Goal: Task Accomplishment & Management: Complete application form

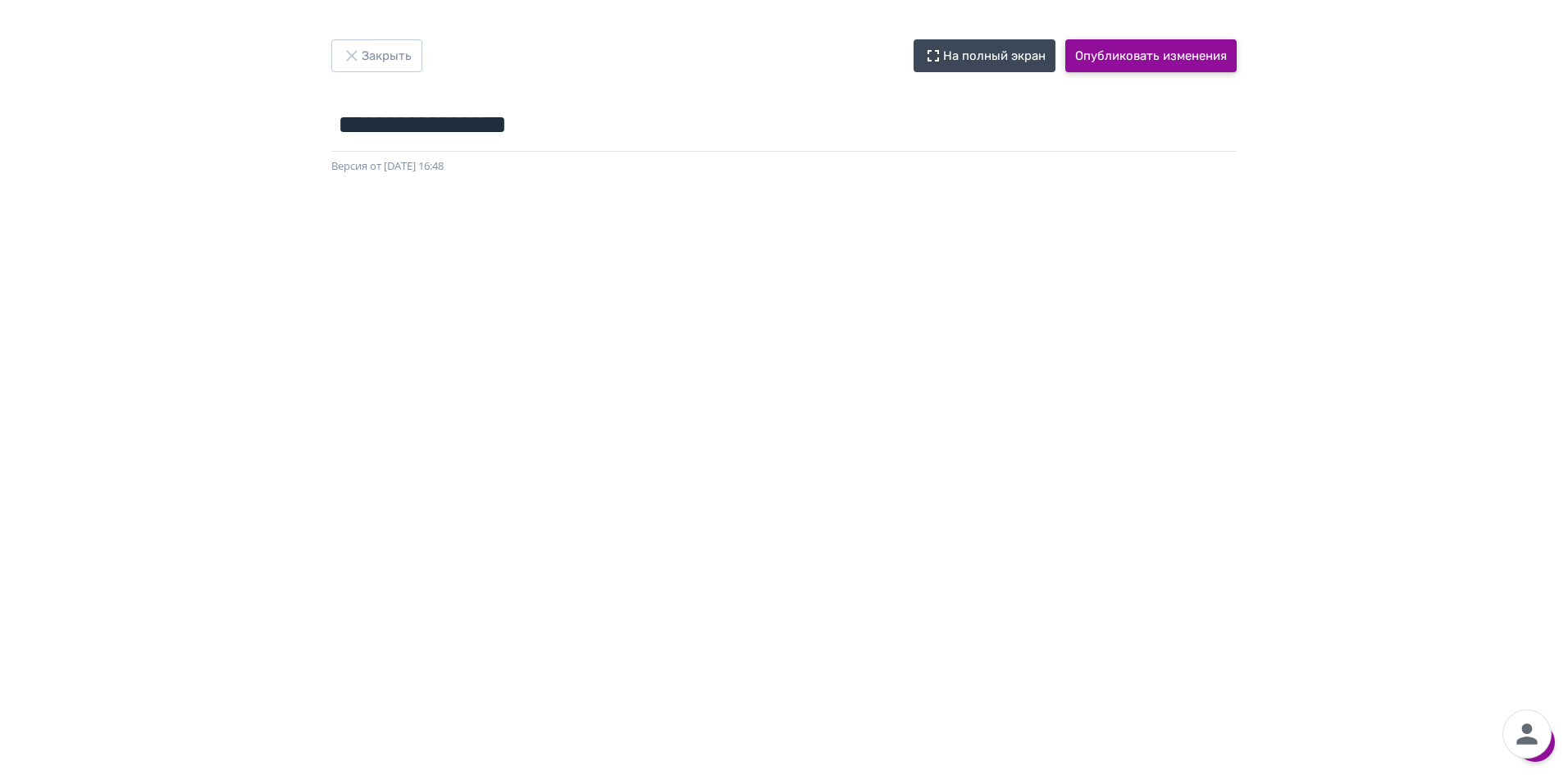
click at [1144, 60] on button "Опубликовать изменения" at bounding box center [1151, 55] width 171 height 33
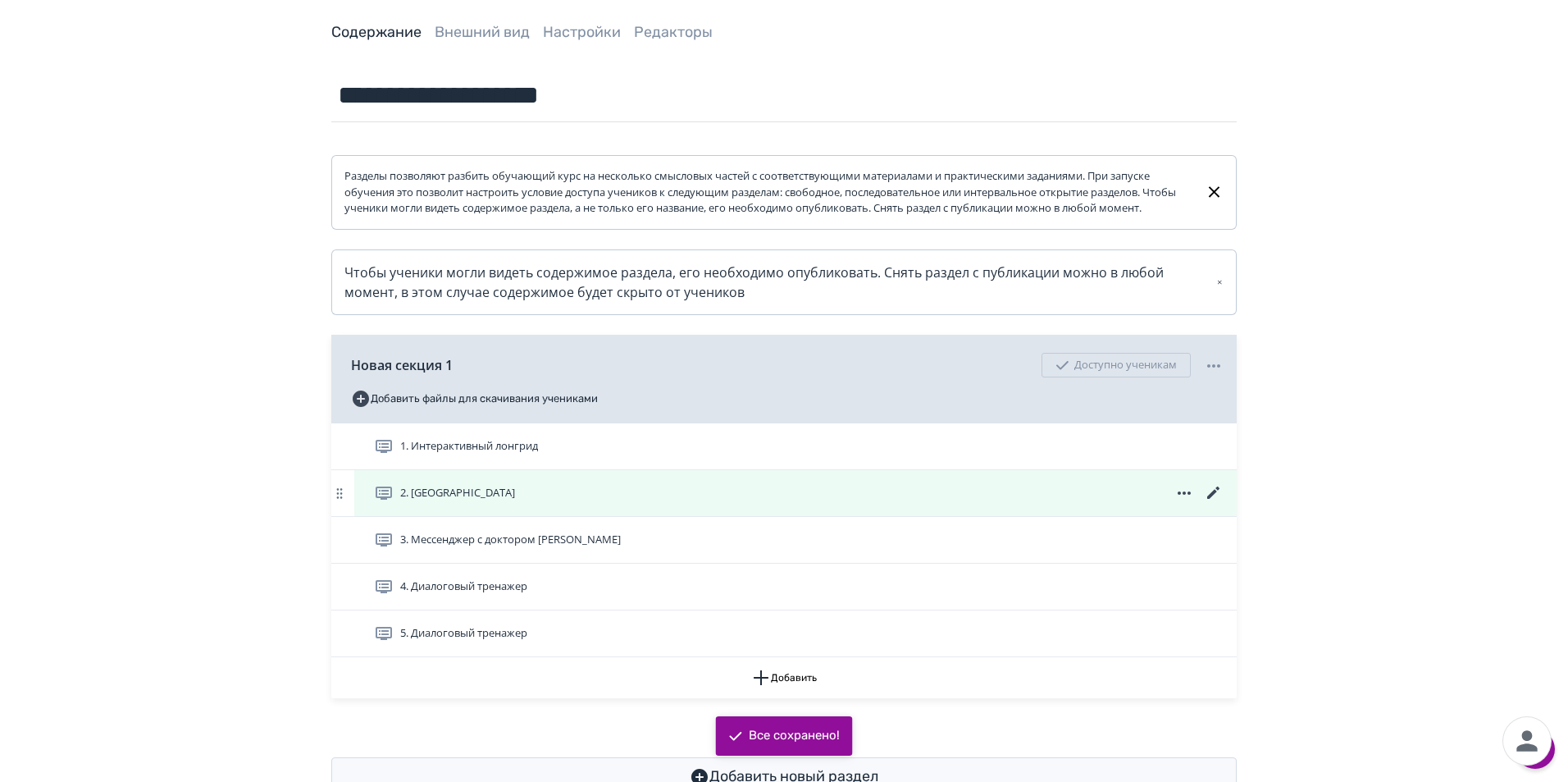
scroll to position [146, 0]
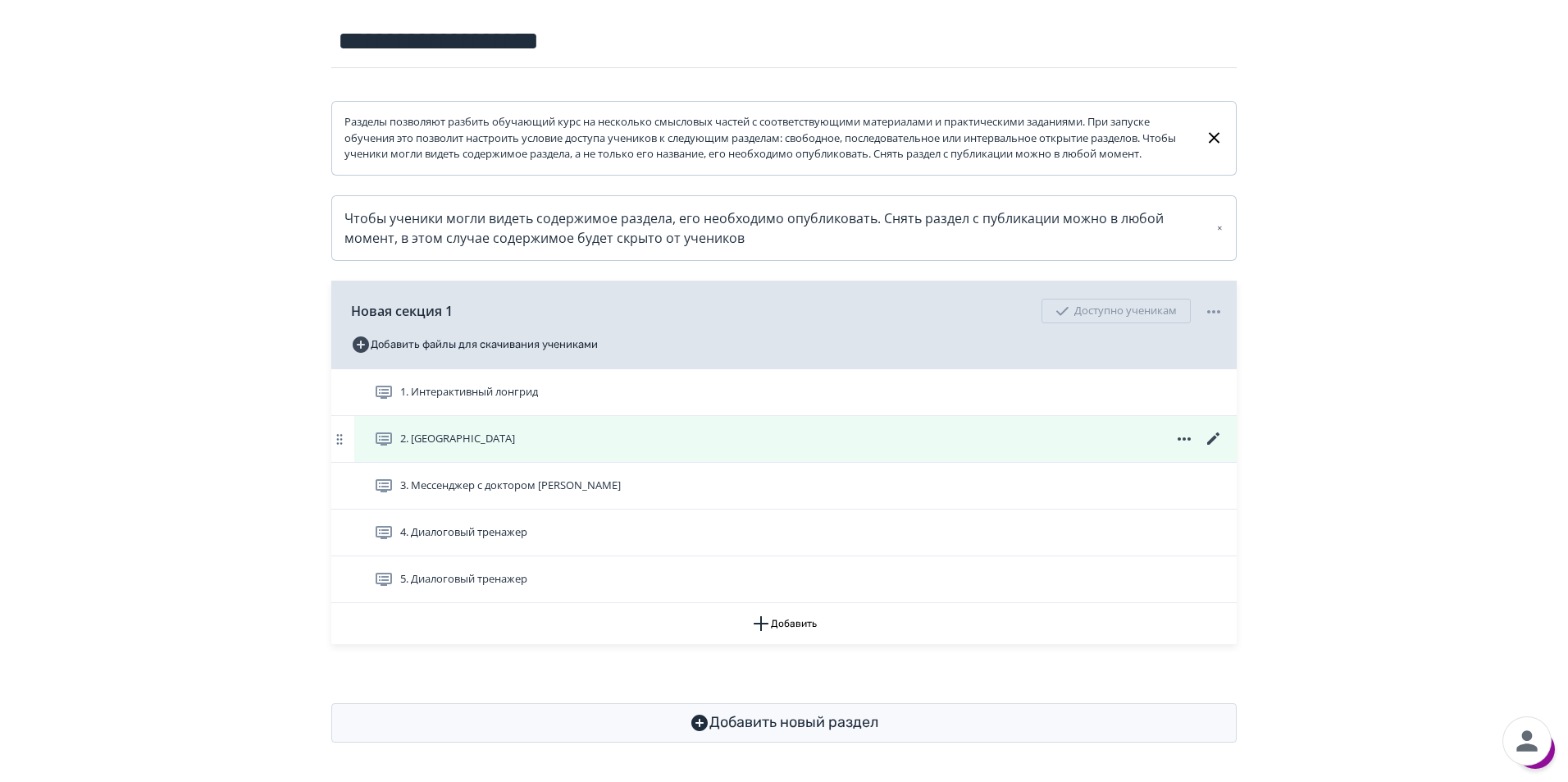
click at [1216, 438] on icon at bounding box center [1213, 438] width 13 height 13
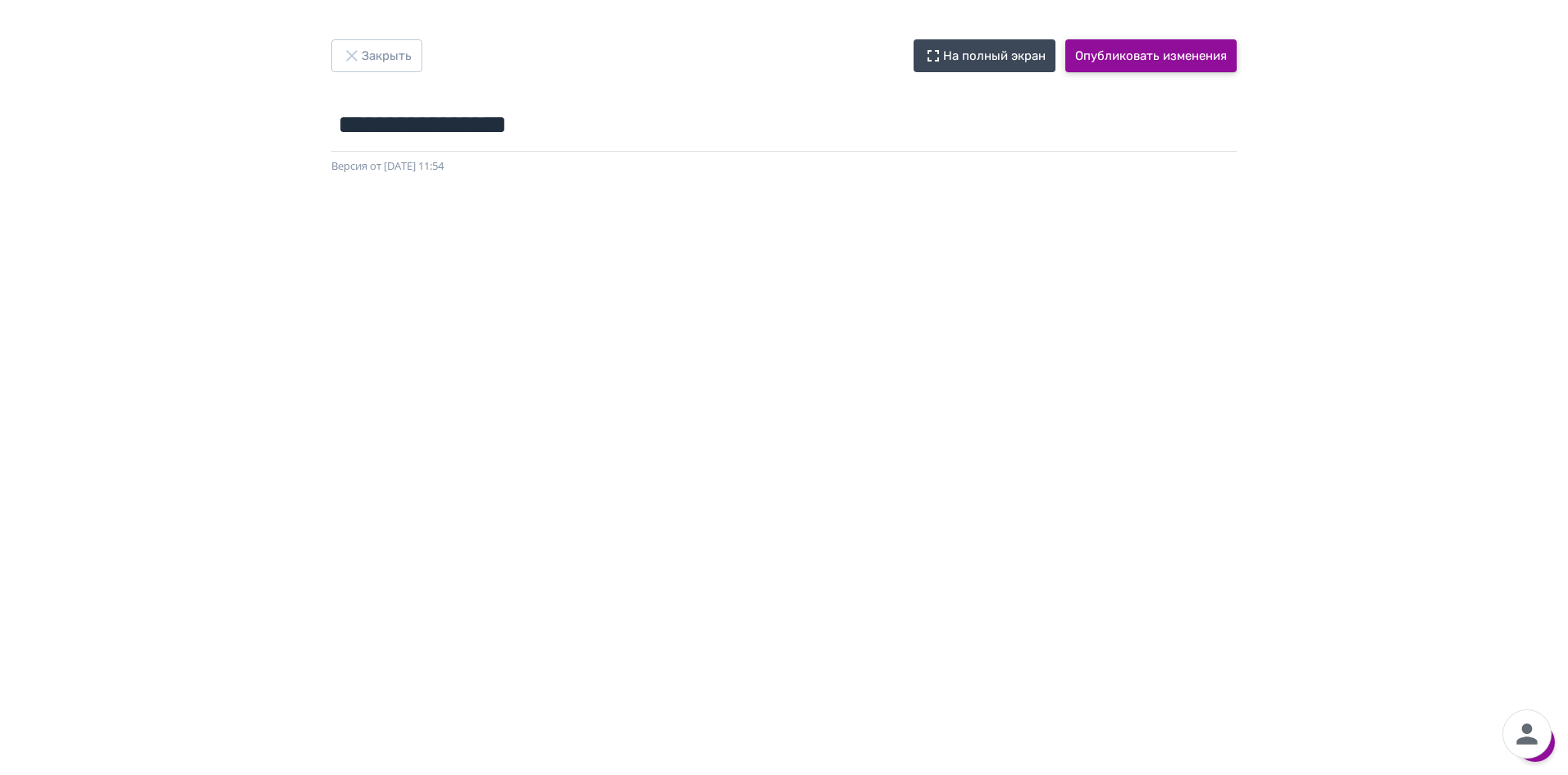
click at [1165, 59] on button "Опубликовать изменения" at bounding box center [1151, 55] width 171 height 33
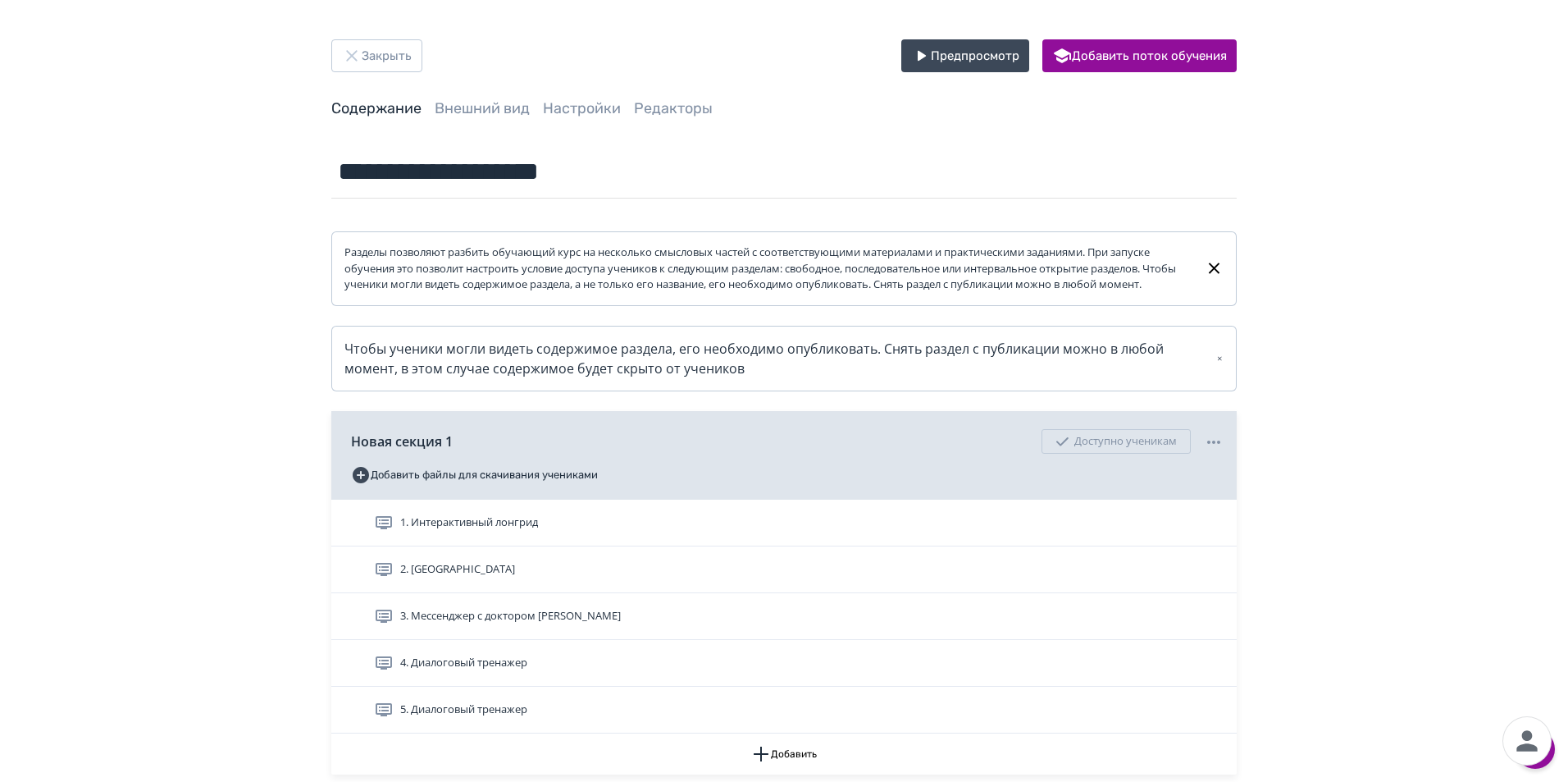
click at [1393, 614] on div "**********" at bounding box center [784, 456] width 1568 height 912
click at [1420, 154] on div "**********" at bounding box center [784, 456] width 1568 height 912
click at [371, 61] on button "Закрыть" at bounding box center [377, 55] width 91 height 33
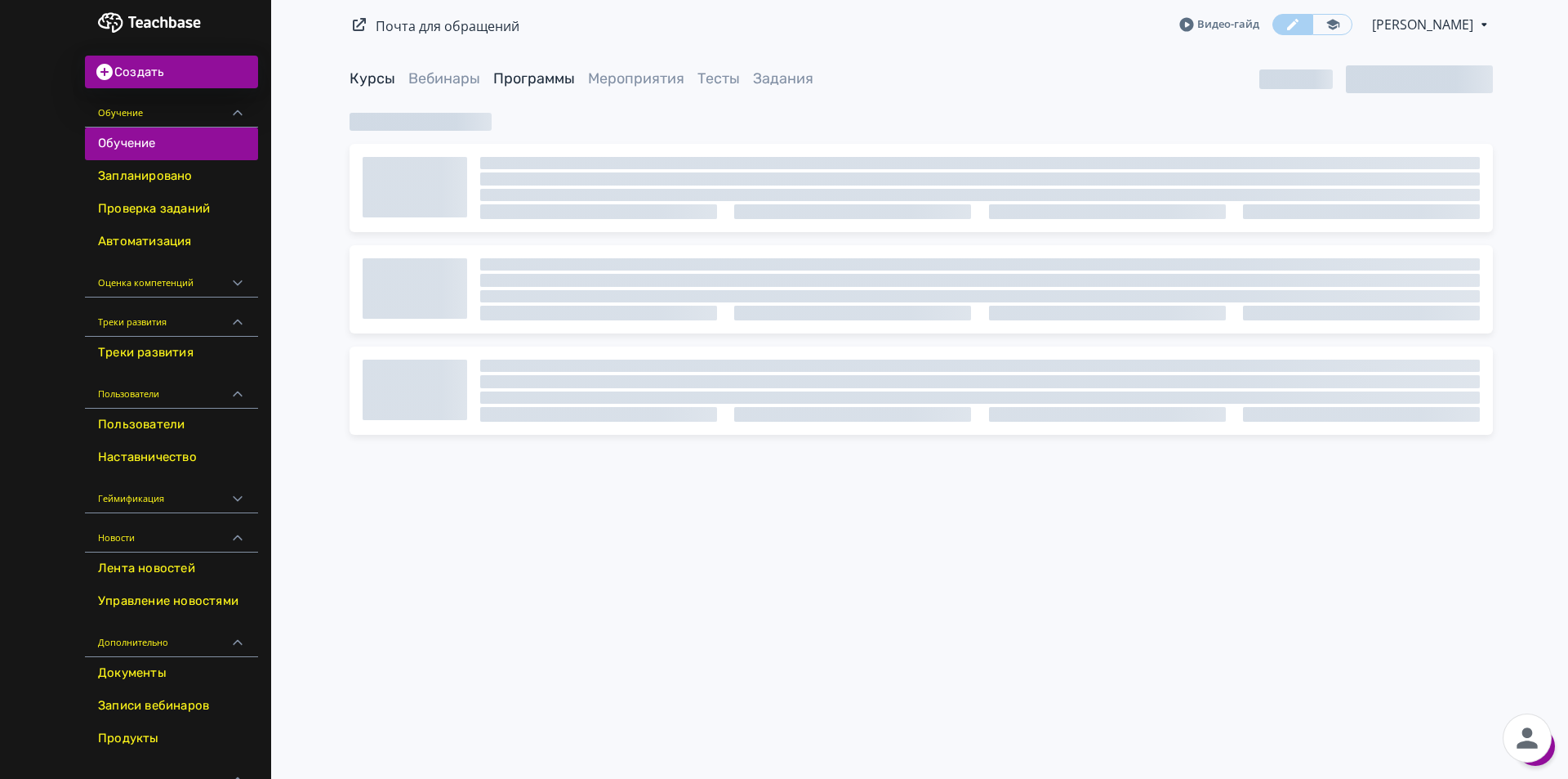
click at [536, 77] on link "Программы" at bounding box center [534, 79] width 82 height 18
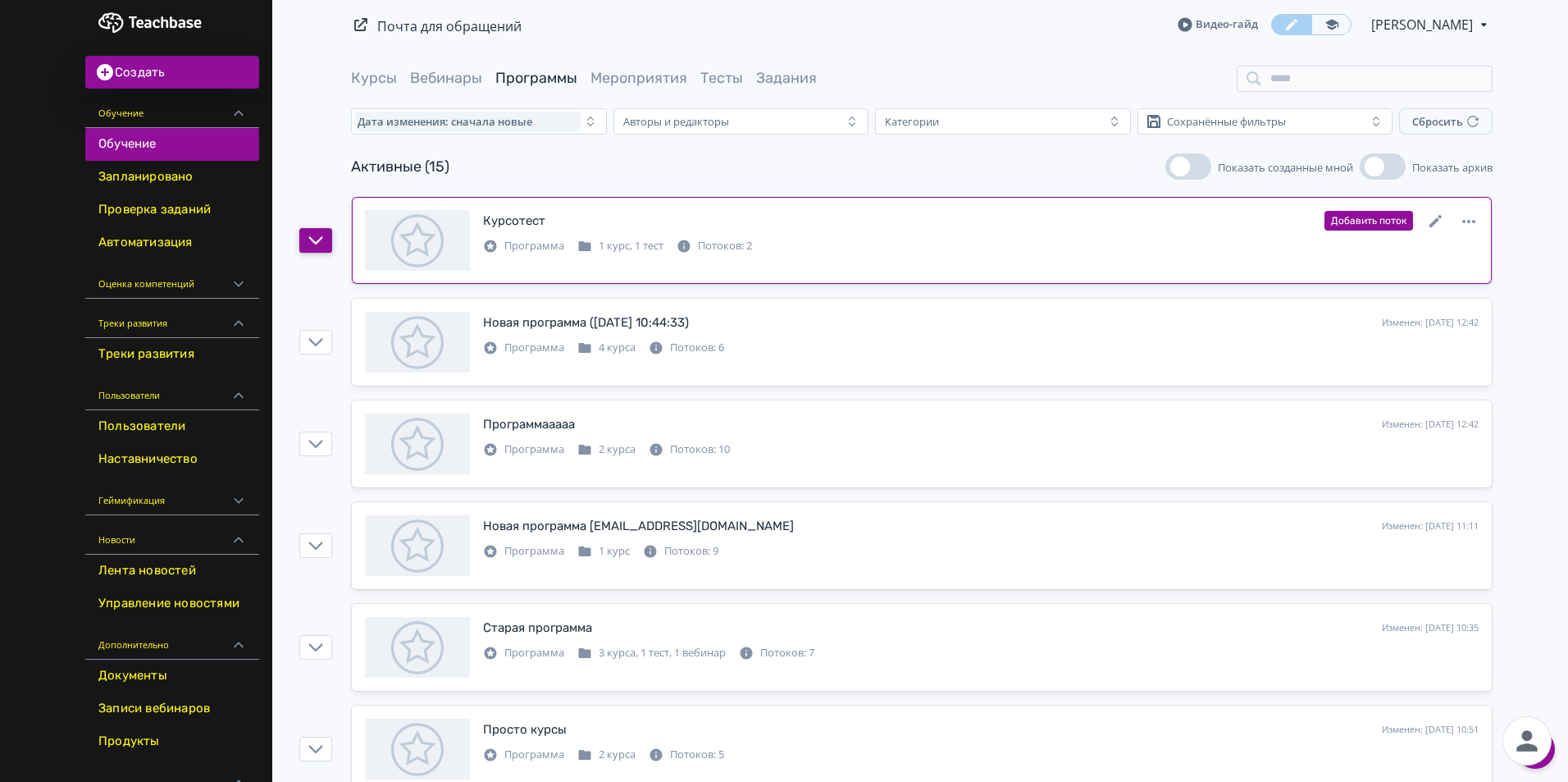
click at [327, 237] on button "button" at bounding box center [315, 240] width 33 height 24
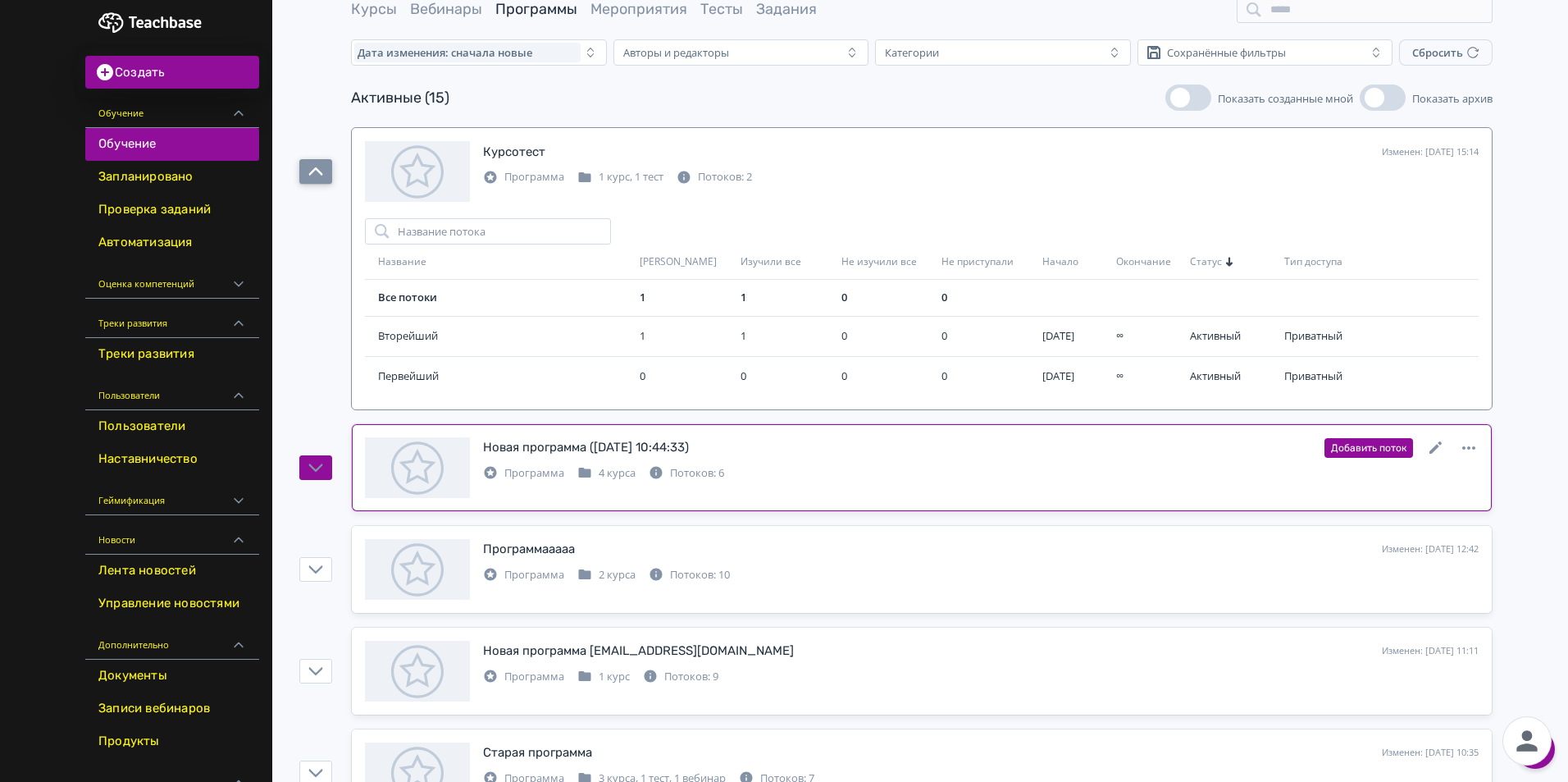
scroll to position [164, 0]
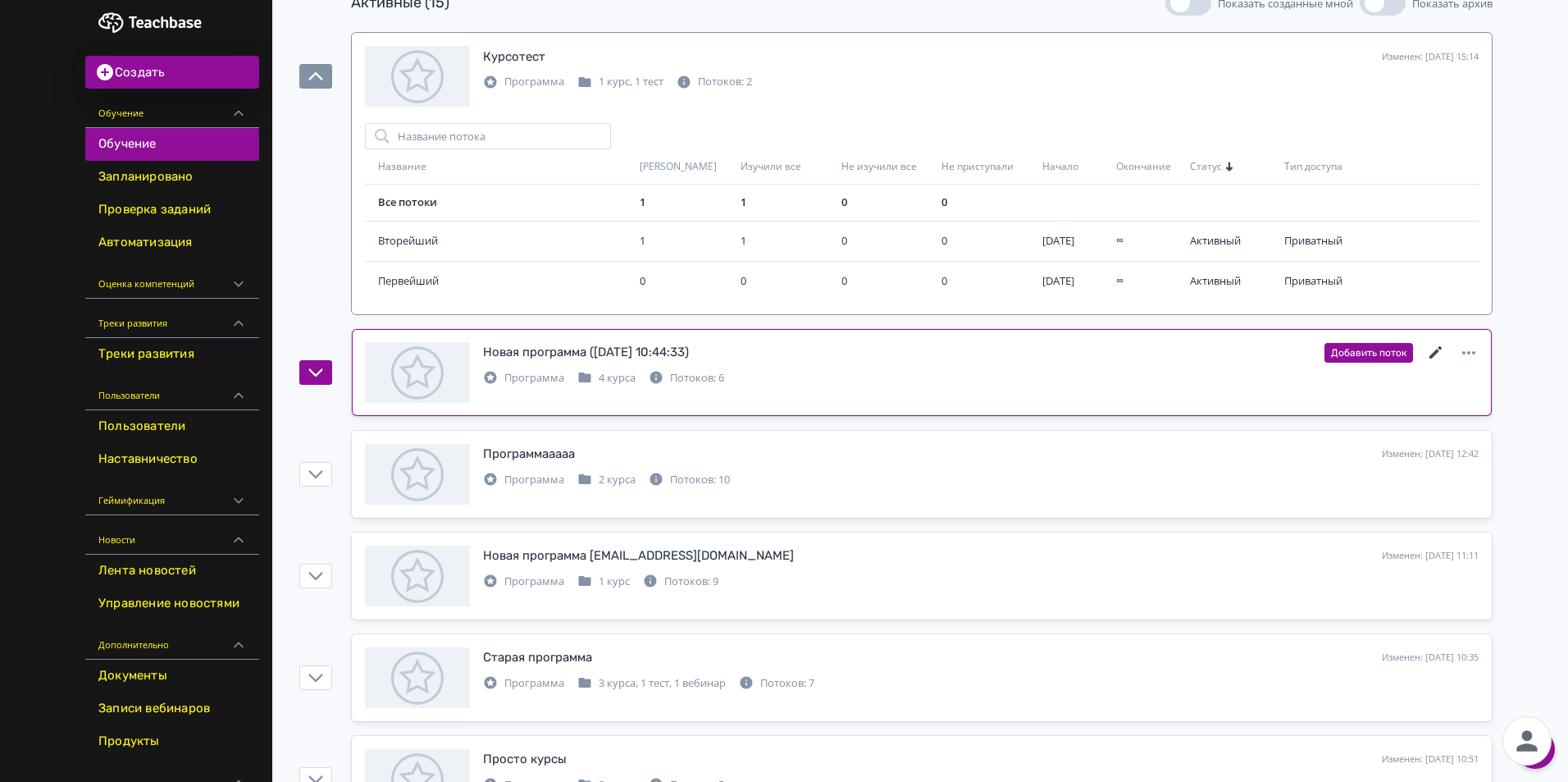
click at [1436, 348] on icon at bounding box center [1435, 352] width 19 height 19
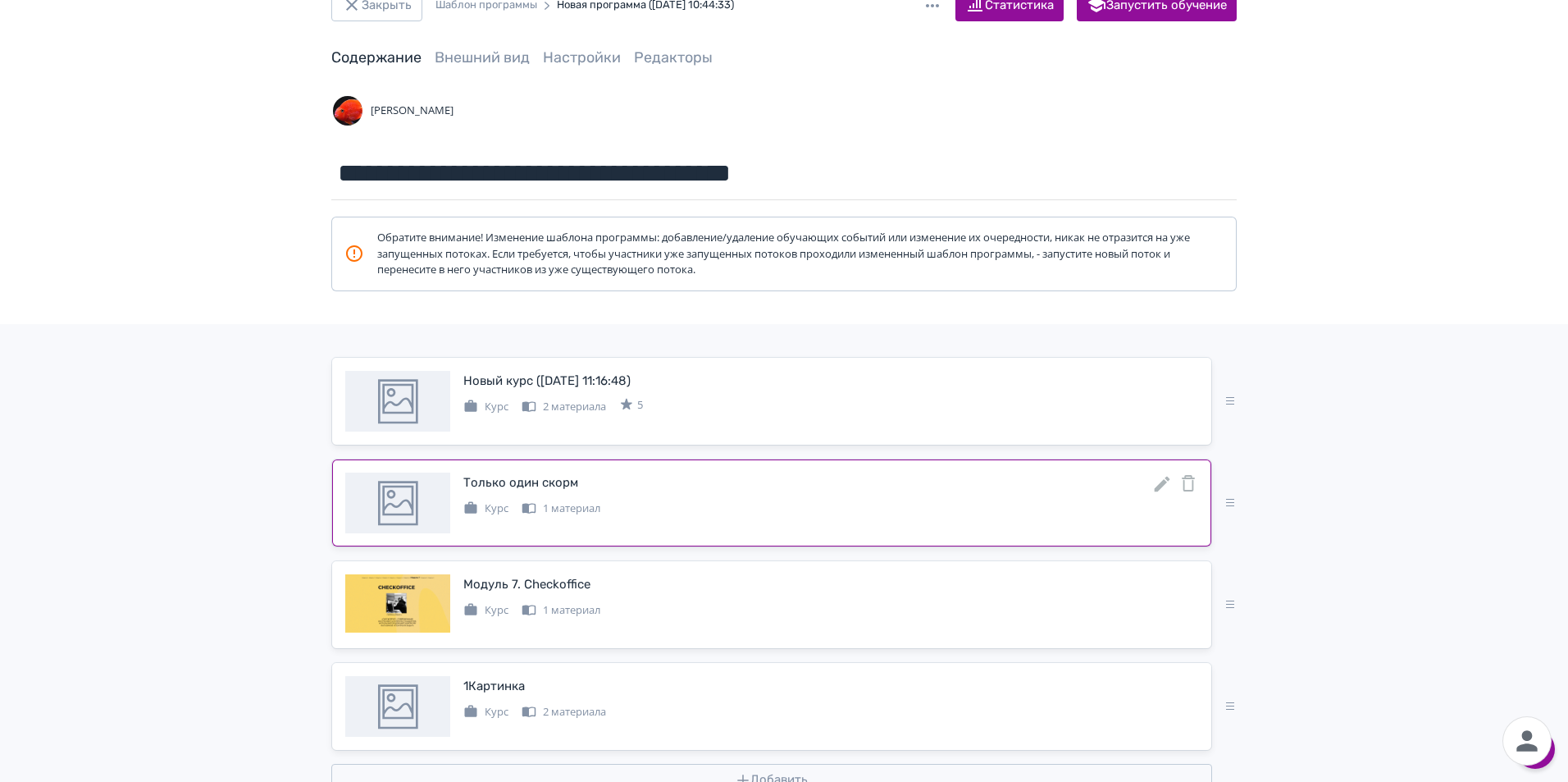
scroll to position [105, 0]
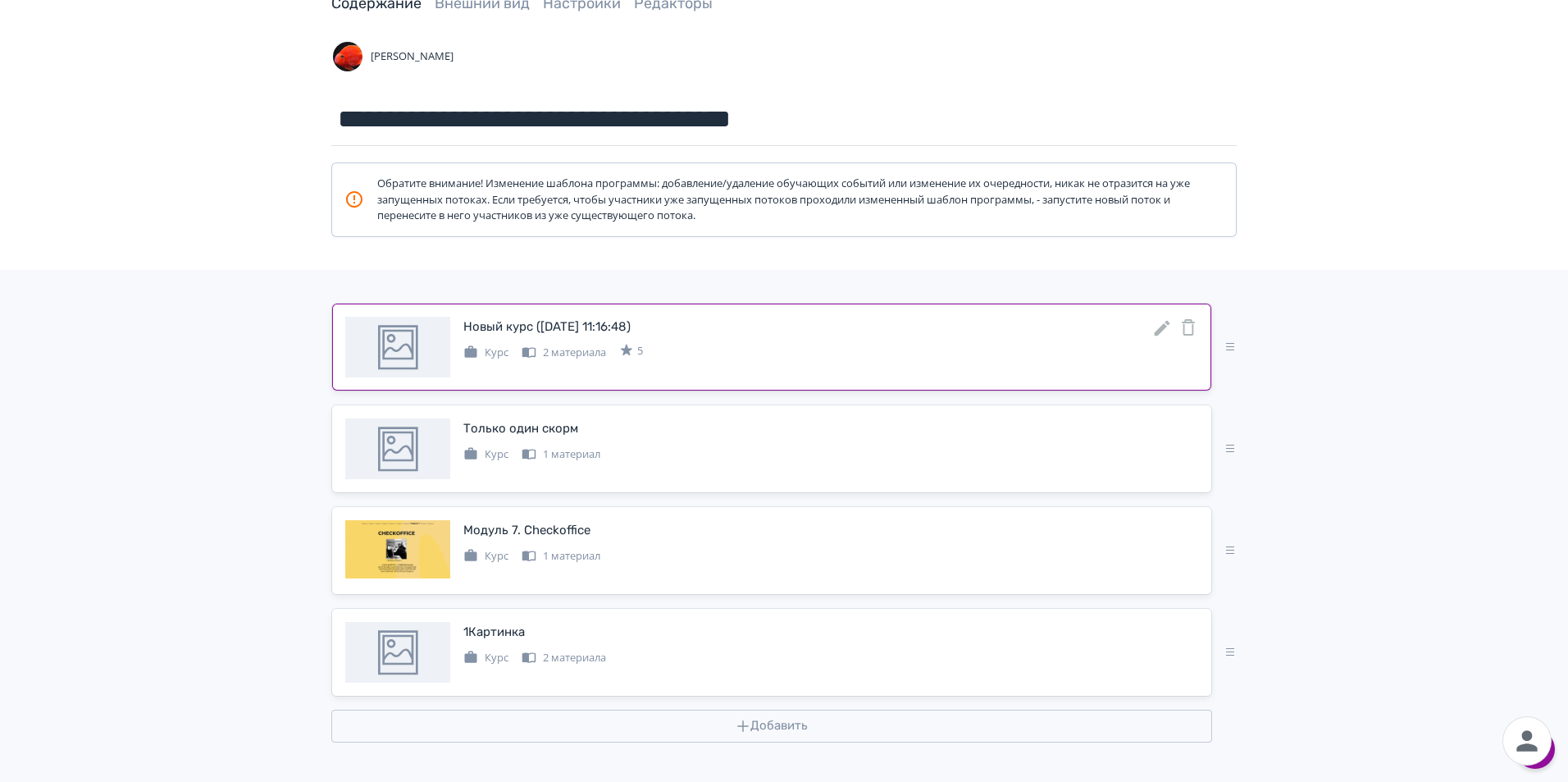
click at [1163, 324] on icon at bounding box center [1162, 327] width 16 height 16
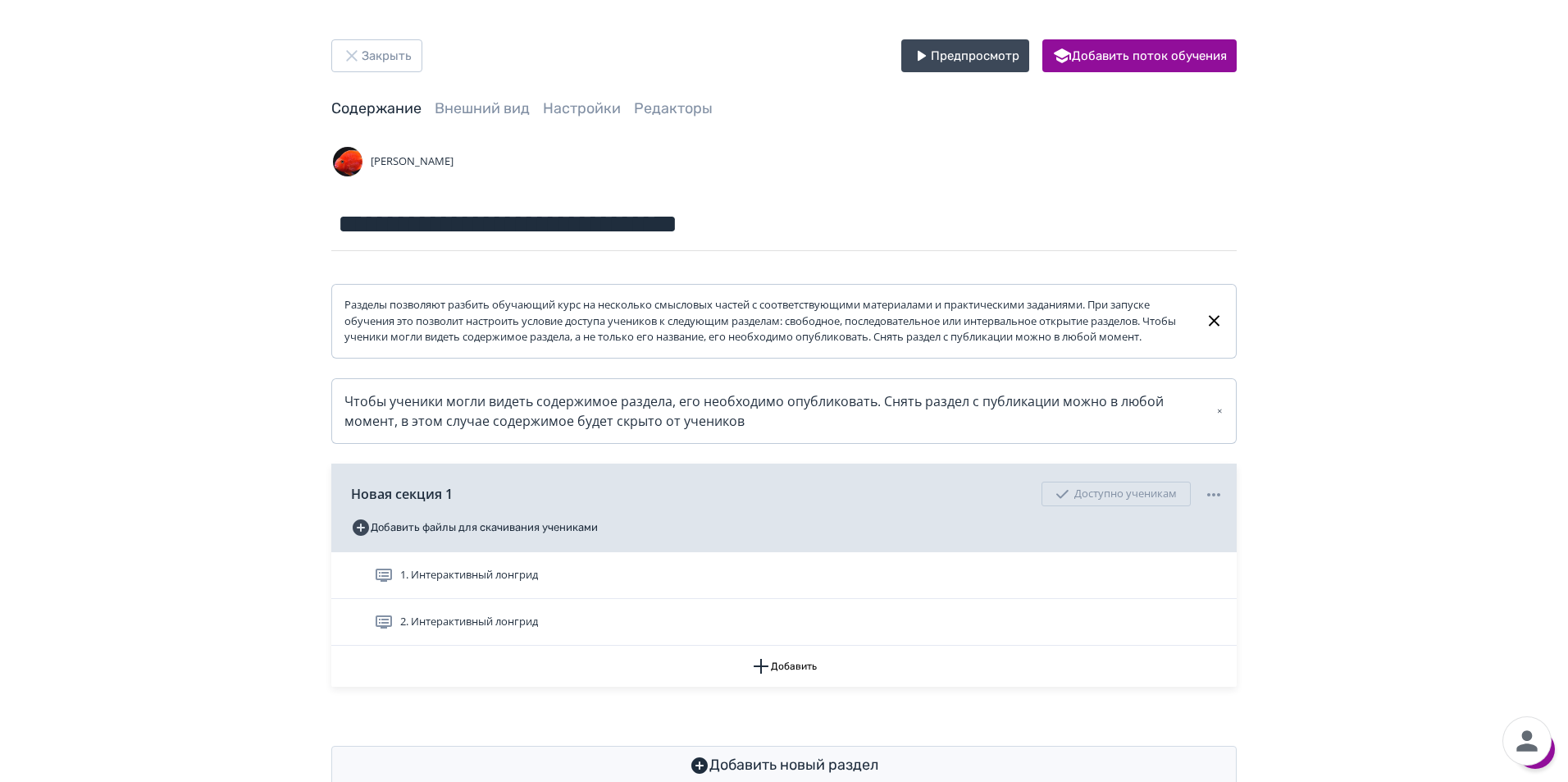
click at [388, 72] on div "**********" at bounding box center [784, 412] width 984 height 746
click at [380, 67] on button "Закрыть" at bounding box center [377, 55] width 91 height 33
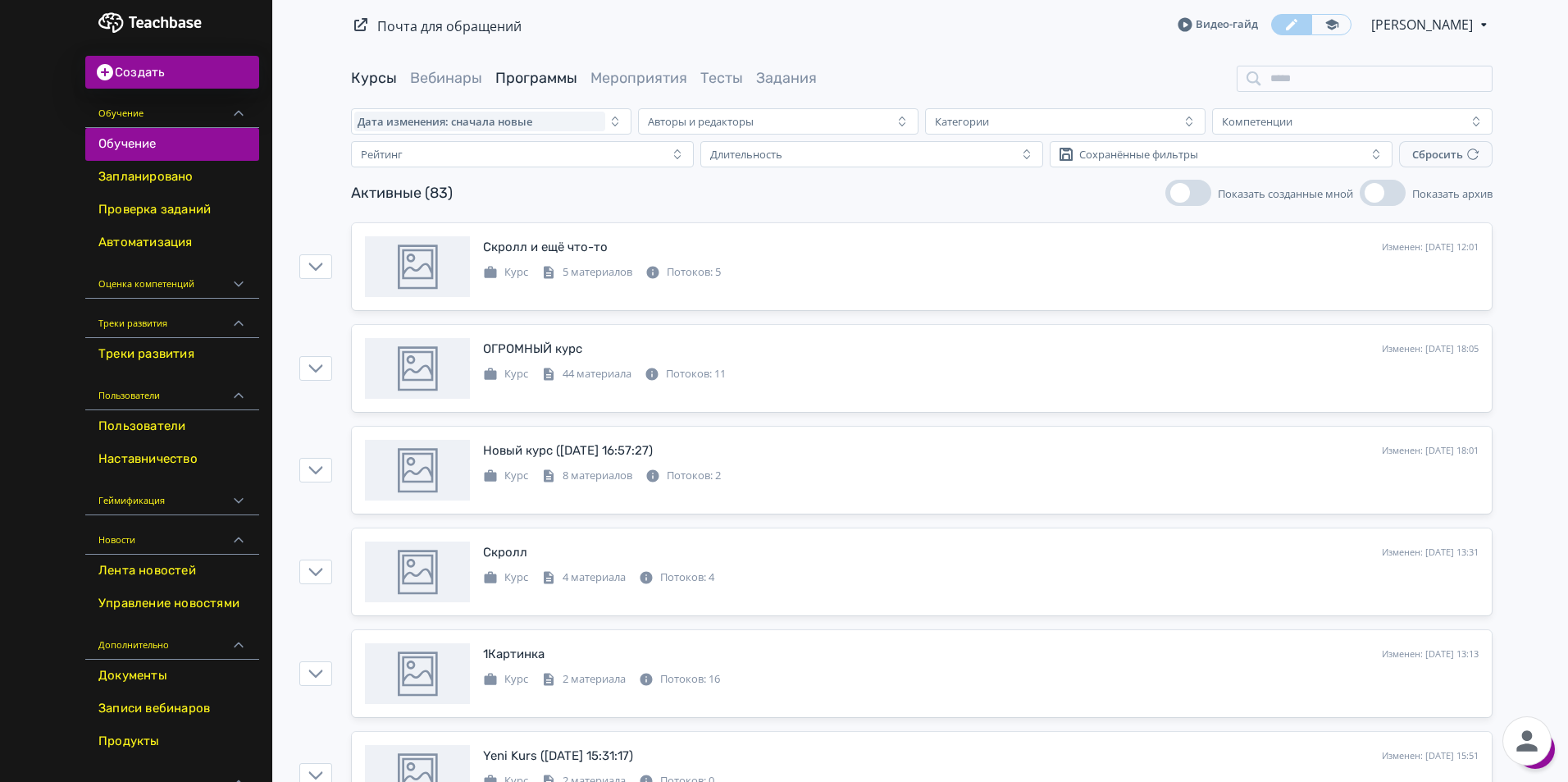
click at [555, 76] on link "Программы" at bounding box center [536, 78] width 82 height 18
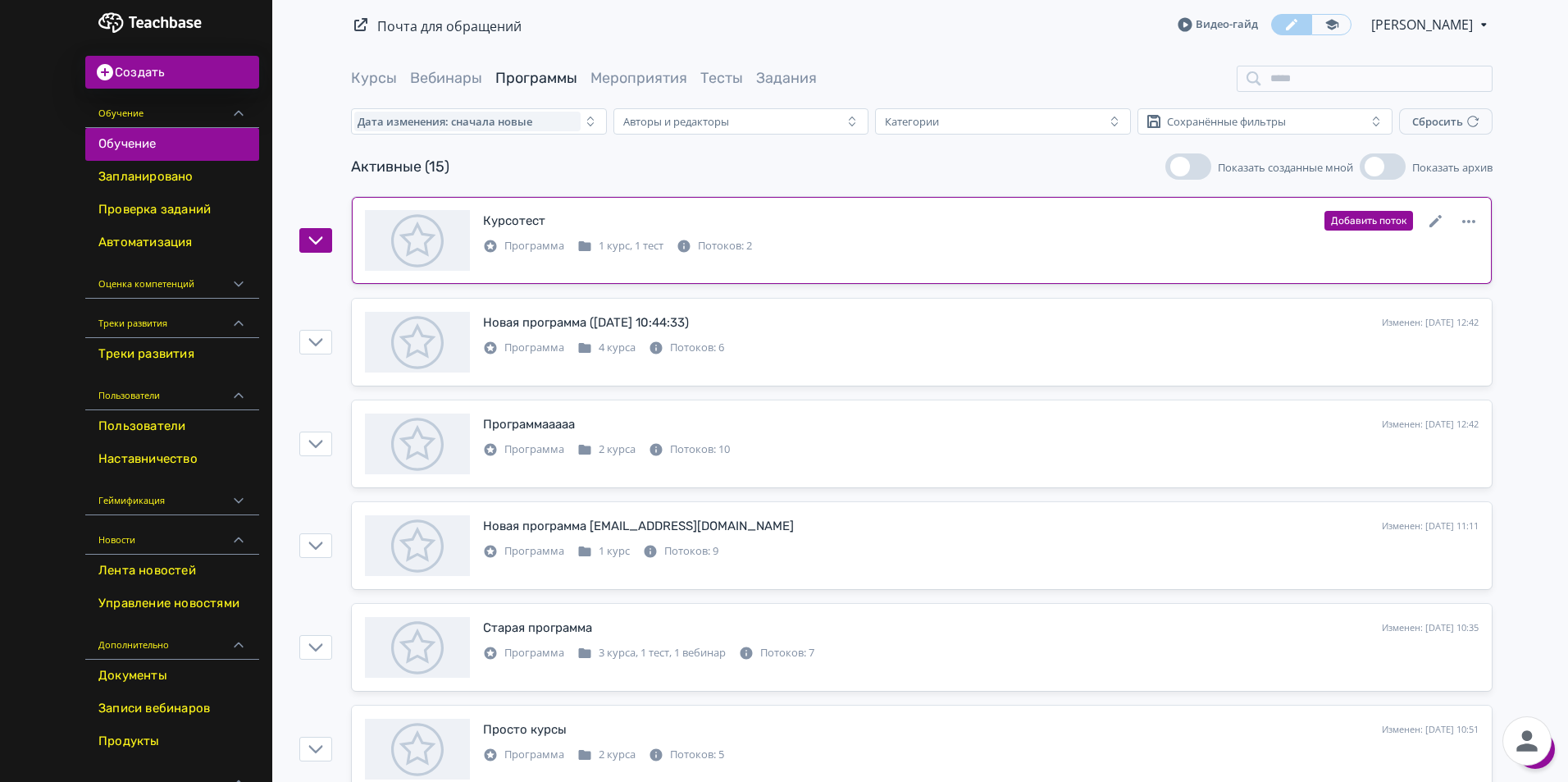
click at [1439, 215] on icon at bounding box center [1435, 221] width 19 height 19
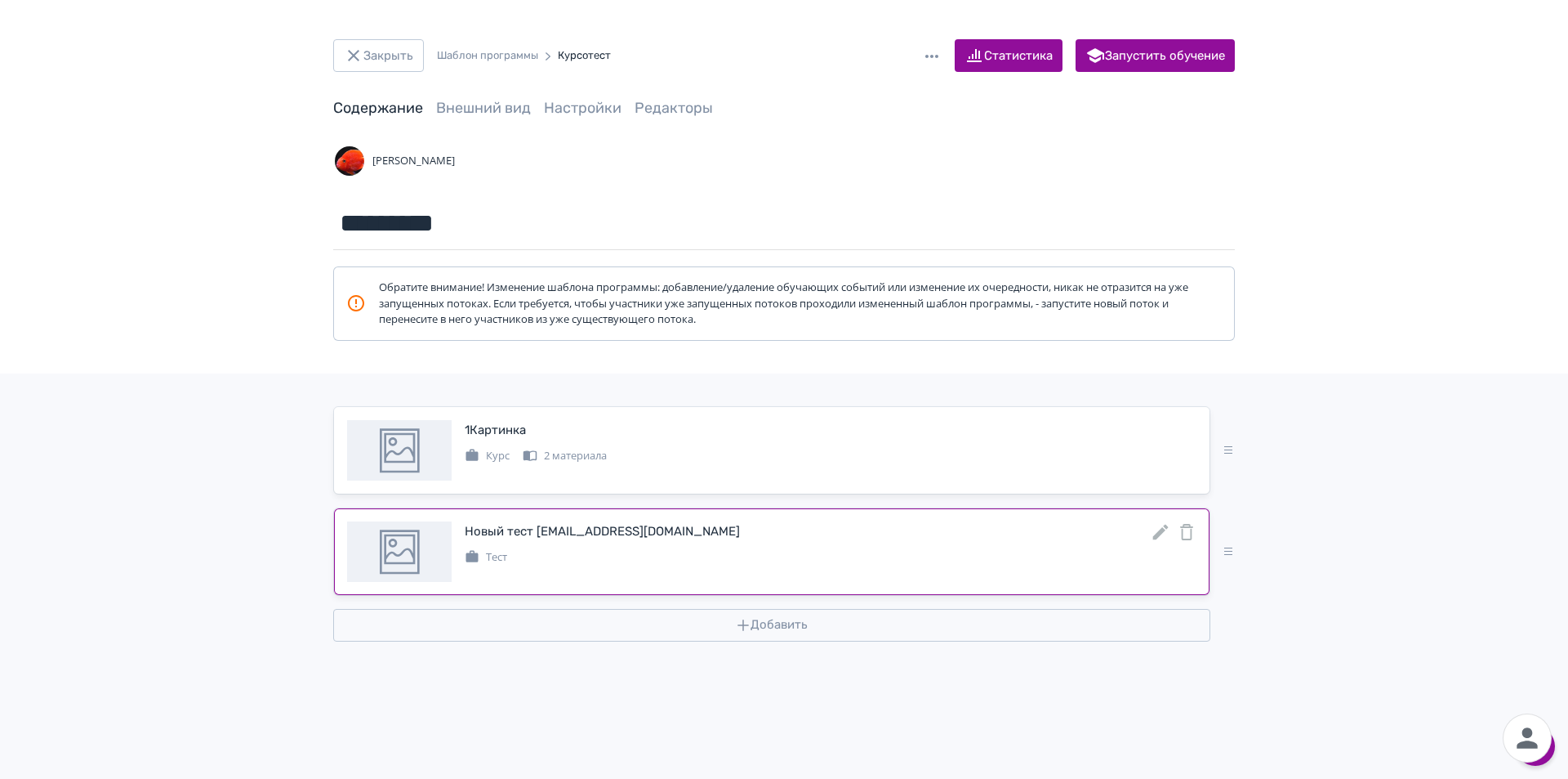
click at [1160, 535] on icon at bounding box center [1160, 532] width 19 height 19
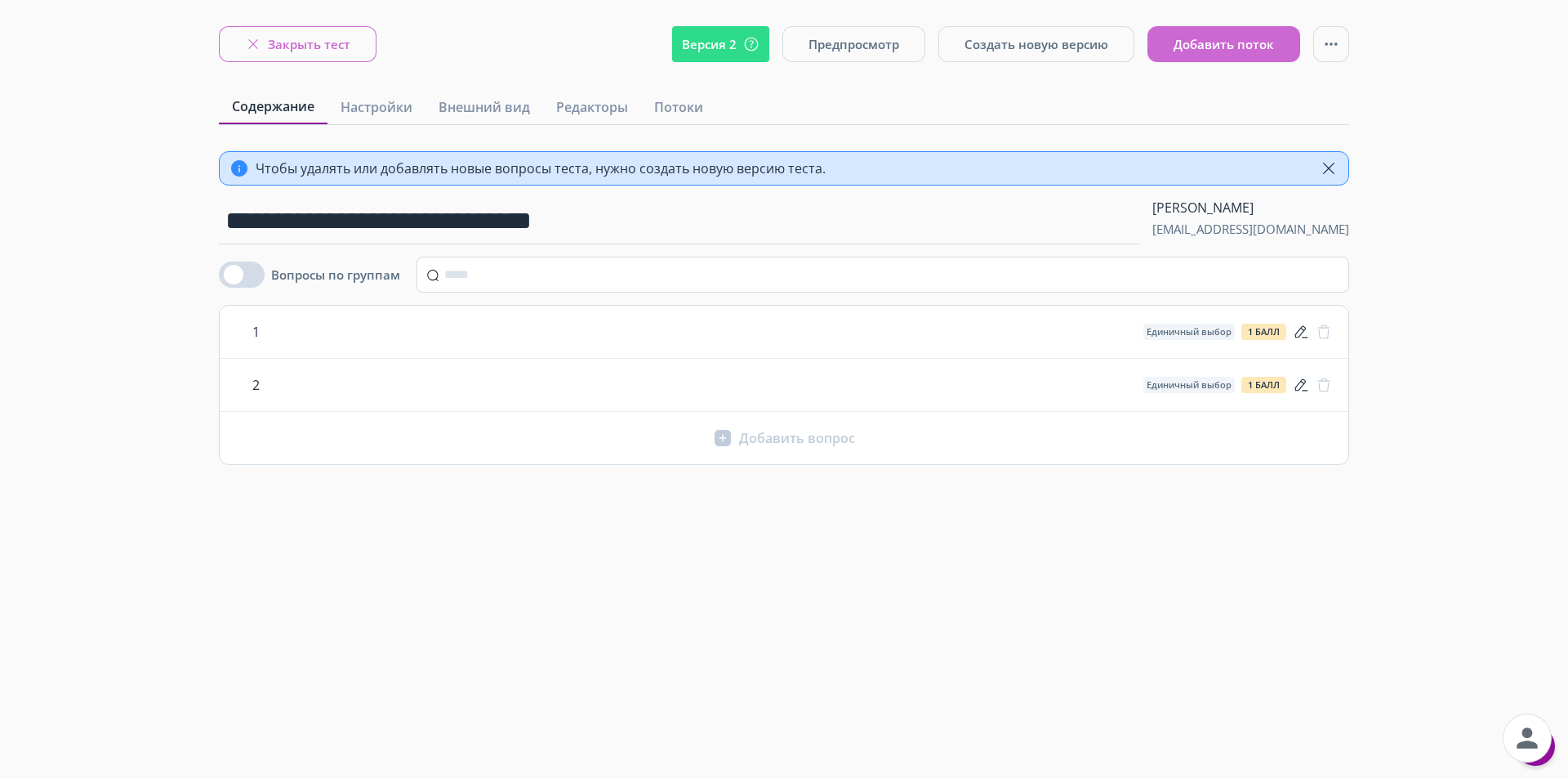
click at [297, 44] on button "Закрыть тест" at bounding box center [297, 43] width 158 height 36
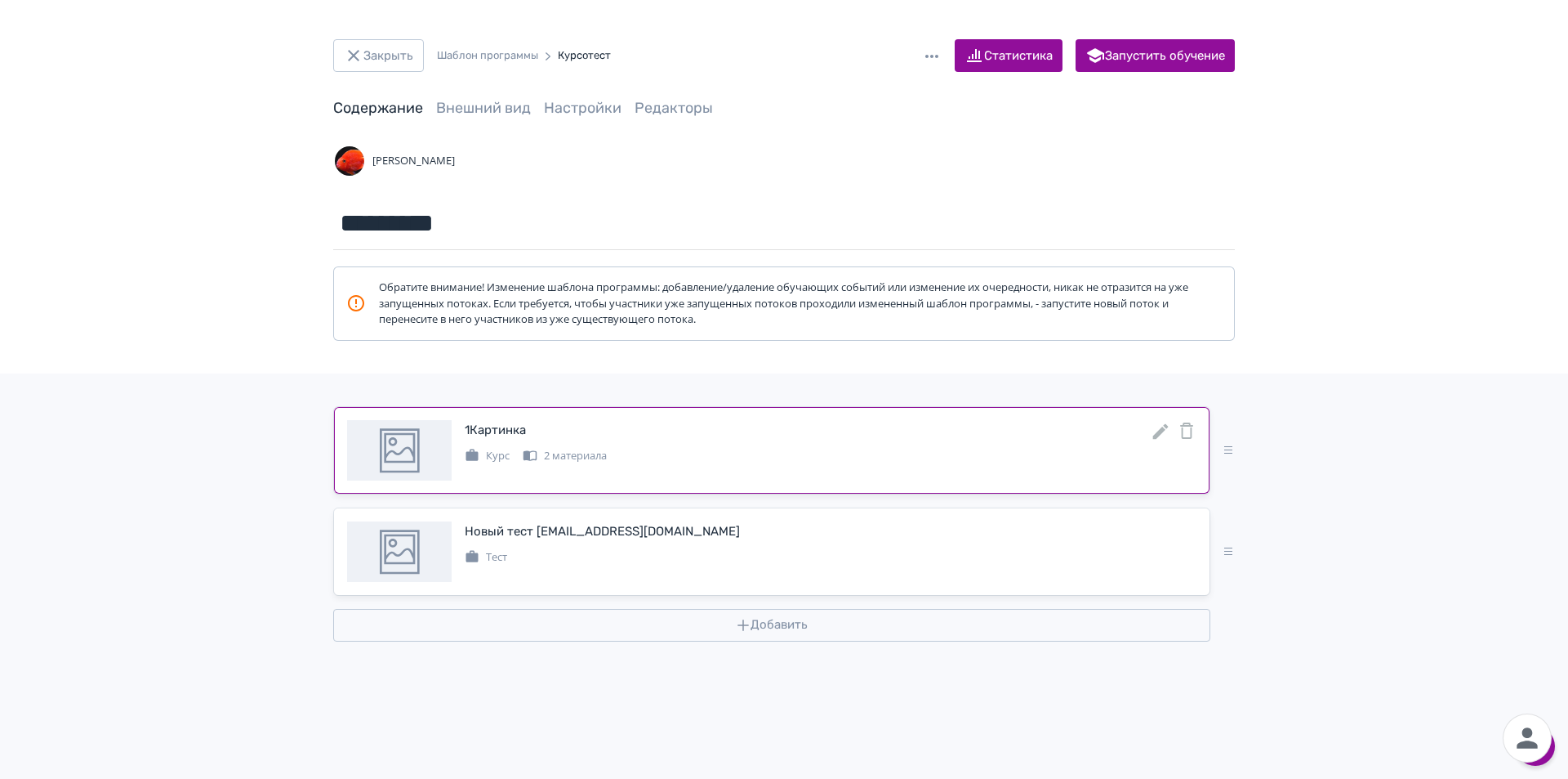
click at [1160, 434] on icon at bounding box center [1160, 430] width 16 height 16
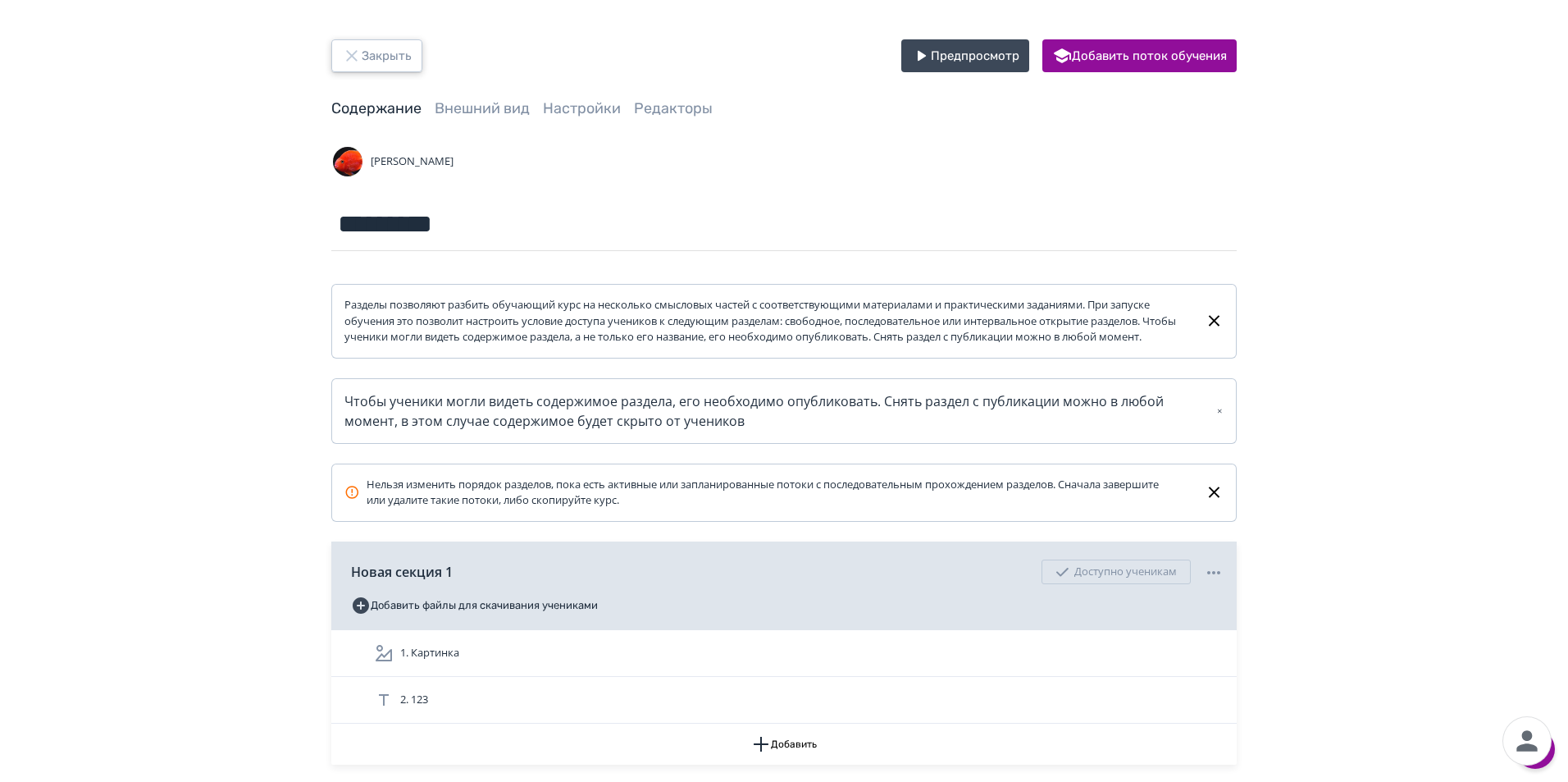
click at [385, 71] on button "Закрыть" at bounding box center [377, 55] width 91 height 33
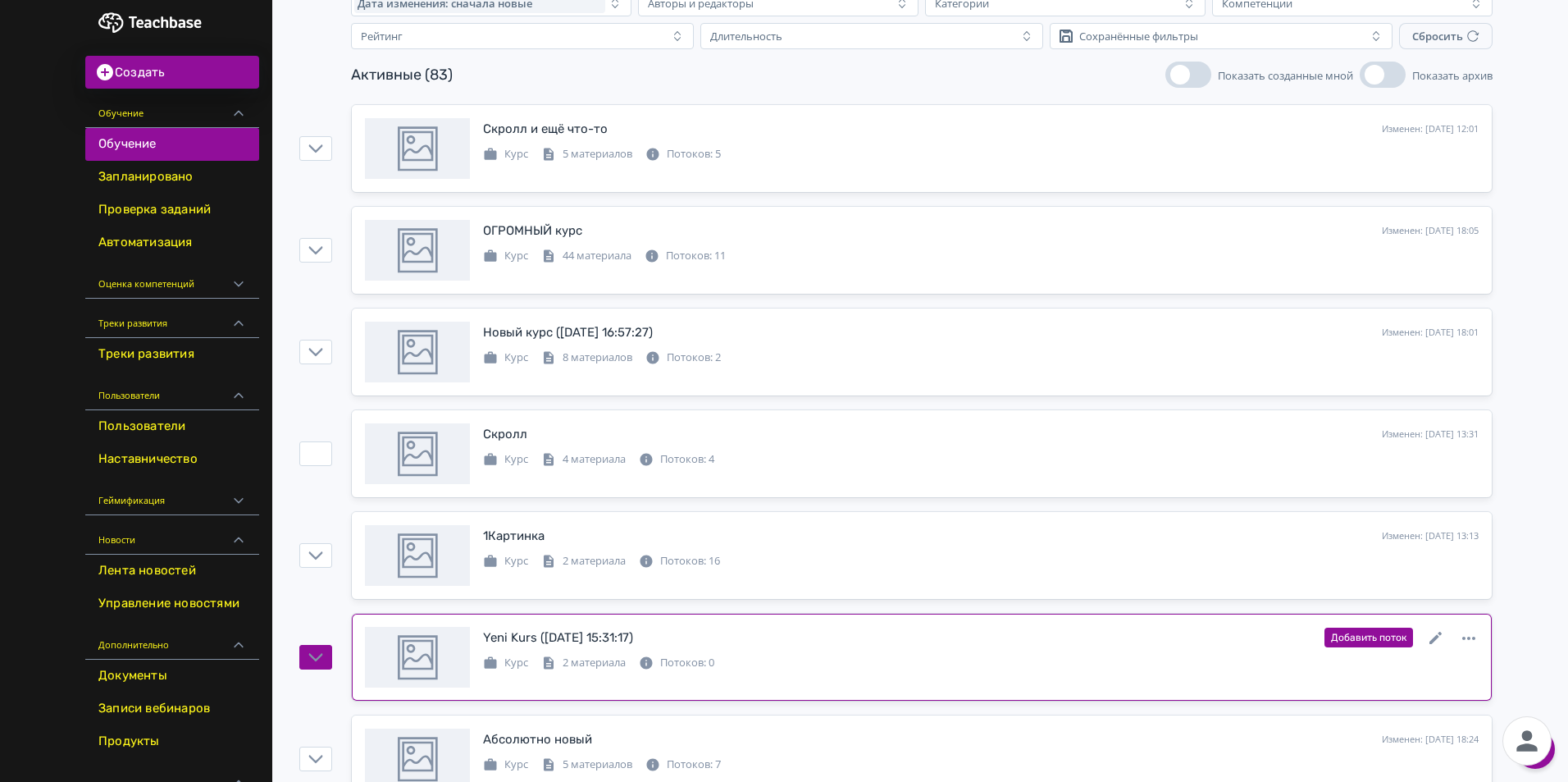
scroll to position [246, 0]
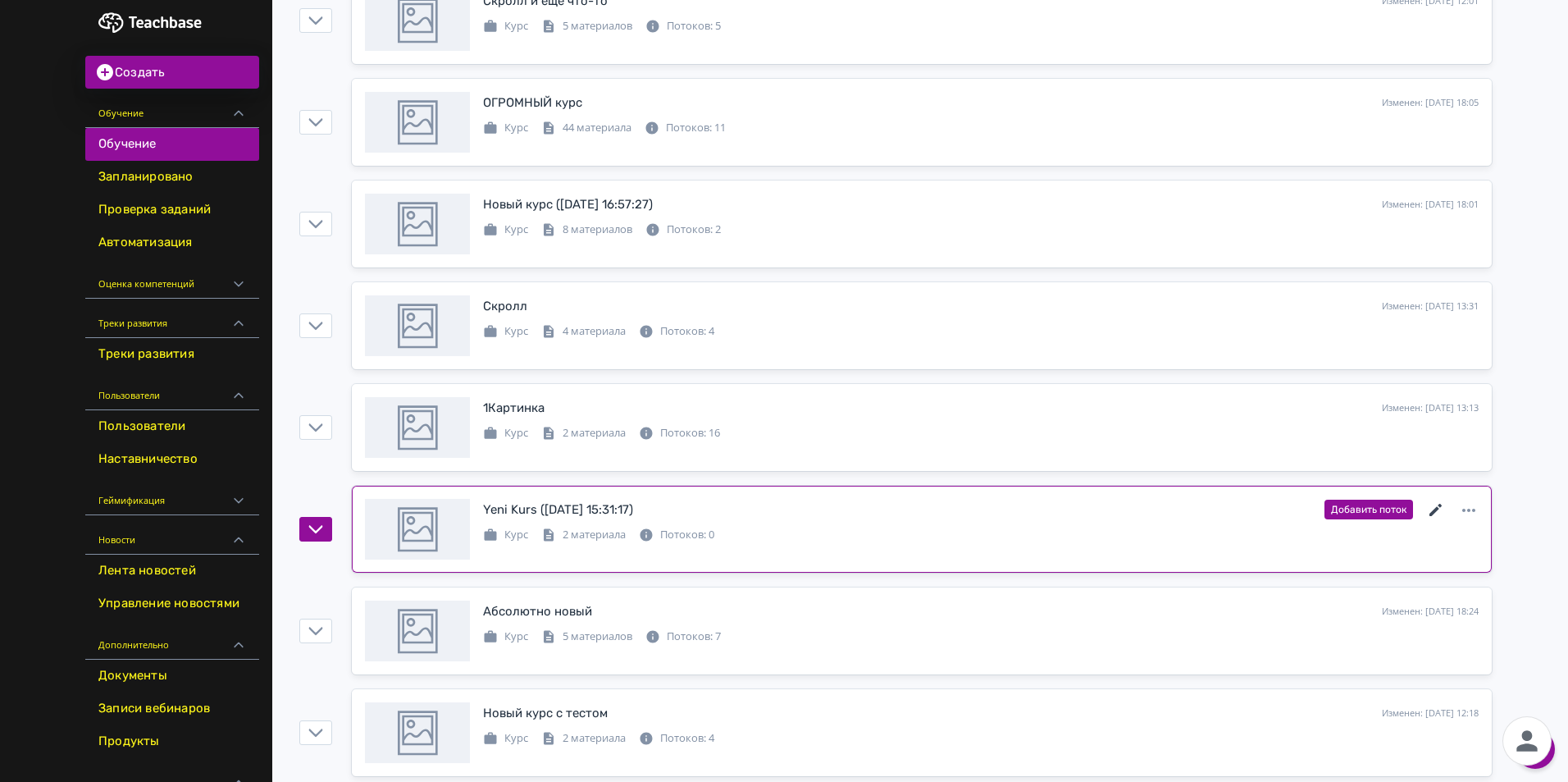
click at [1434, 509] on icon at bounding box center [1435, 509] width 19 height 19
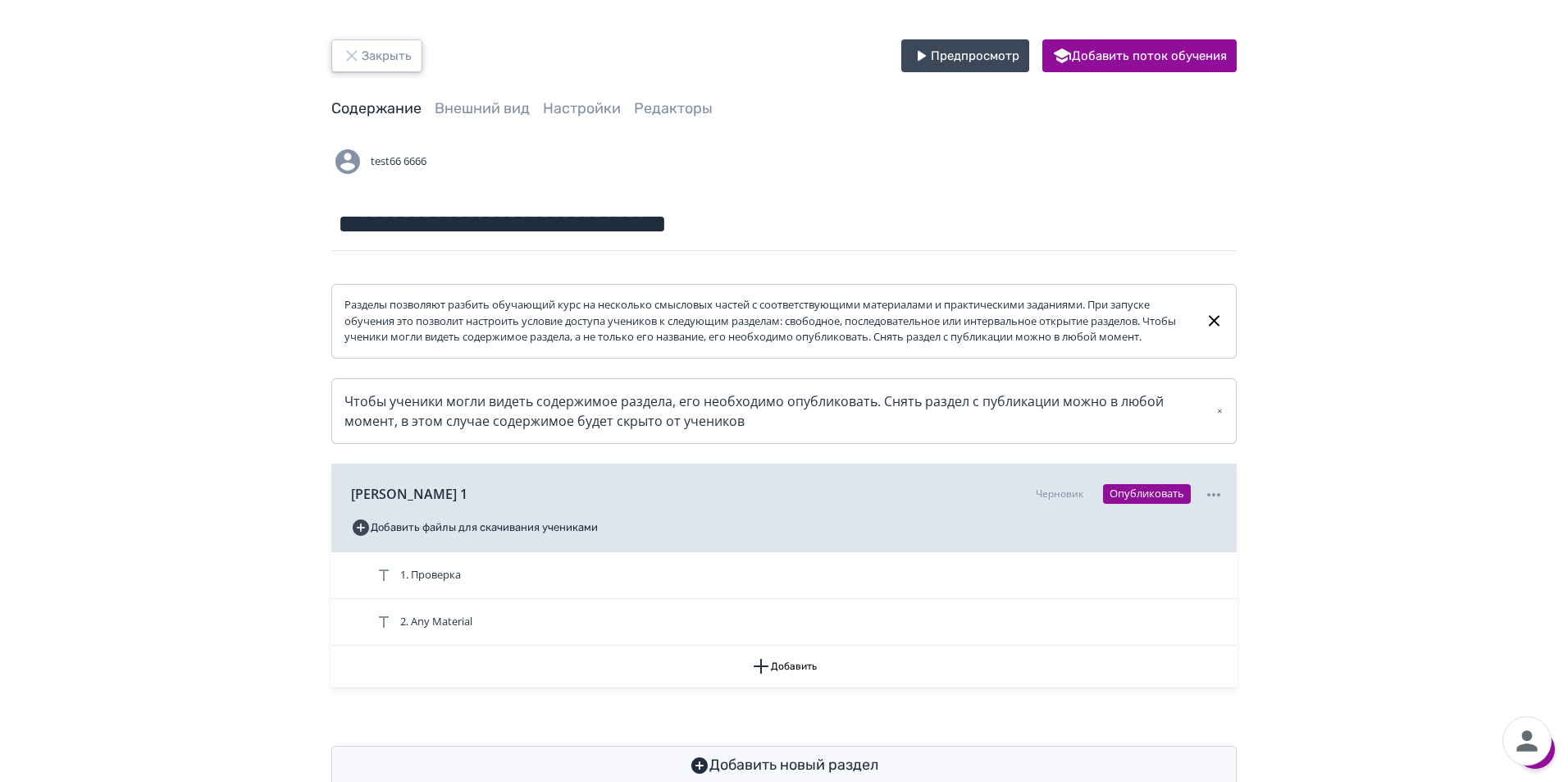
click at [399, 47] on button "Закрыть" at bounding box center [377, 55] width 91 height 33
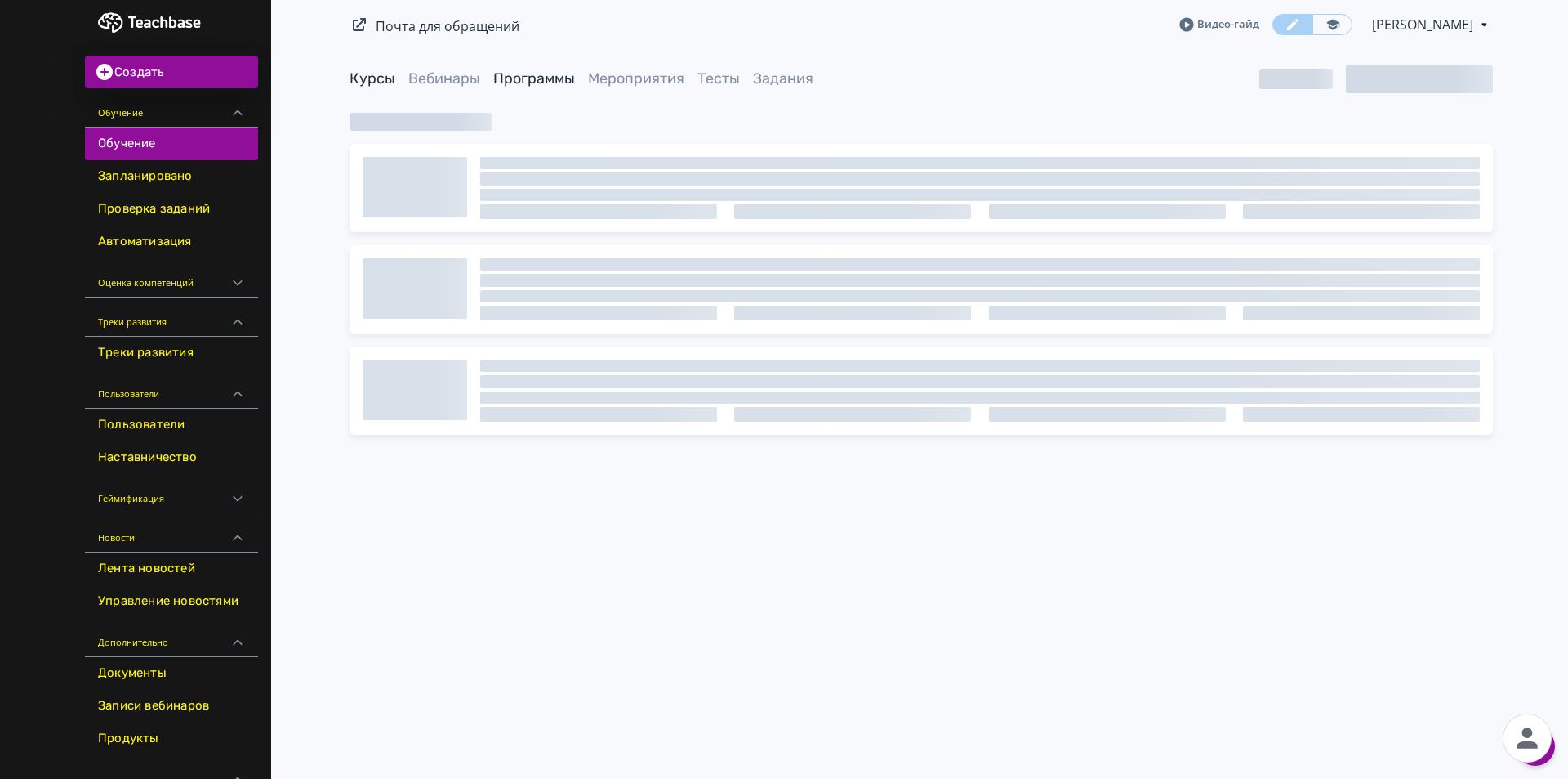
click at [532, 72] on link "Программы" at bounding box center [534, 79] width 82 height 18
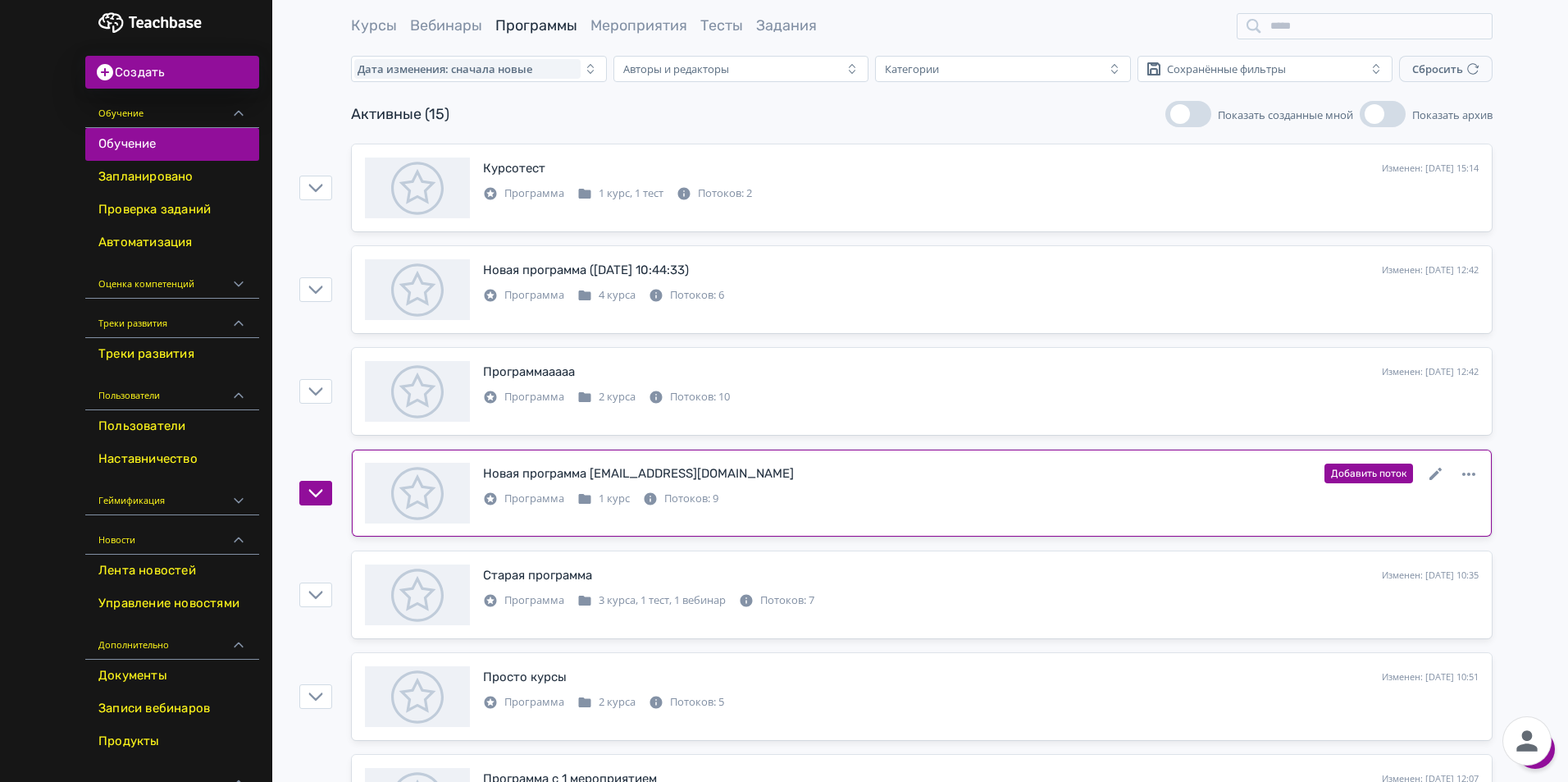
scroll to position [82, 0]
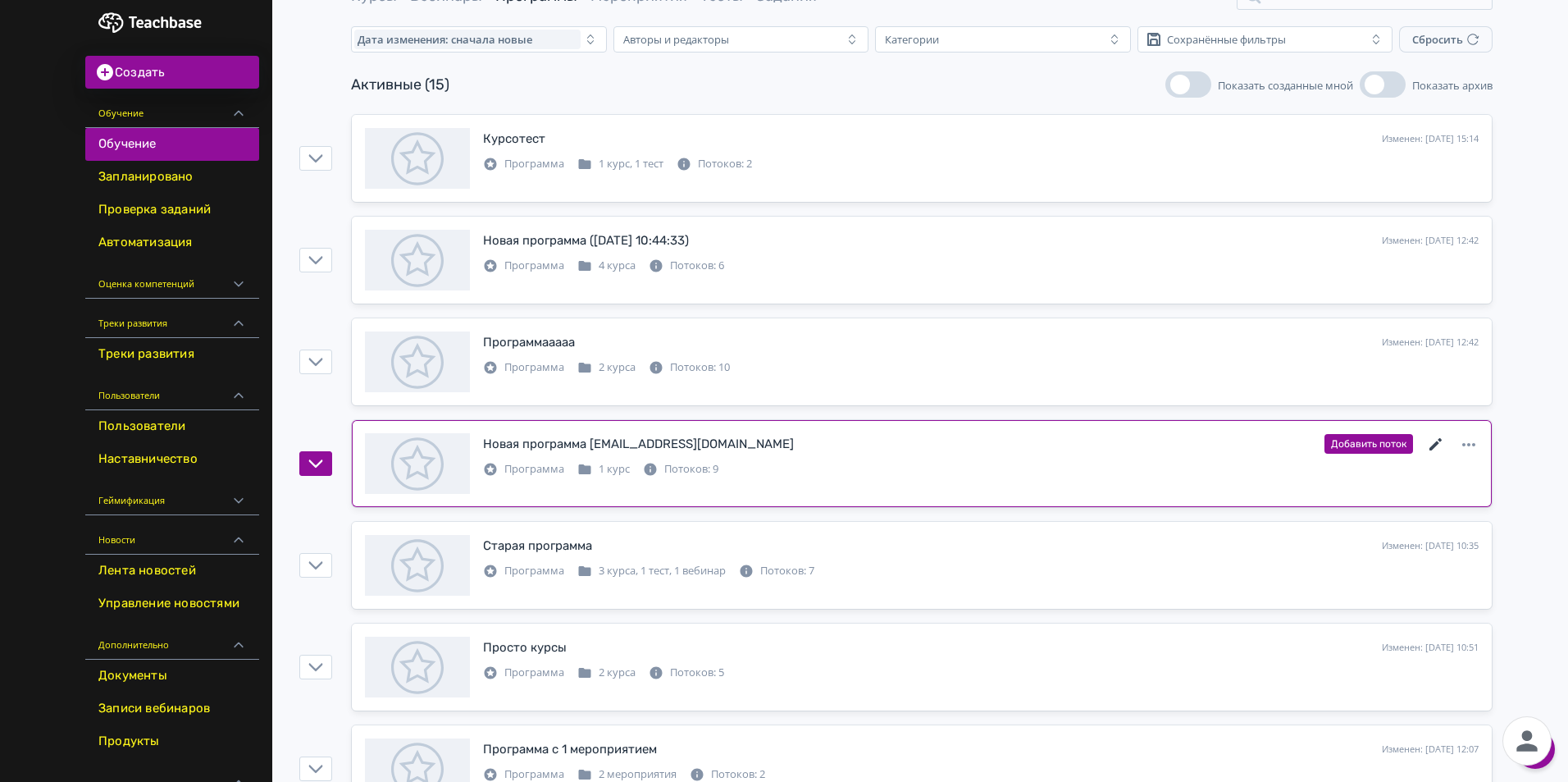
click at [1440, 442] on icon at bounding box center [1435, 444] width 19 height 19
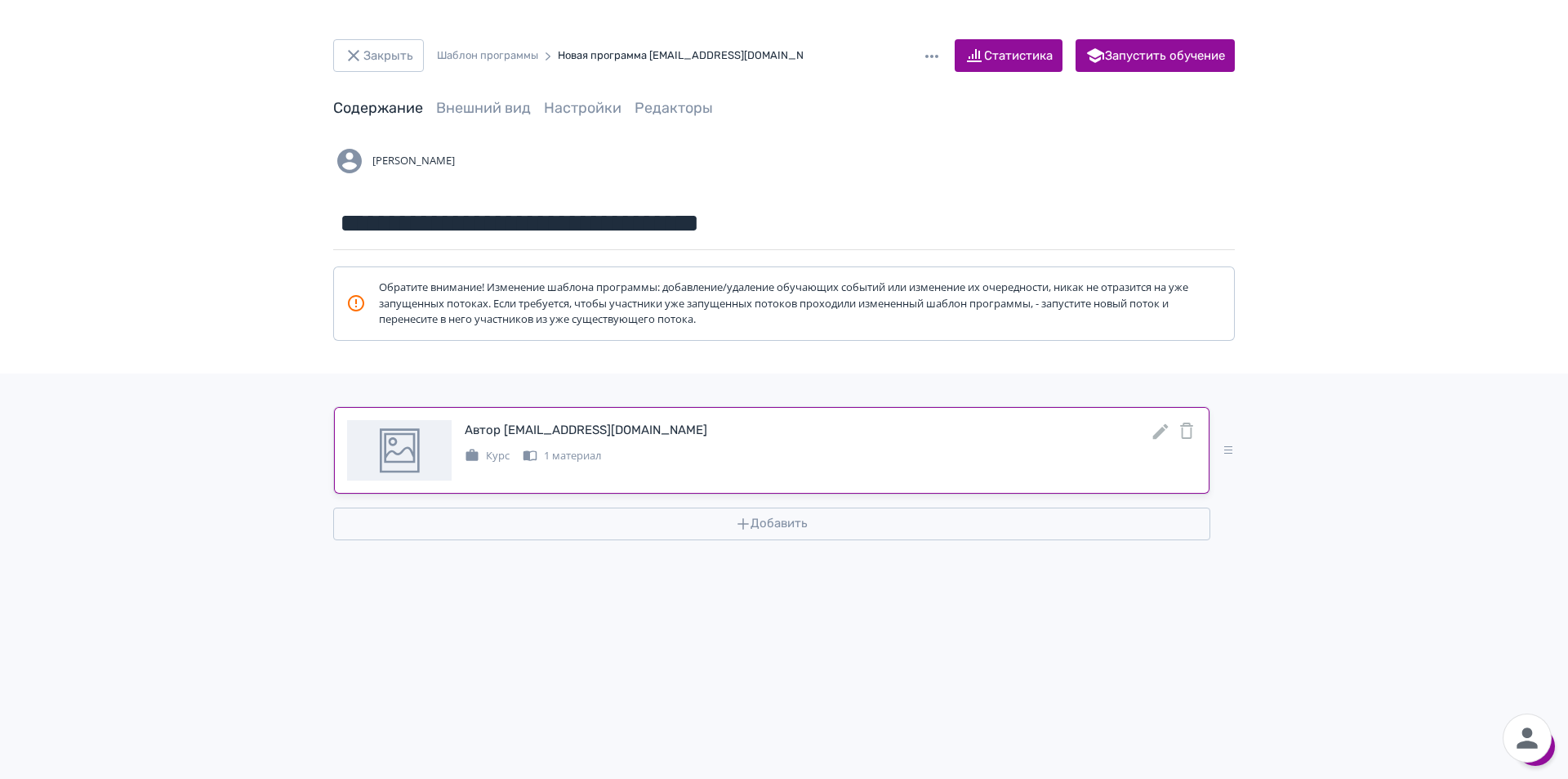
click at [1161, 438] on icon at bounding box center [1160, 430] width 19 height 19
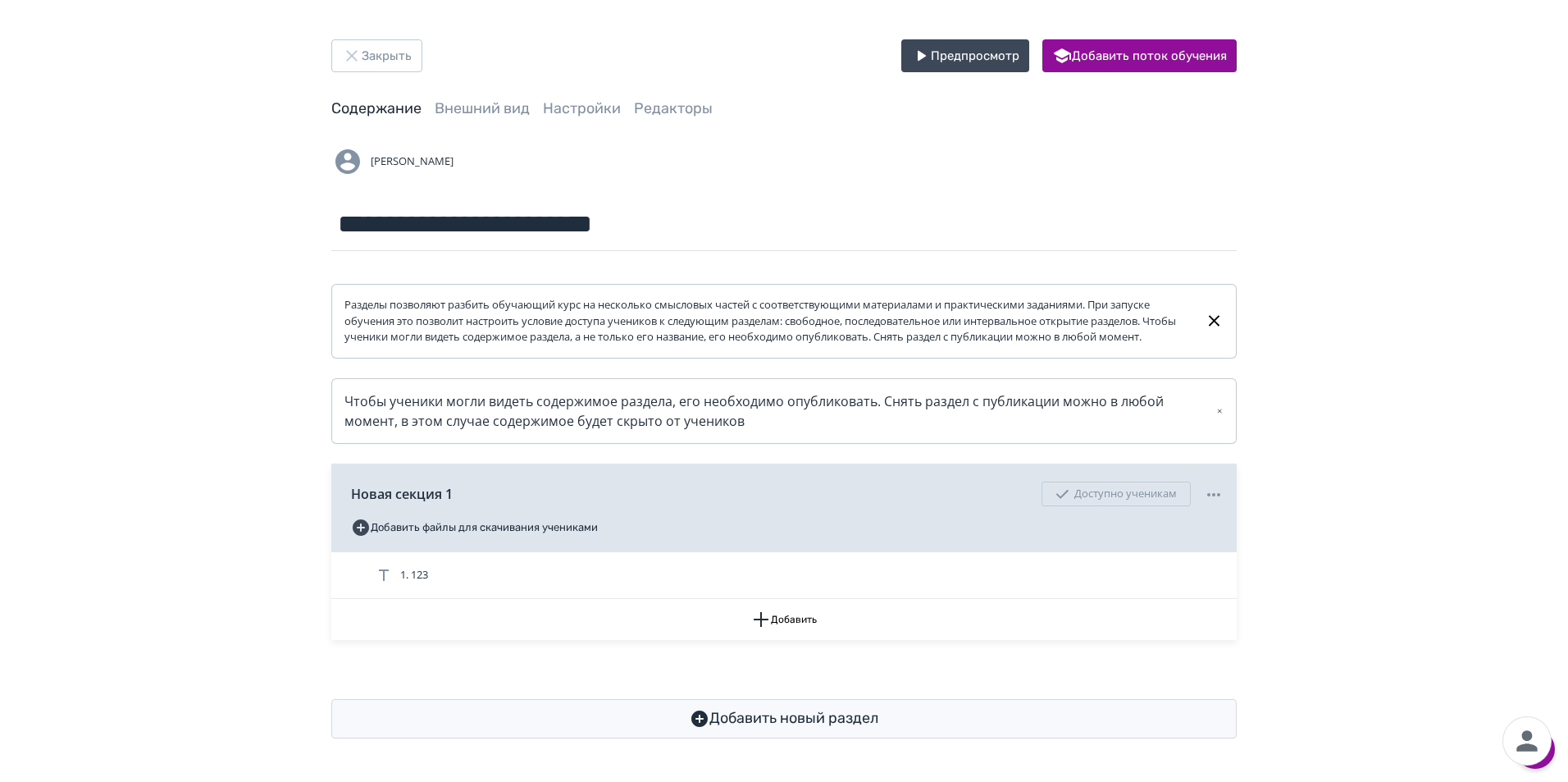
scroll to position [12, 0]
click at [407, 48] on button "Закрыть" at bounding box center [377, 55] width 91 height 33
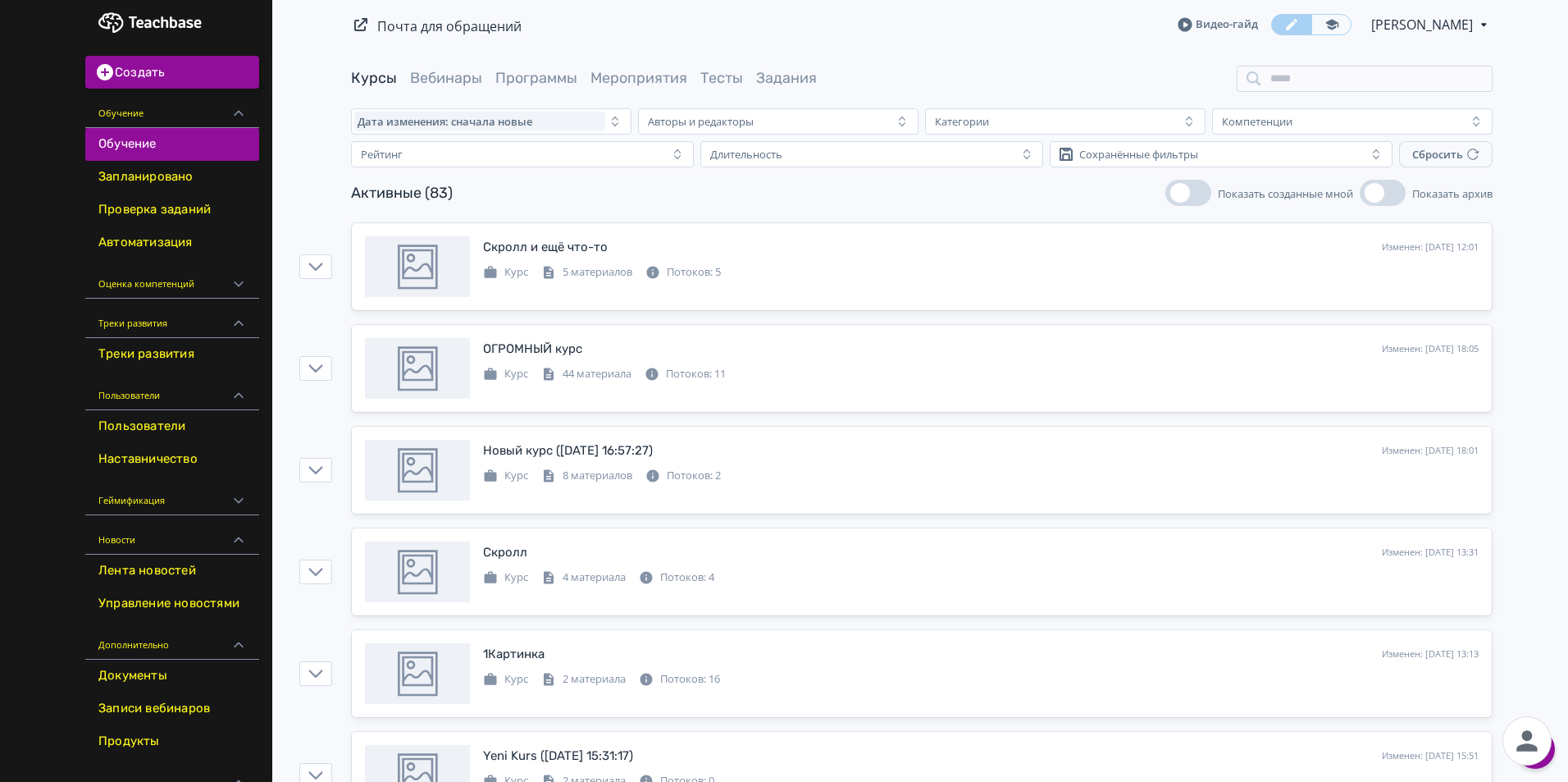
click at [157, 70] on button "Создать" at bounding box center [172, 71] width 174 height 33
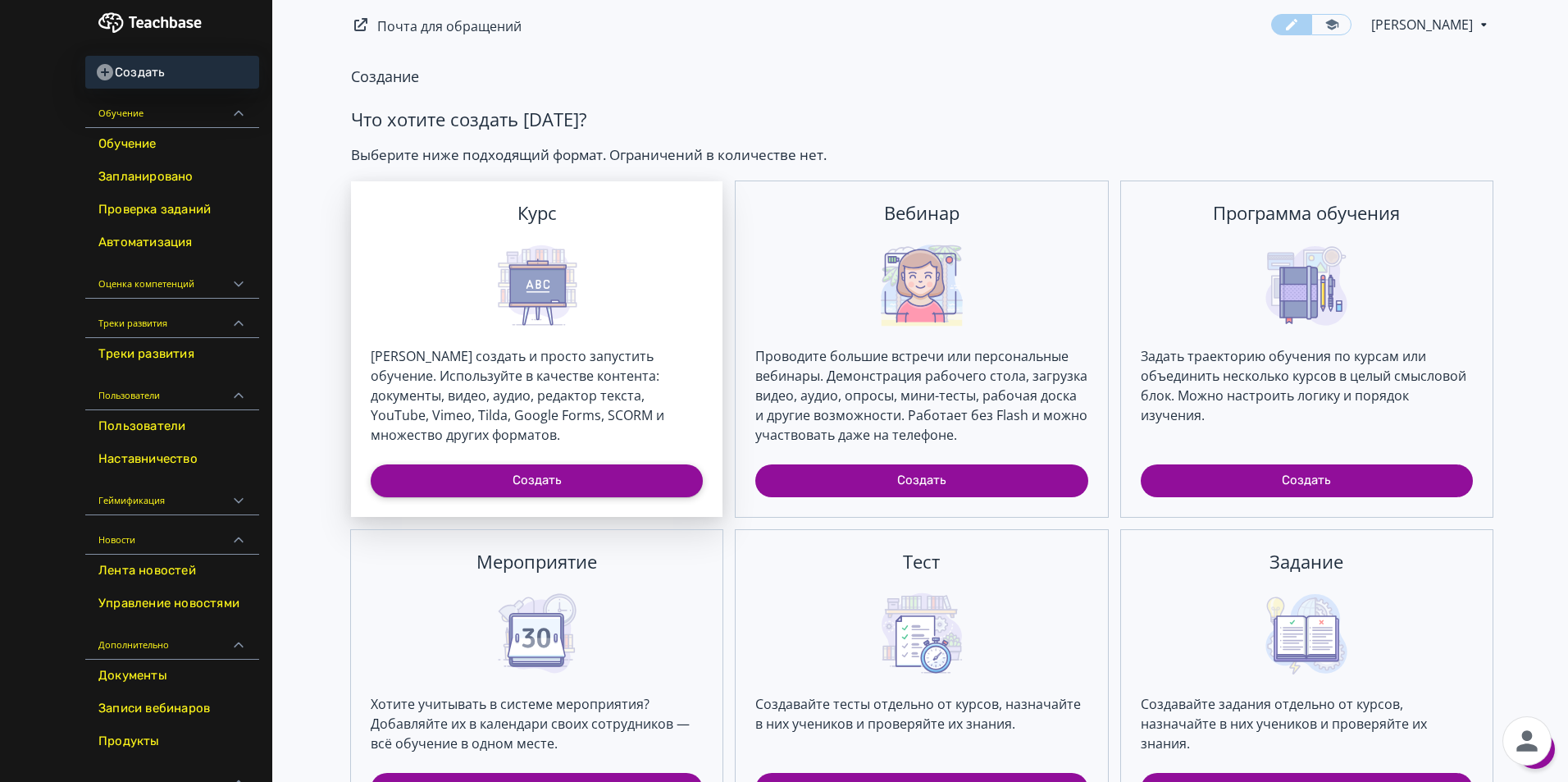
click at [601, 474] on button "Создать" at bounding box center [537, 480] width 332 height 33
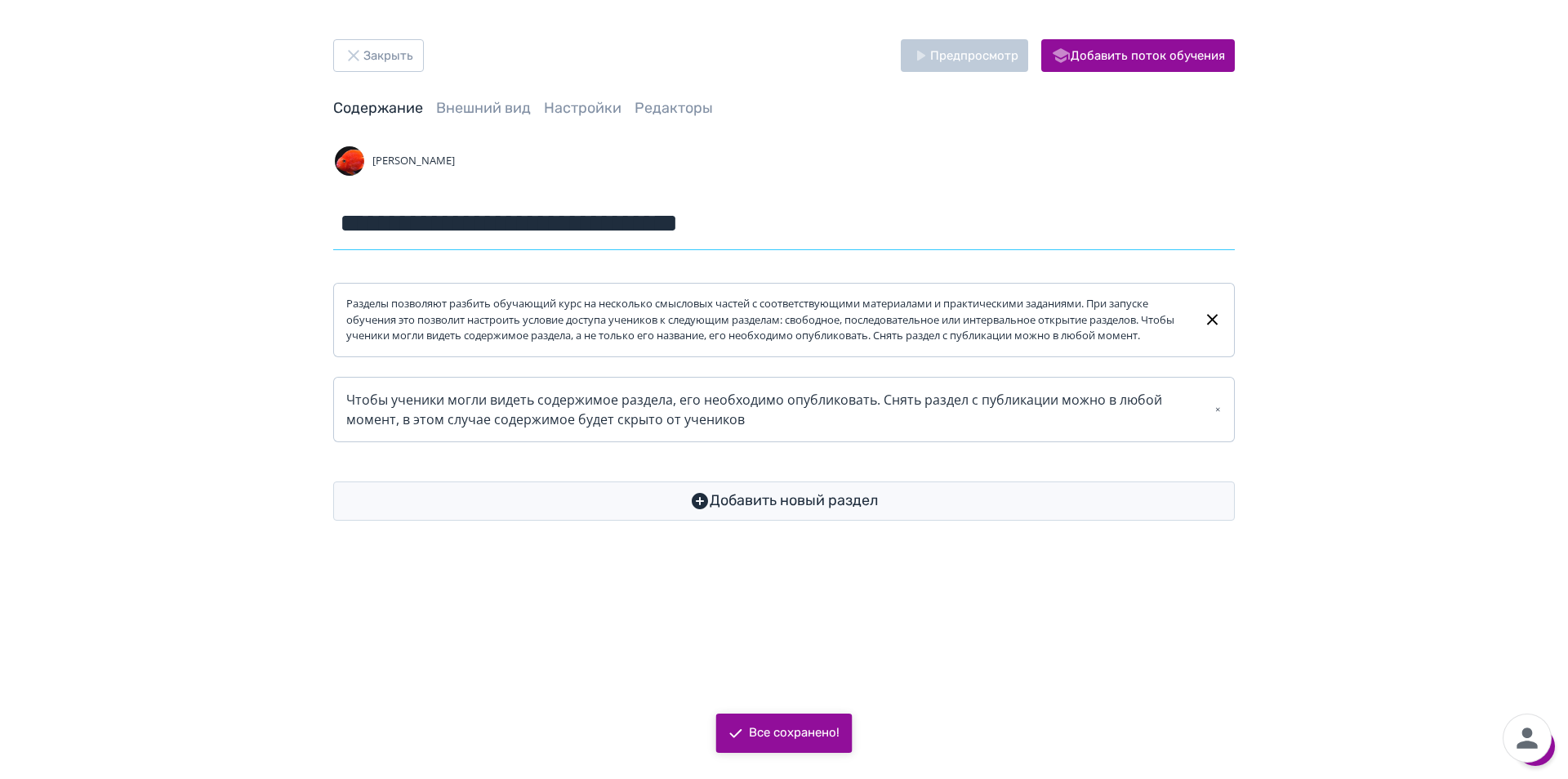
drag, startPoint x: 805, startPoint y: 236, endPoint x: 288, endPoint y: 218, distance: 517.3
click at [288, 218] on div "**********" at bounding box center [784, 280] width 1568 height 560
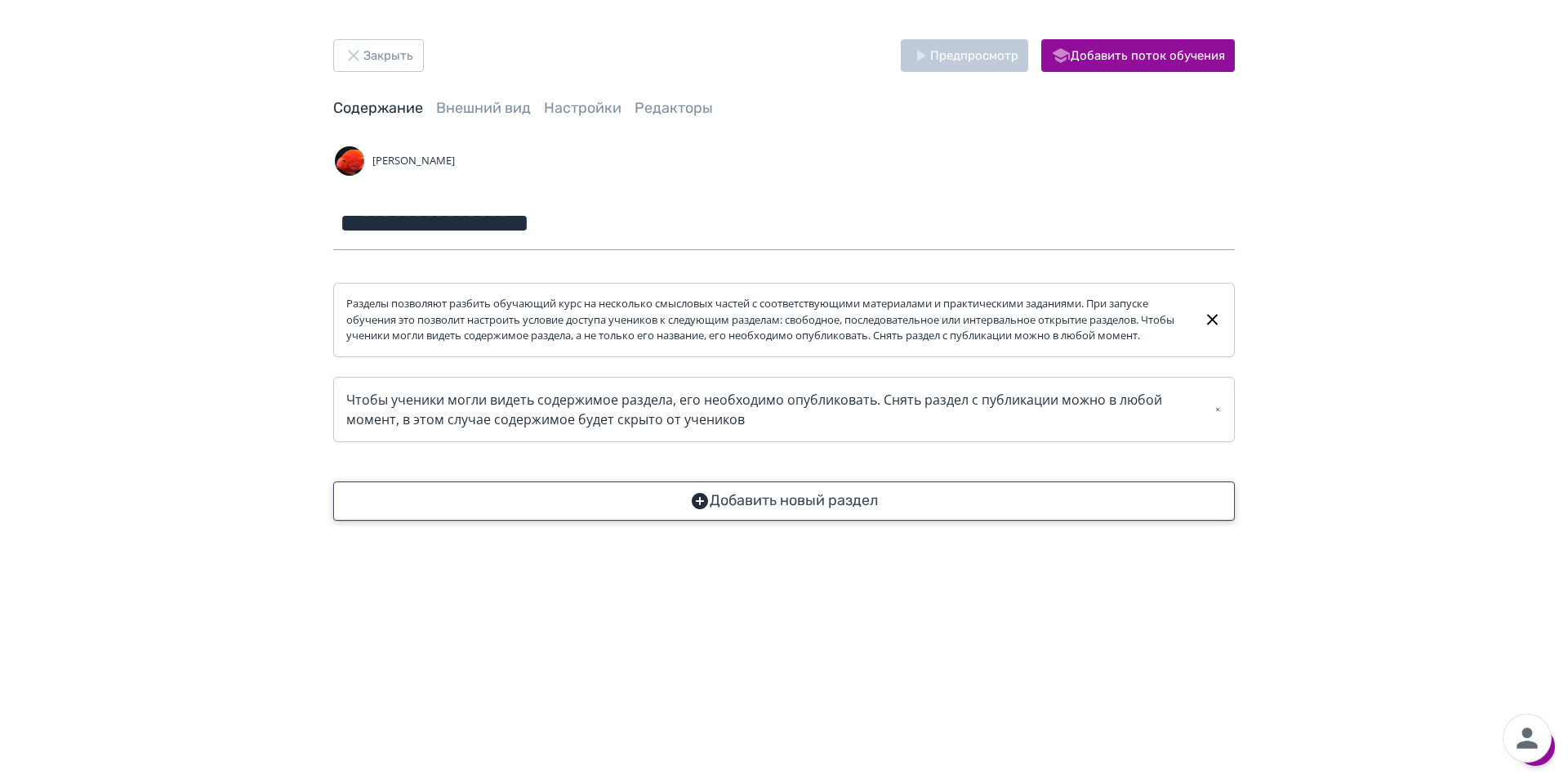
type input "**********"
click at [957, 518] on button "Добавить новый раздел" at bounding box center [784, 501] width 901 height 39
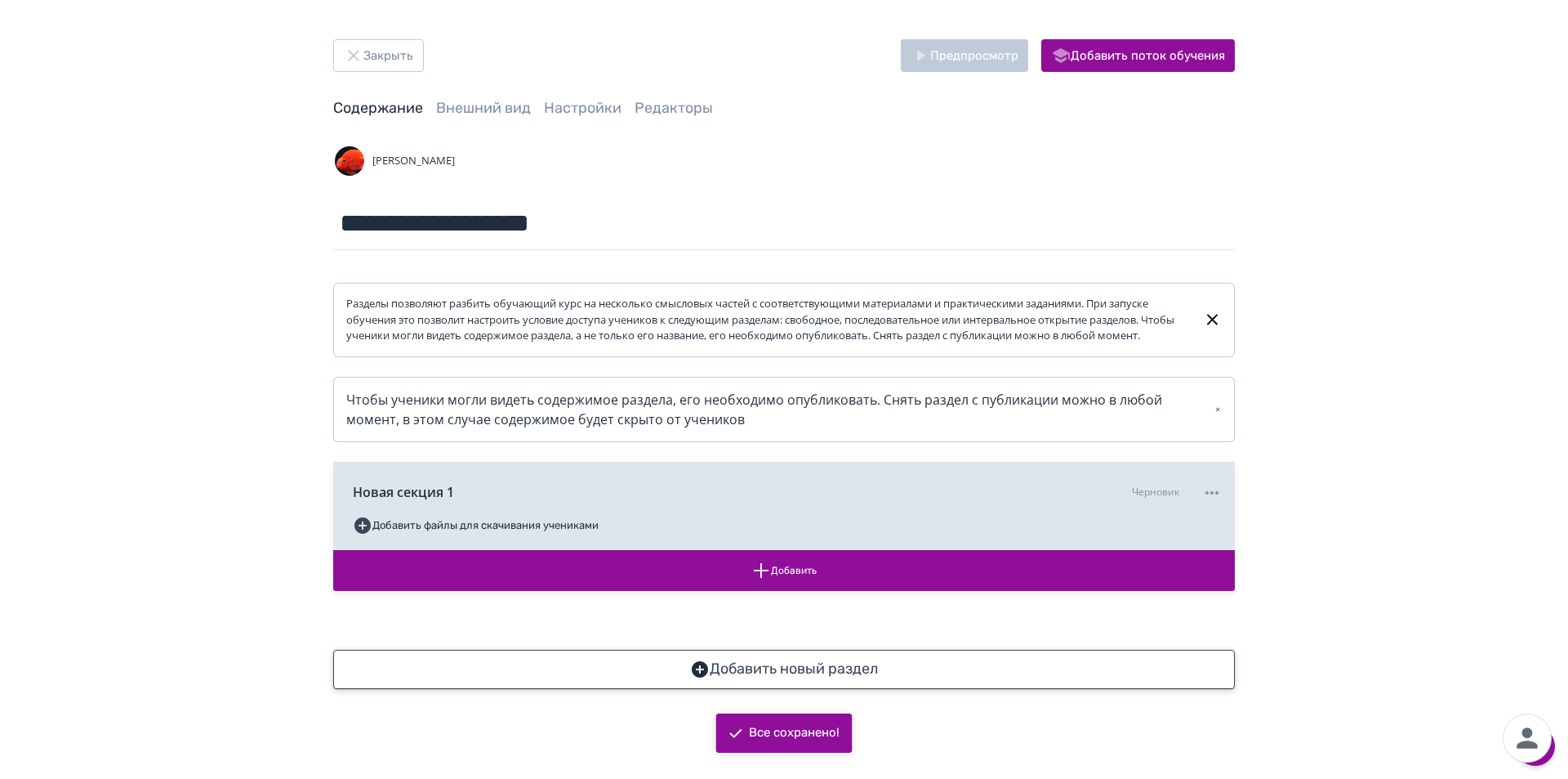
drag, startPoint x: 830, startPoint y: 694, endPoint x: 833, endPoint y: 685, distance: 9.5
click at [831, 689] on button "Добавить новый раздел" at bounding box center [784, 669] width 901 height 39
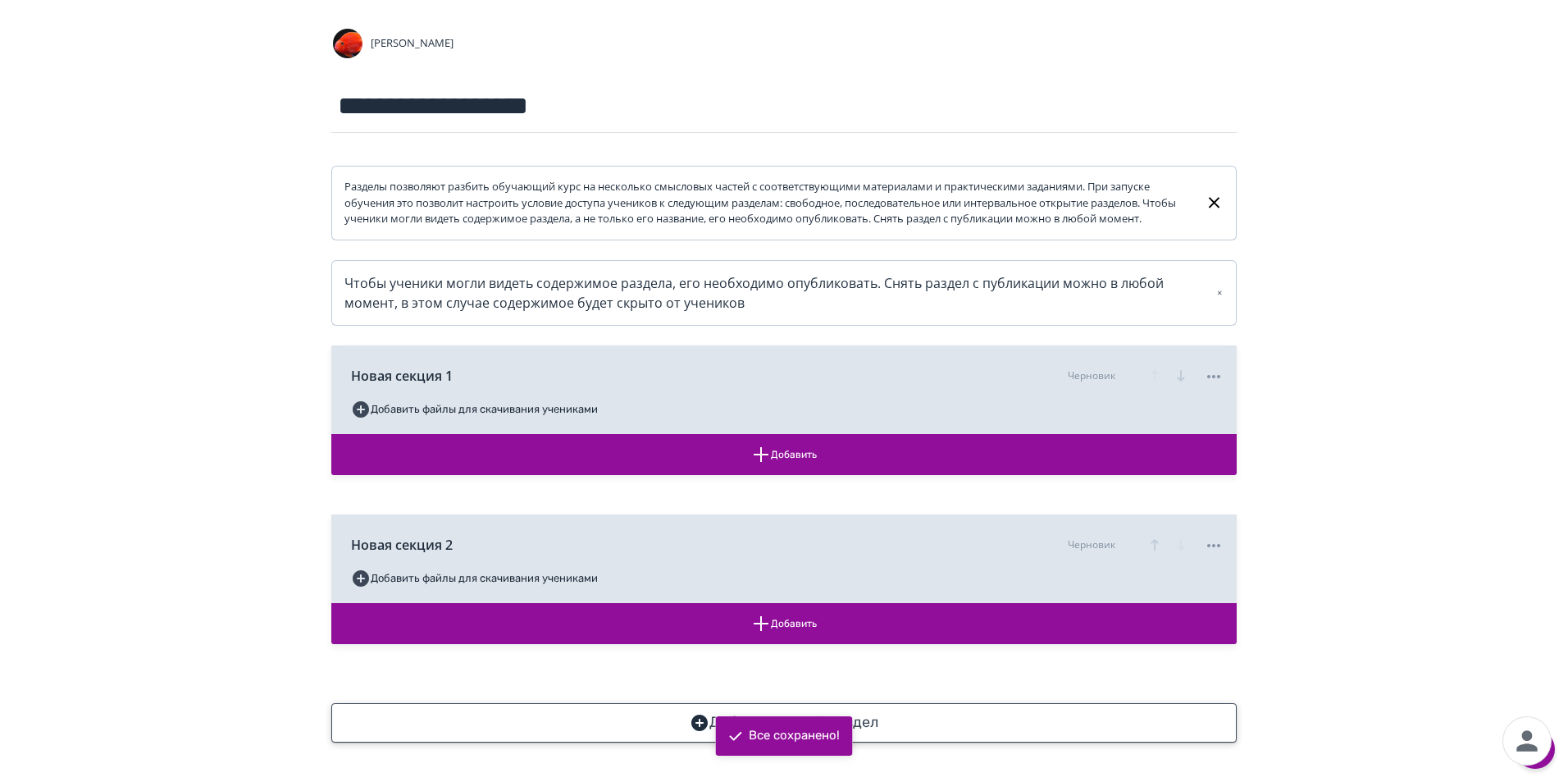
click at [884, 713] on button "Добавить новый раздел" at bounding box center [784, 722] width 905 height 39
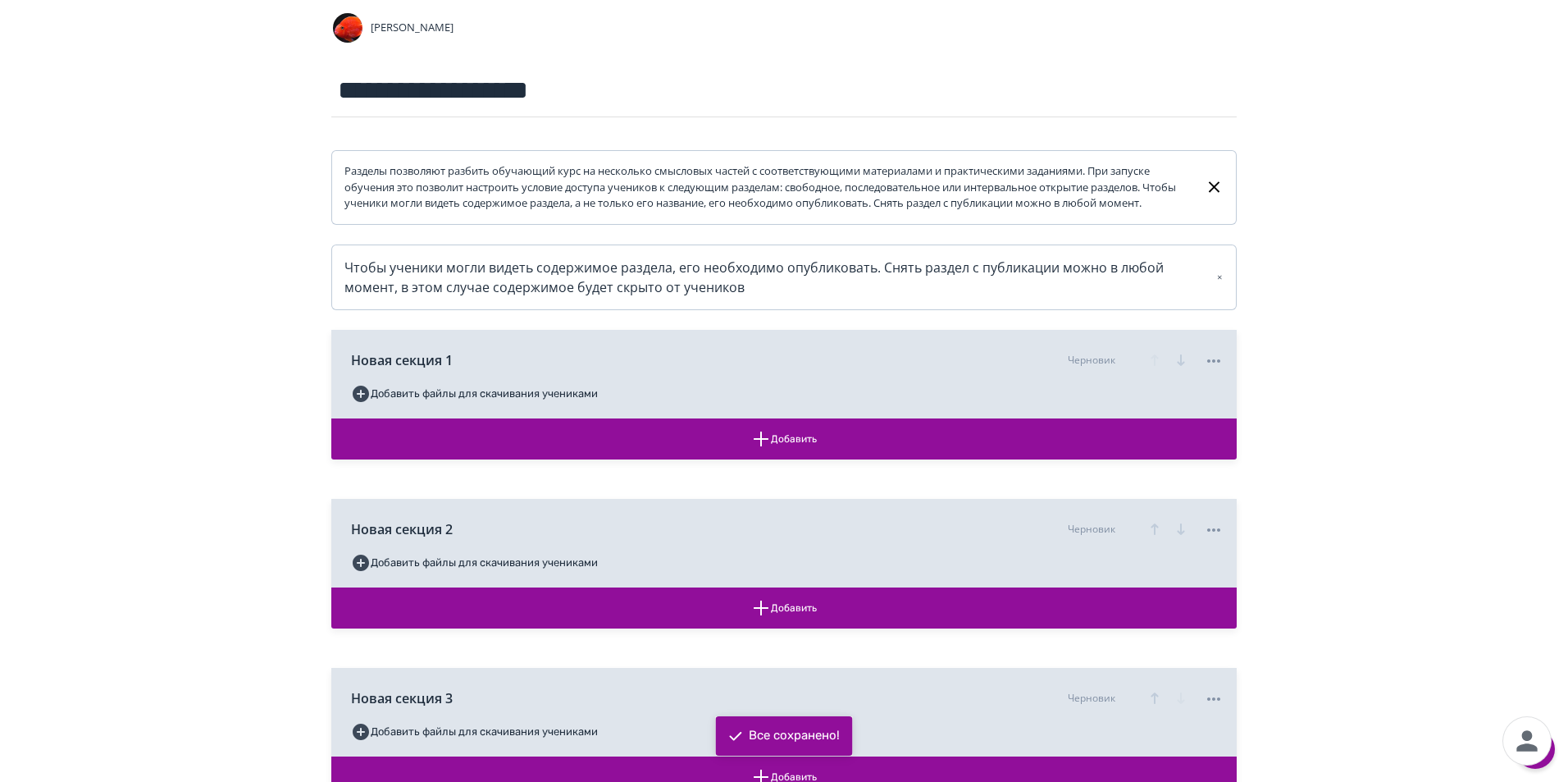
scroll to position [303, 0]
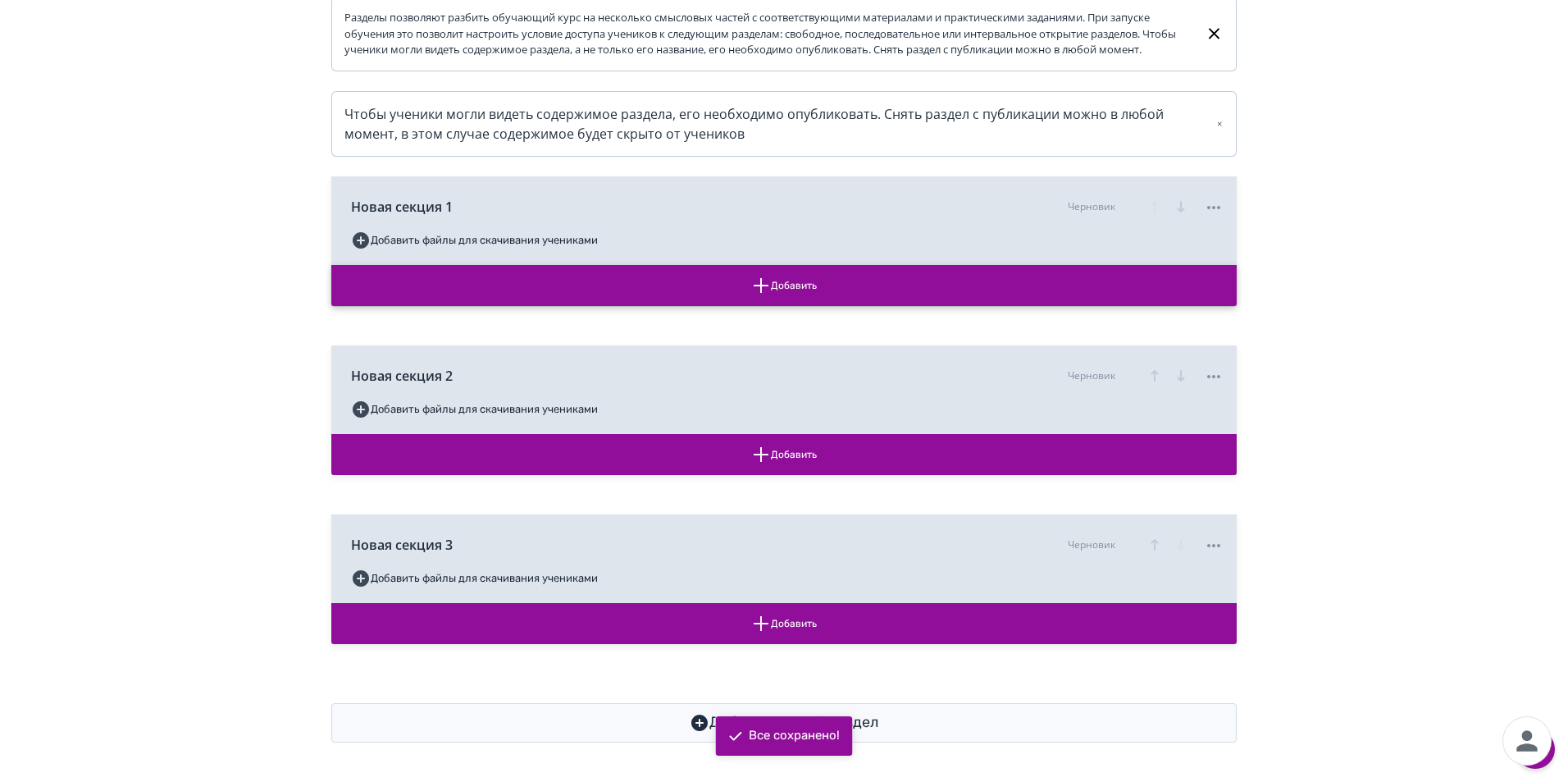
click at [798, 289] on button "Добавить" at bounding box center [784, 285] width 905 height 41
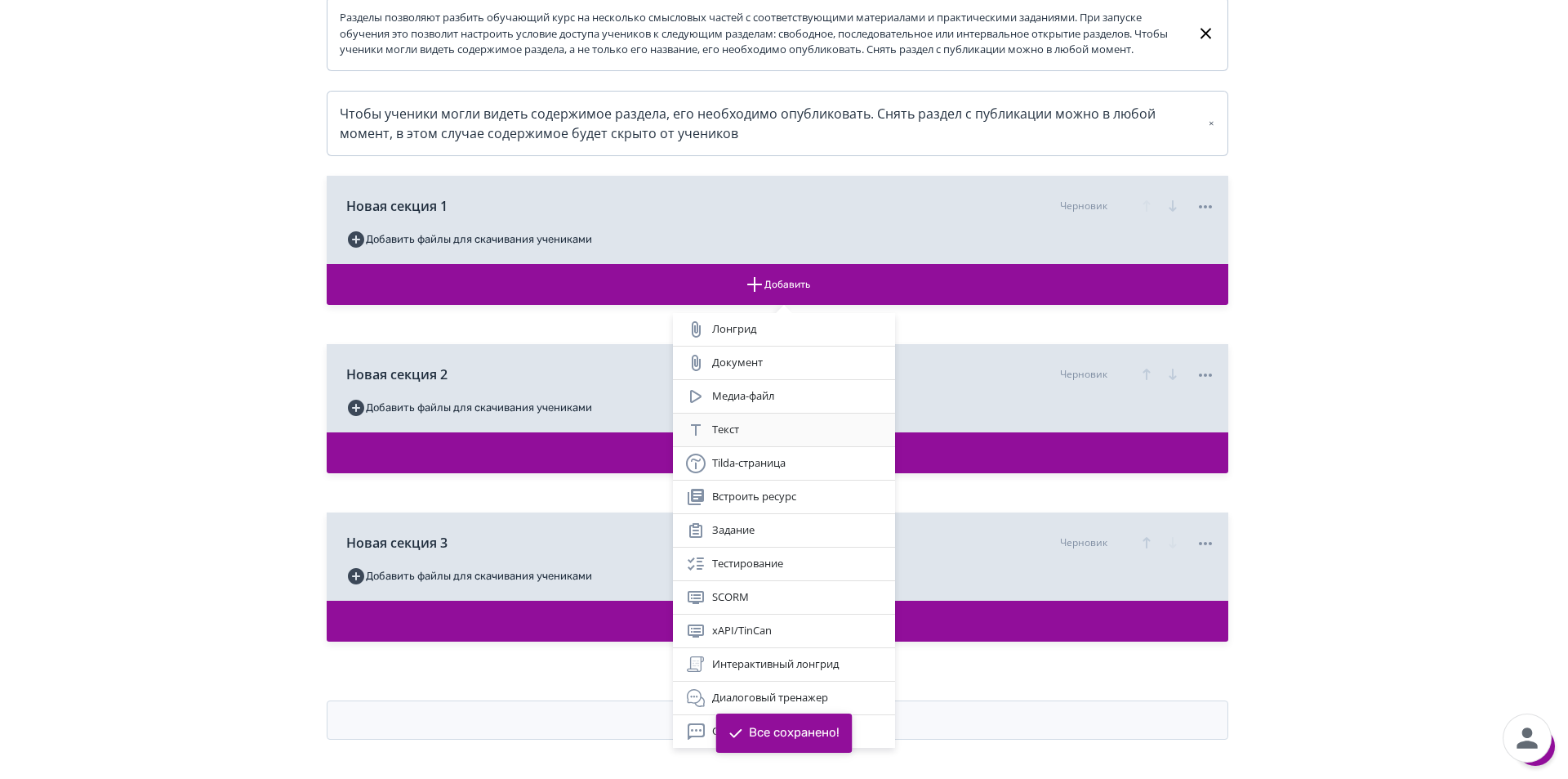
click at [739, 420] on div "Текст" at bounding box center [784, 429] width 196 height 19
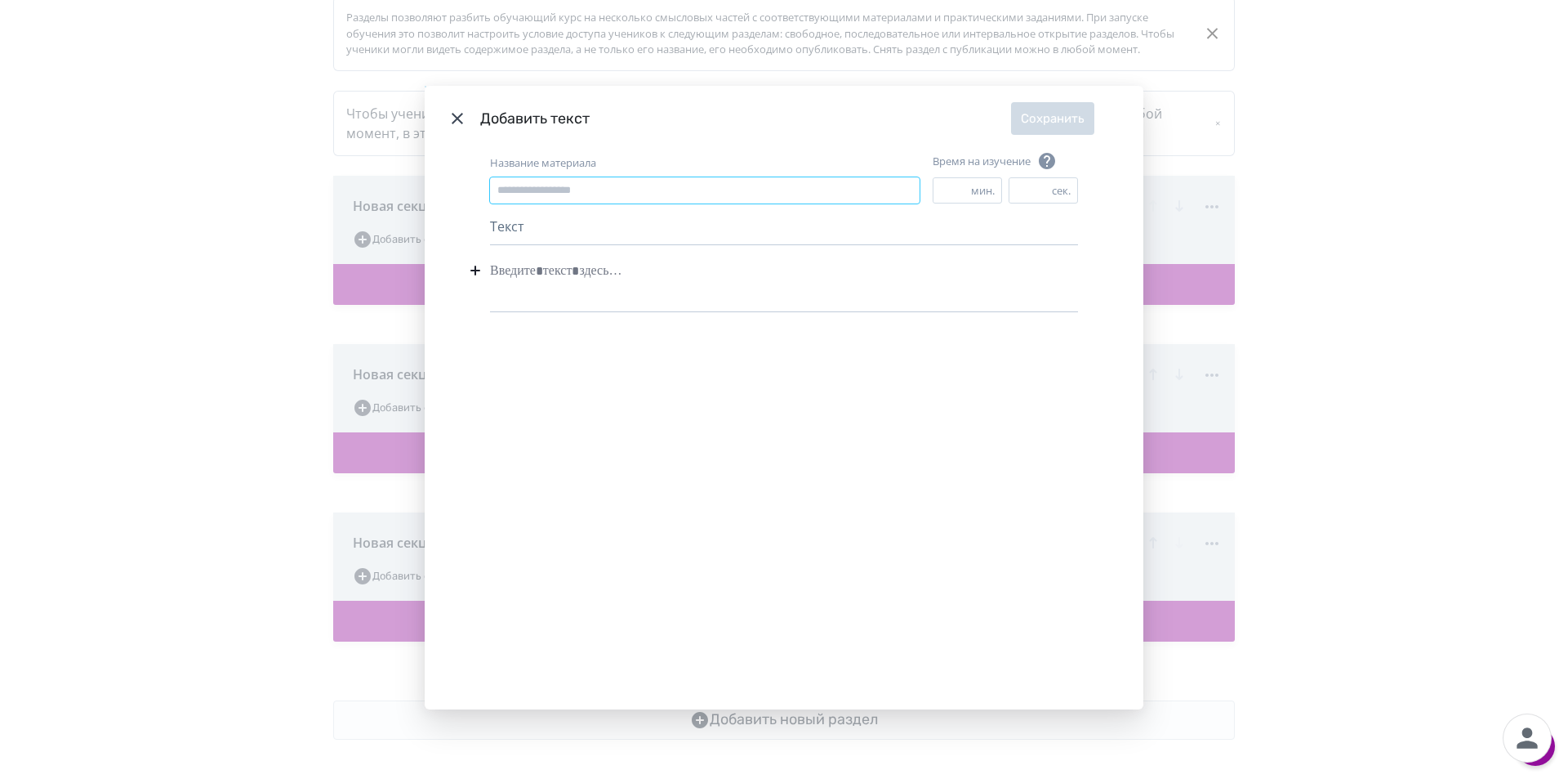
click at [603, 192] on input "Название материала" at bounding box center [705, 190] width 429 height 26
type input "*"
click at [614, 283] on div "Modal" at bounding box center [784, 270] width 588 height 31
click at [1048, 121] on button "Сохранить" at bounding box center [1053, 118] width 84 height 33
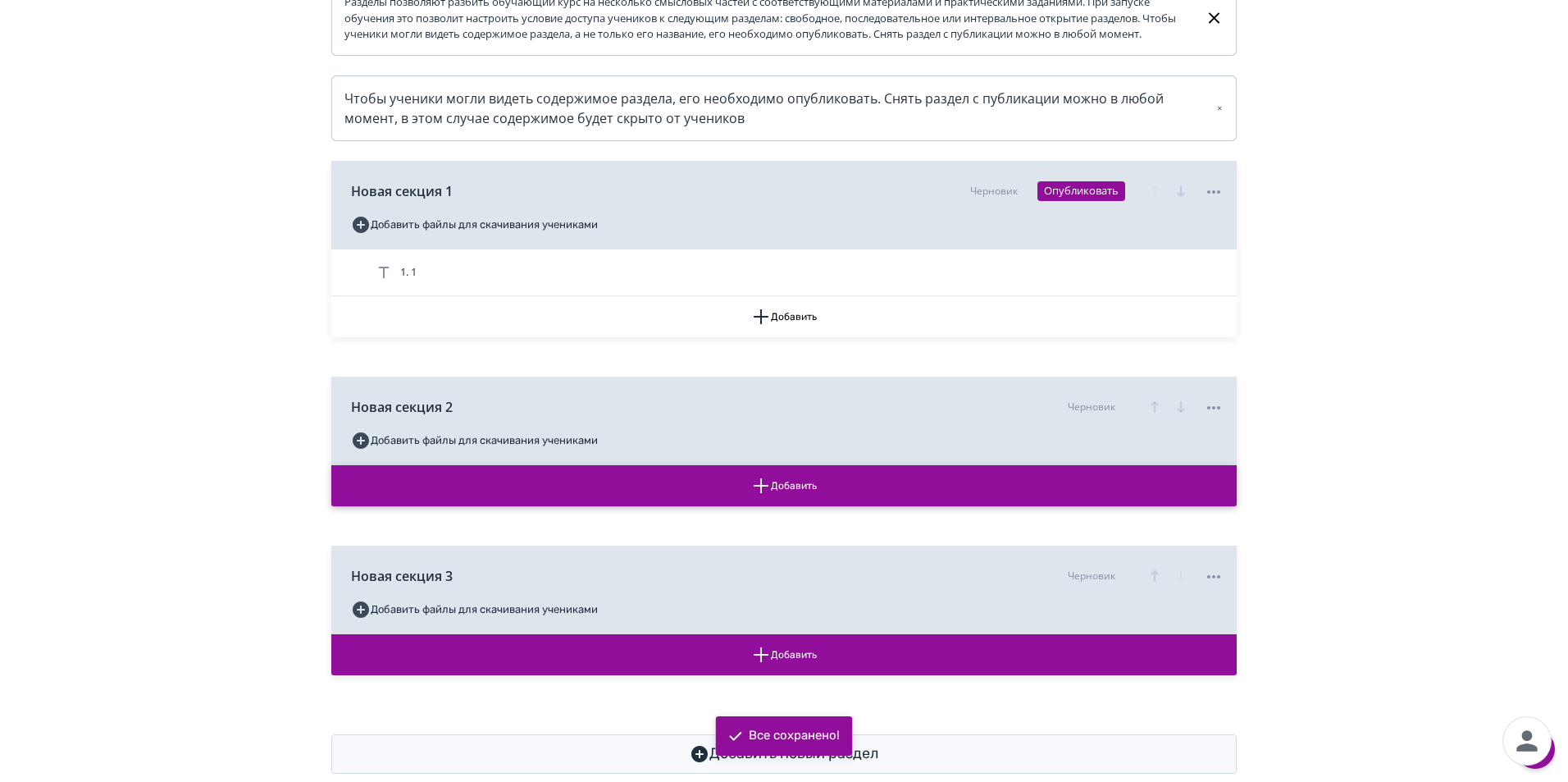
click at [742, 506] on button "Добавить" at bounding box center [784, 485] width 905 height 41
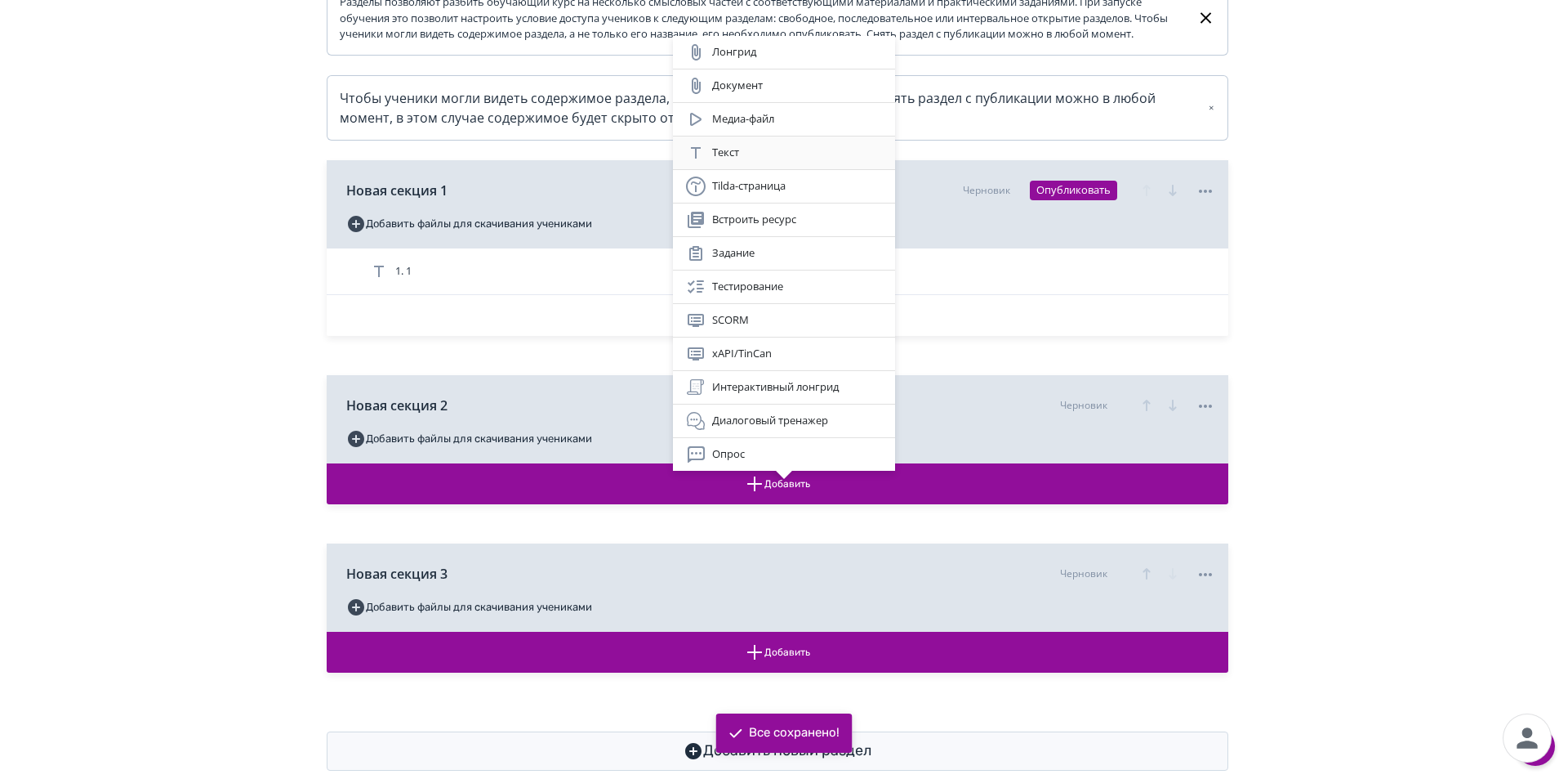
click at [754, 157] on div "Текст" at bounding box center [784, 152] width 196 height 19
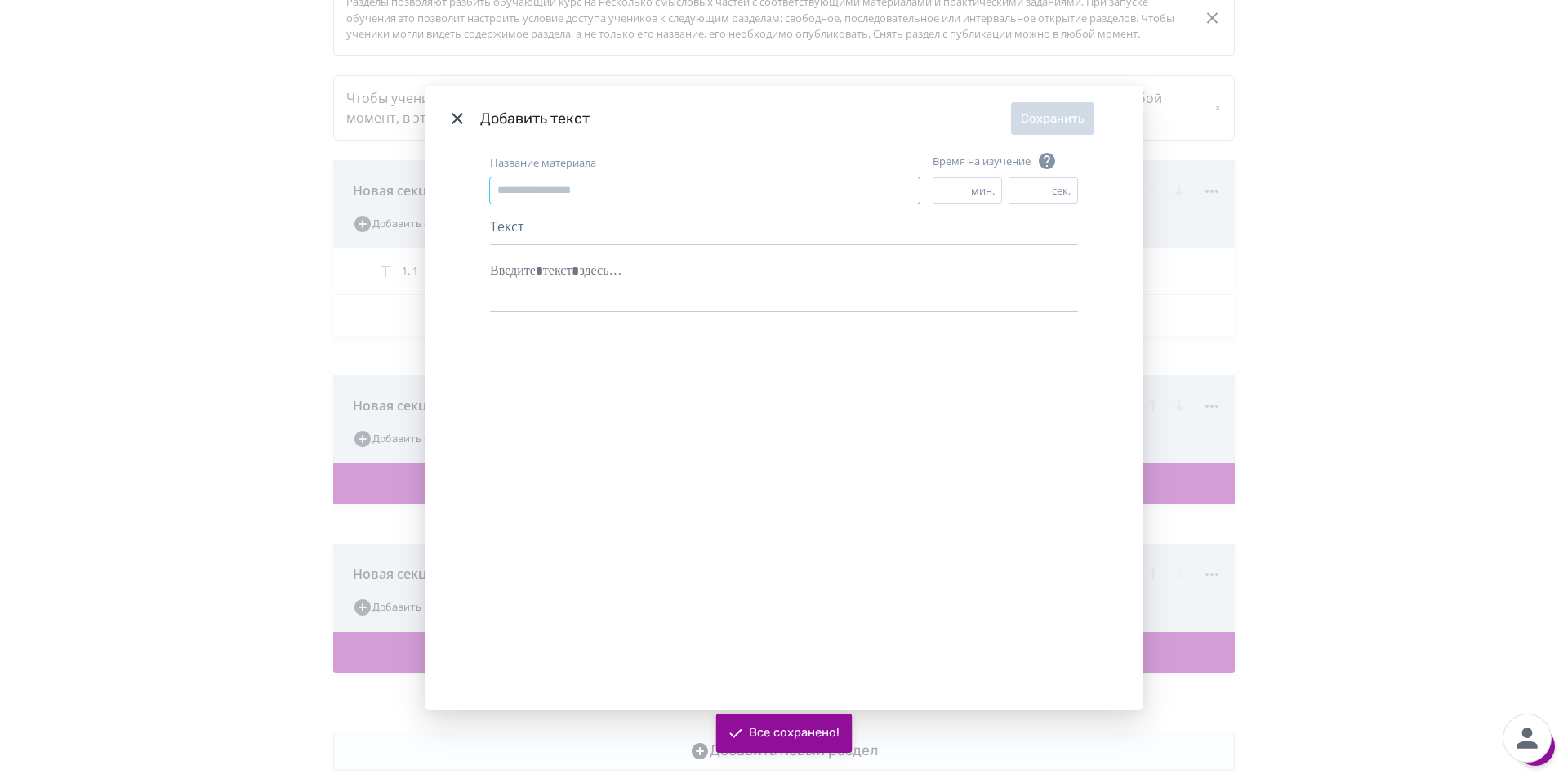
click at [608, 201] on input "Название материала" at bounding box center [705, 190] width 429 height 26
type input "*"
click at [594, 273] on div "Modal" at bounding box center [784, 270] width 588 height 31
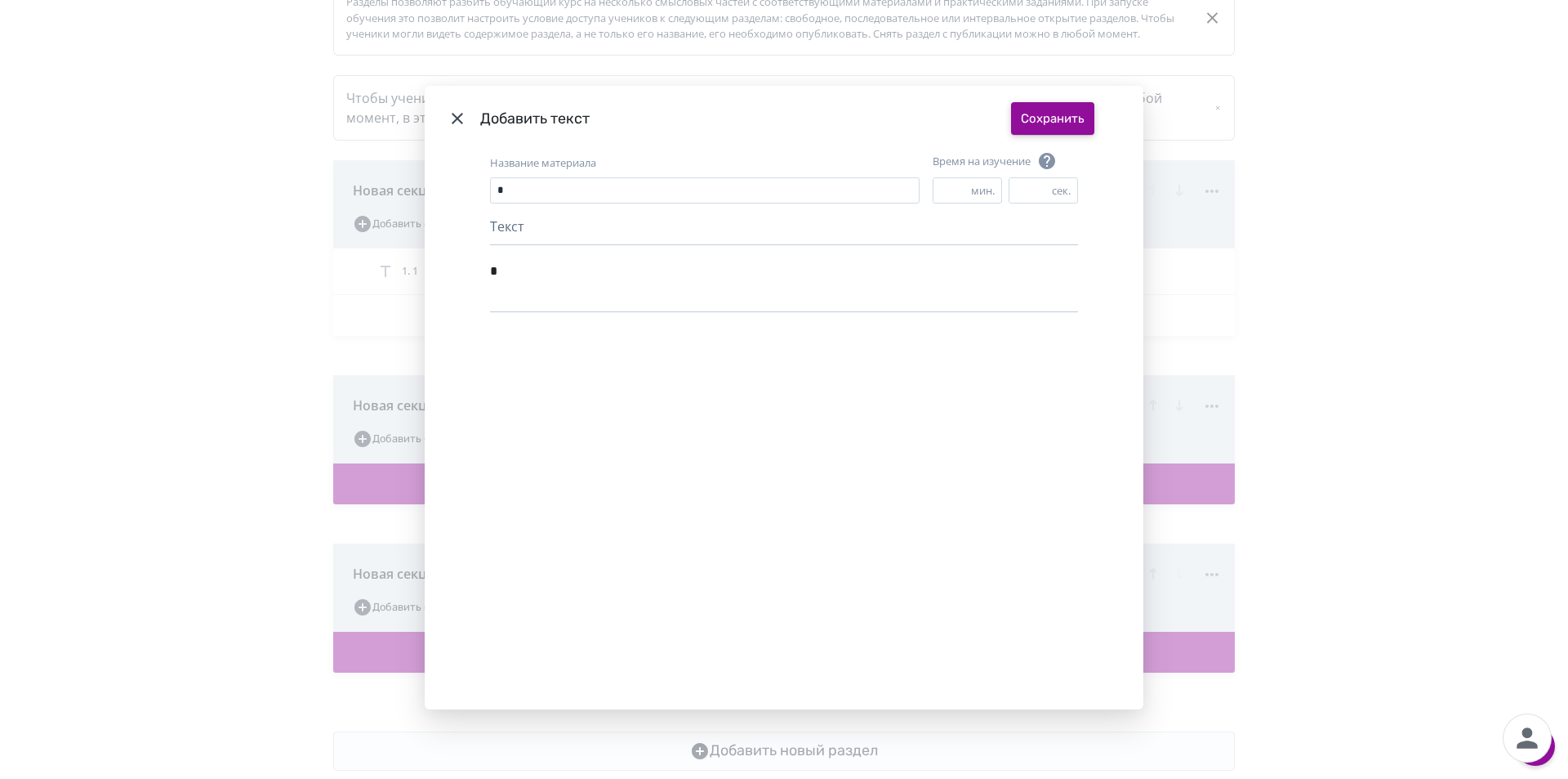
click at [1041, 118] on button "Сохранить" at bounding box center [1053, 118] width 84 height 33
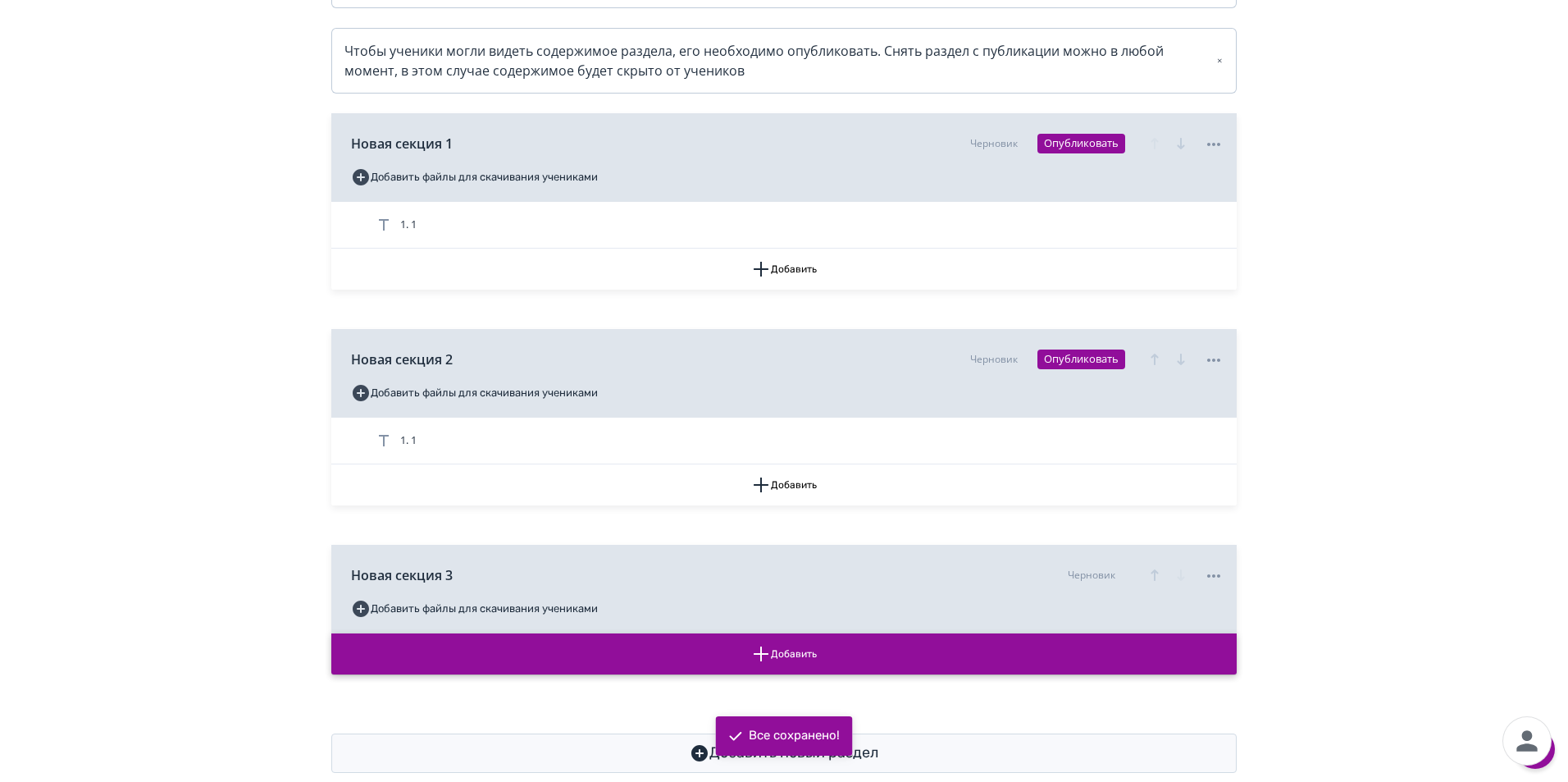
scroll to position [396, 0]
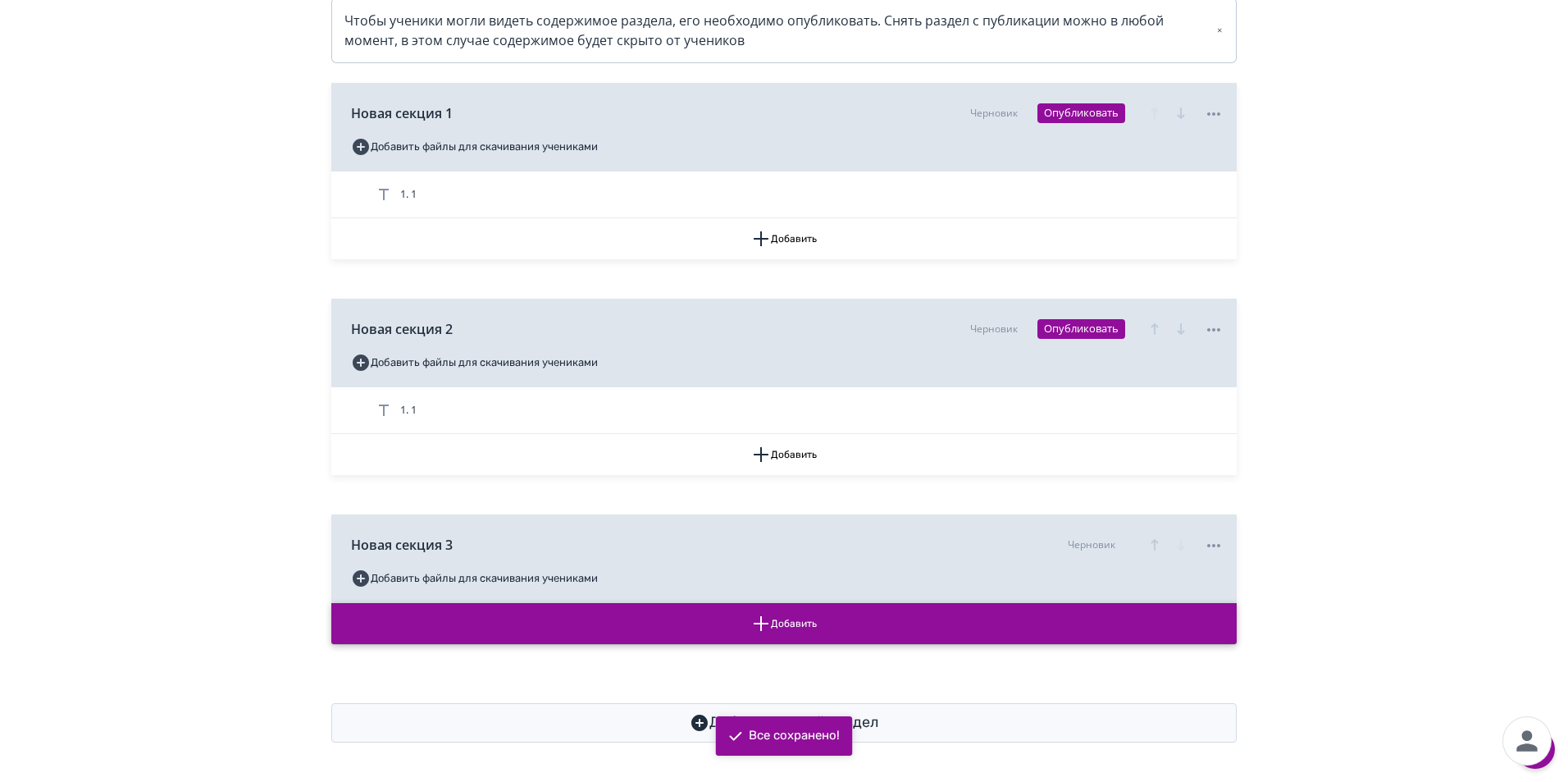
click at [852, 632] on button "Добавить" at bounding box center [784, 623] width 905 height 41
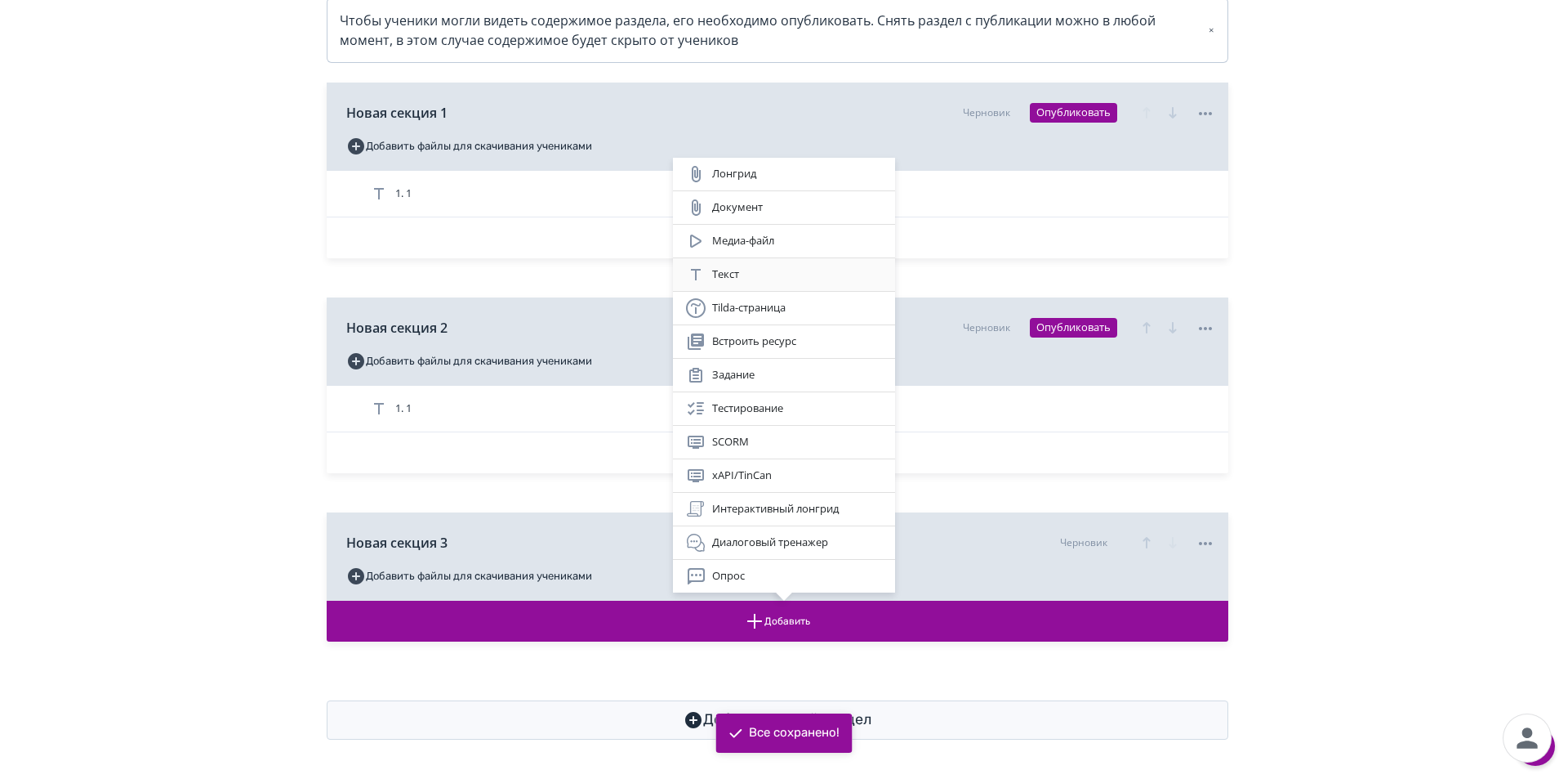
click at [757, 279] on div "Текст" at bounding box center [784, 274] width 196 height 19
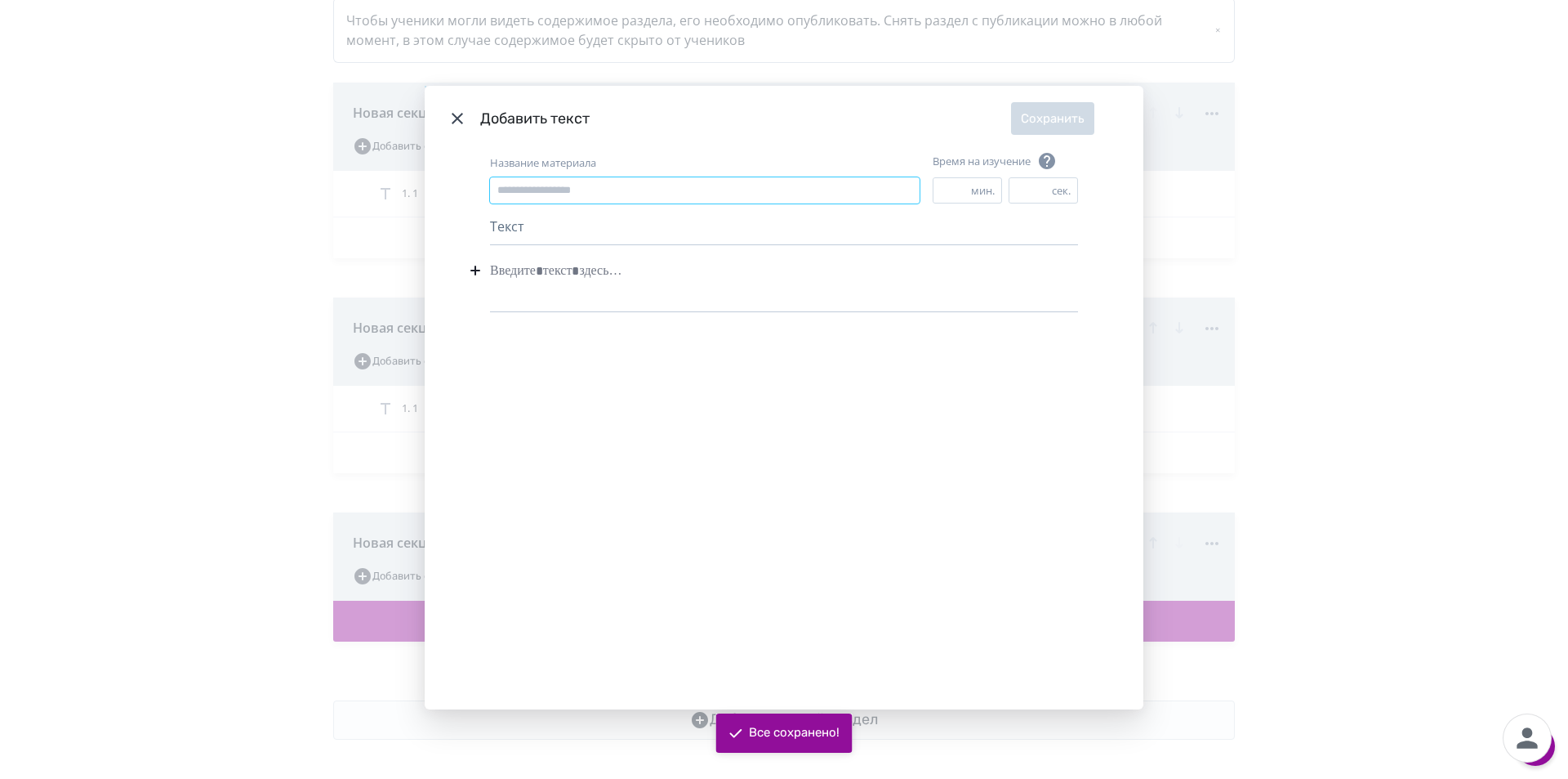
click at [603, 193] on input "Название материала" at bounding box center [705, 190] width 429 height 26
type input "*"
click at [583, 262] on div "Modal" at bounding box center [784, 270] width 588 height 31
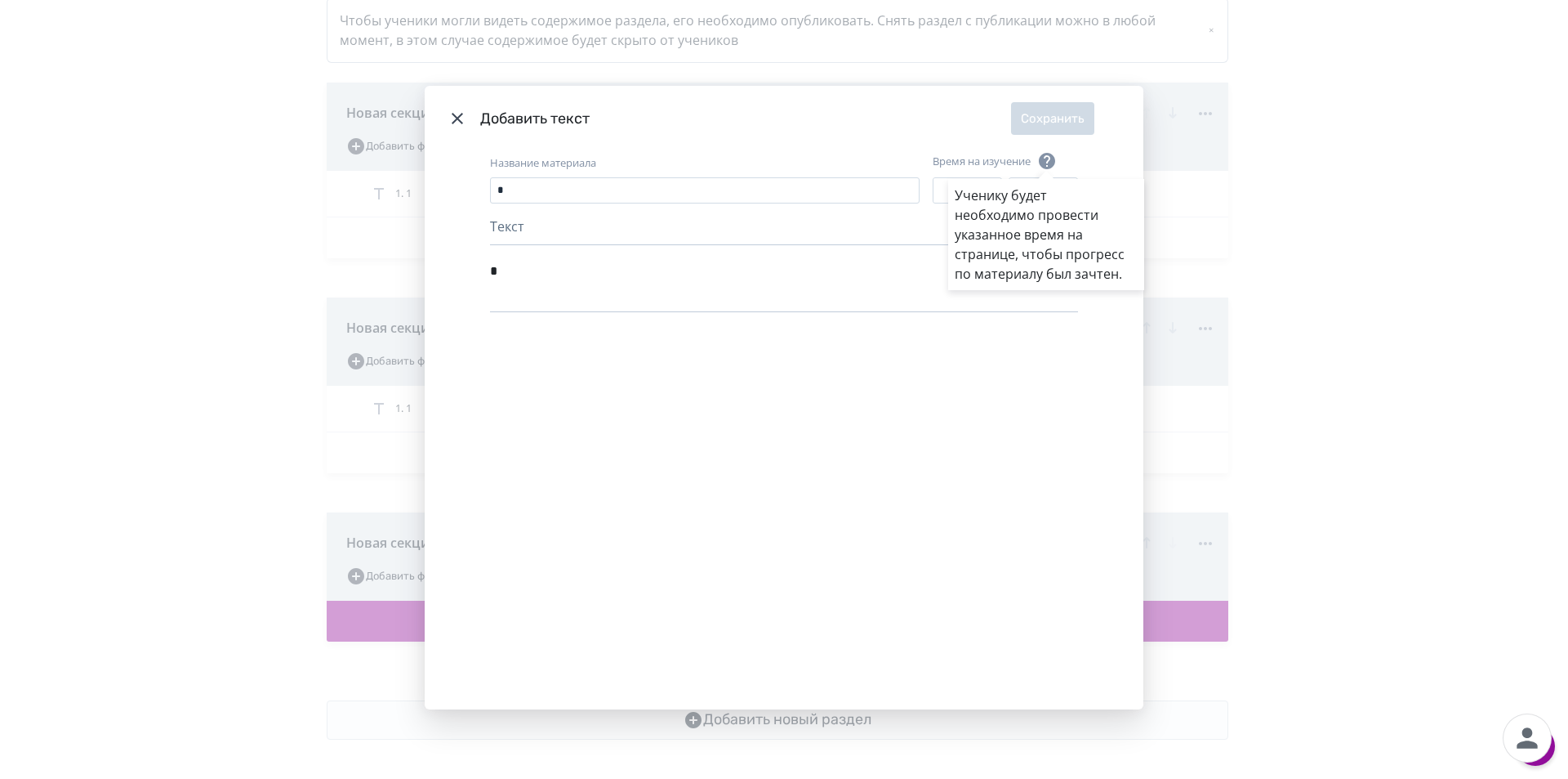
click at [1072, 96] on div "Ученику будет необходимо провести указанное время на странице, чтобы прогресс п…" at bounding box center [784, 390] width 1568 height 779
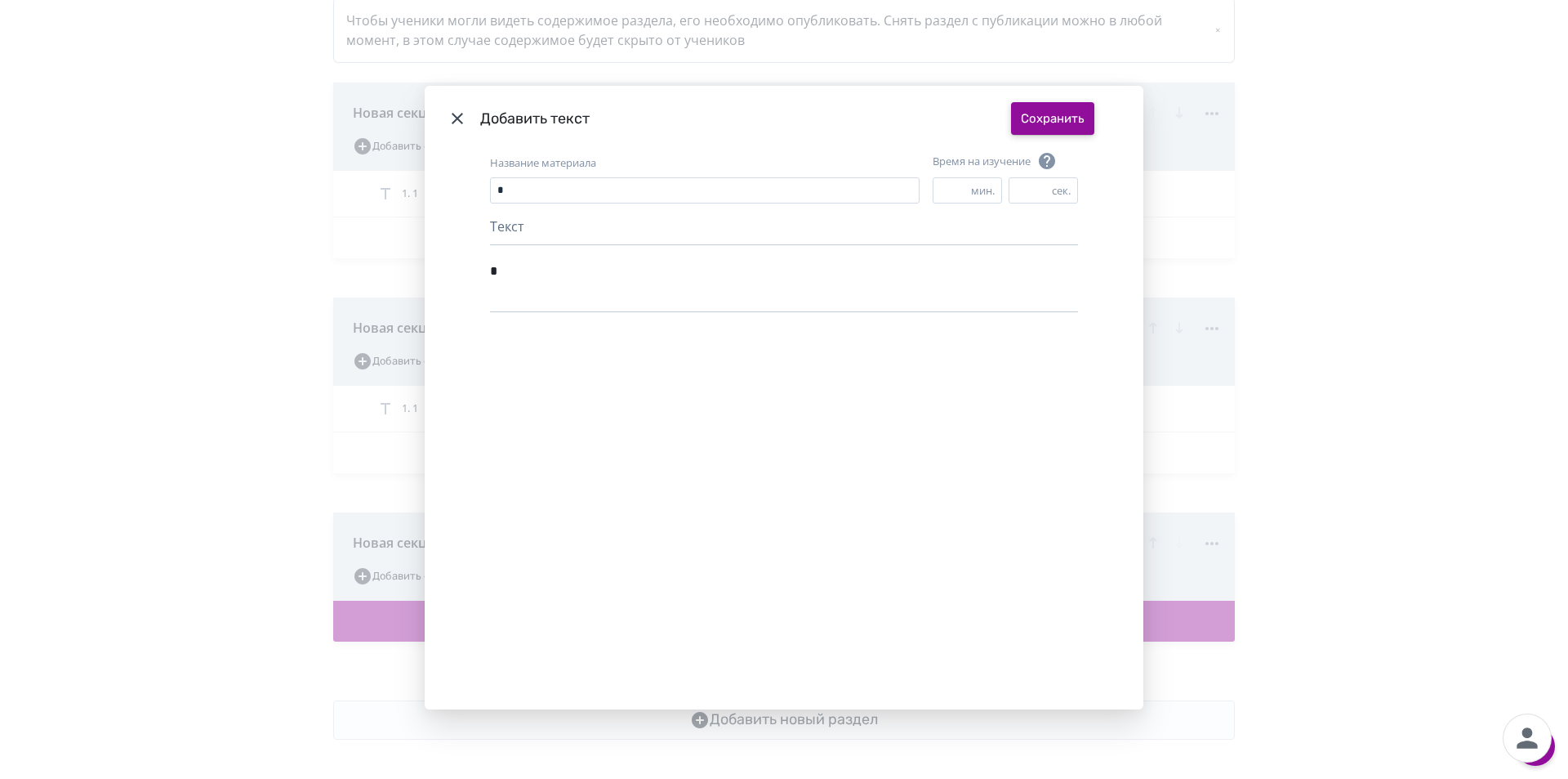
drag, startPoint x: 1069, startPoint y: 116, endPoint x: 1019, endPoint y: 129, distance: 51.7
click at [1069, 117] on button "Сохранить" at bounding box center [1053, 118] width 84 height 33
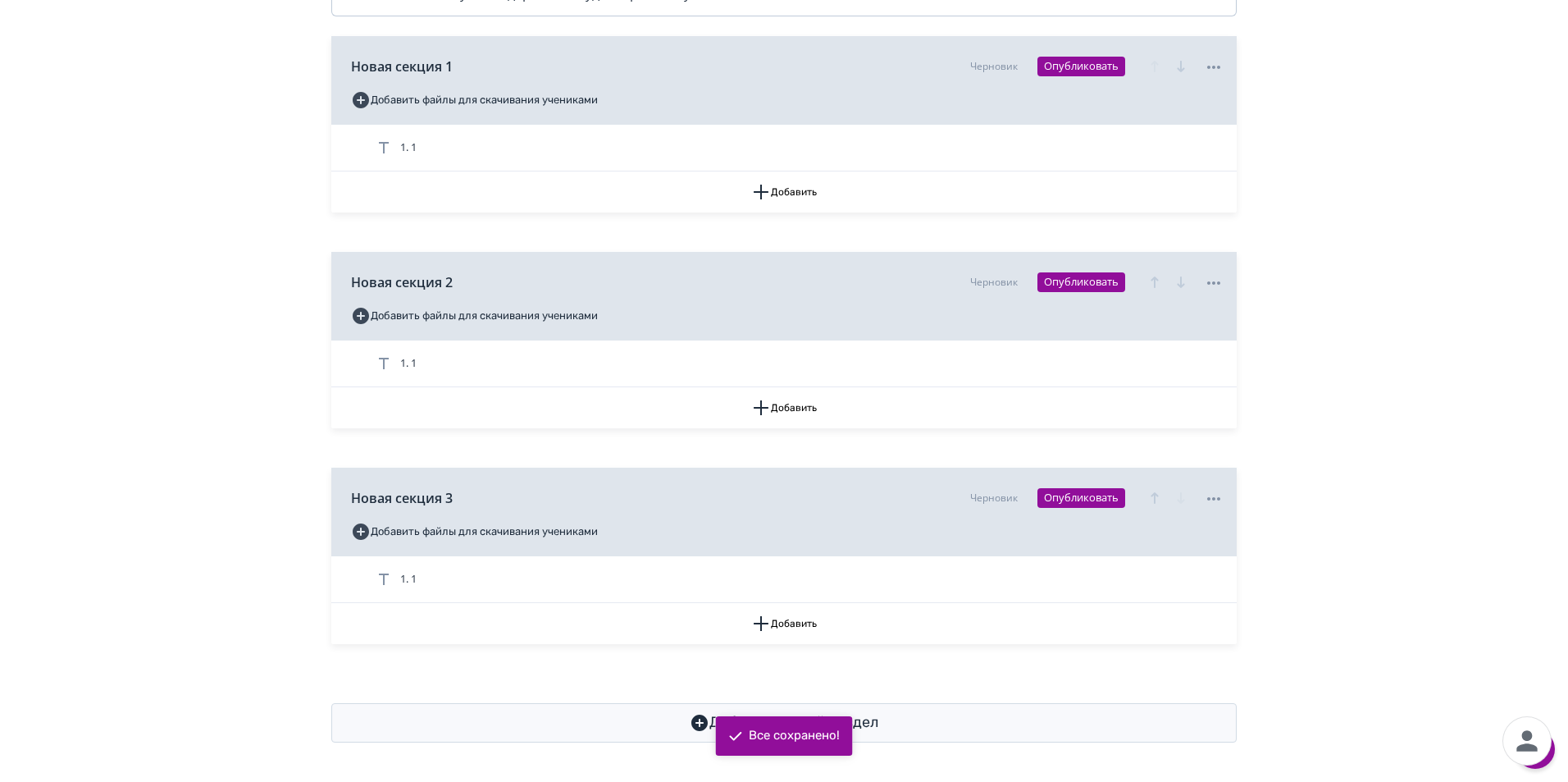
scroll to position [443, 0]
click at [1087, 283] on button "Опубликовать" at bounding box center [1081, 282] width 88 height 19
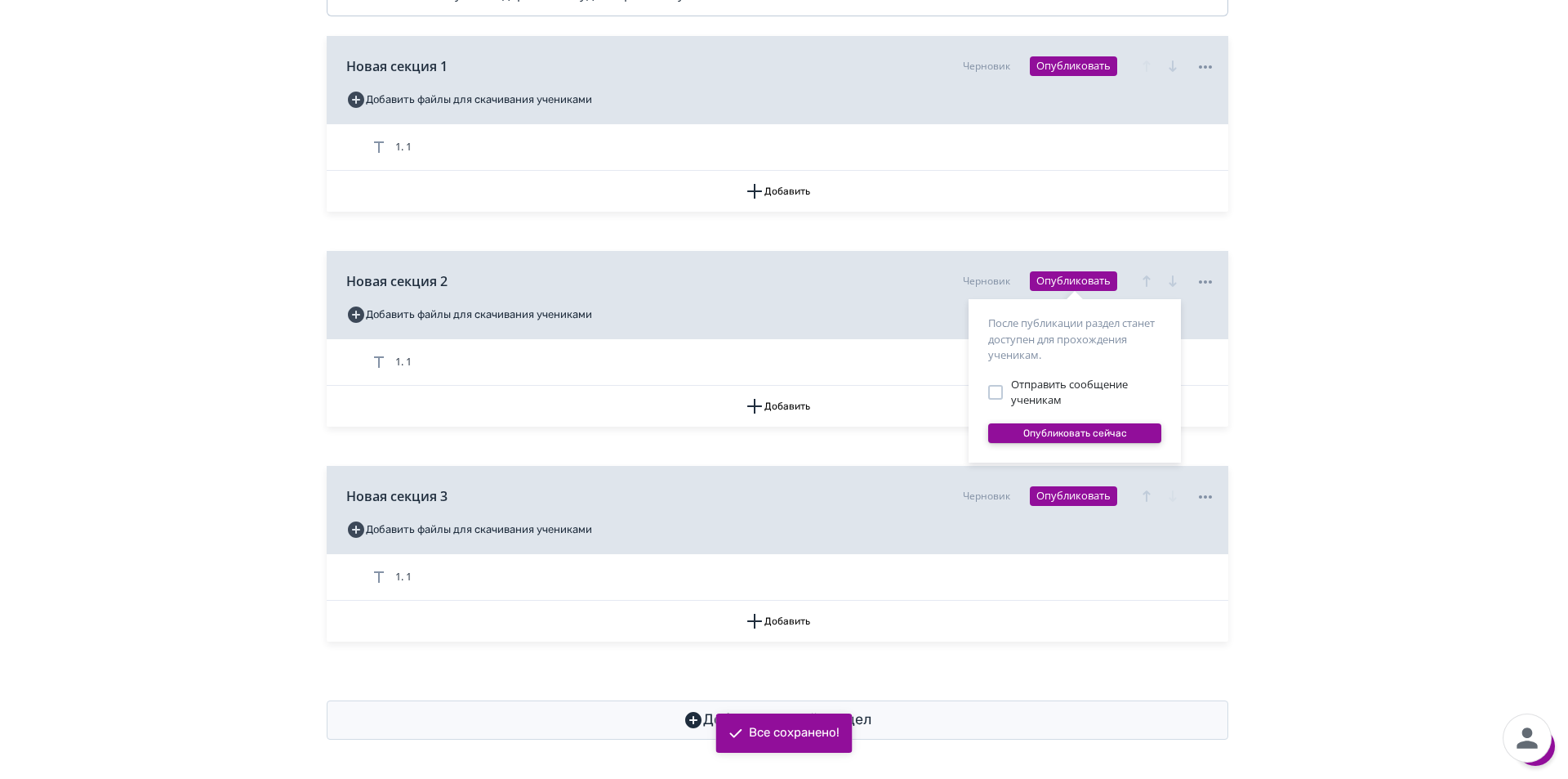
click at [1080, 431] on button "Опубликовать сейчас" at bounding box center [1074, 432] width 173 height 19
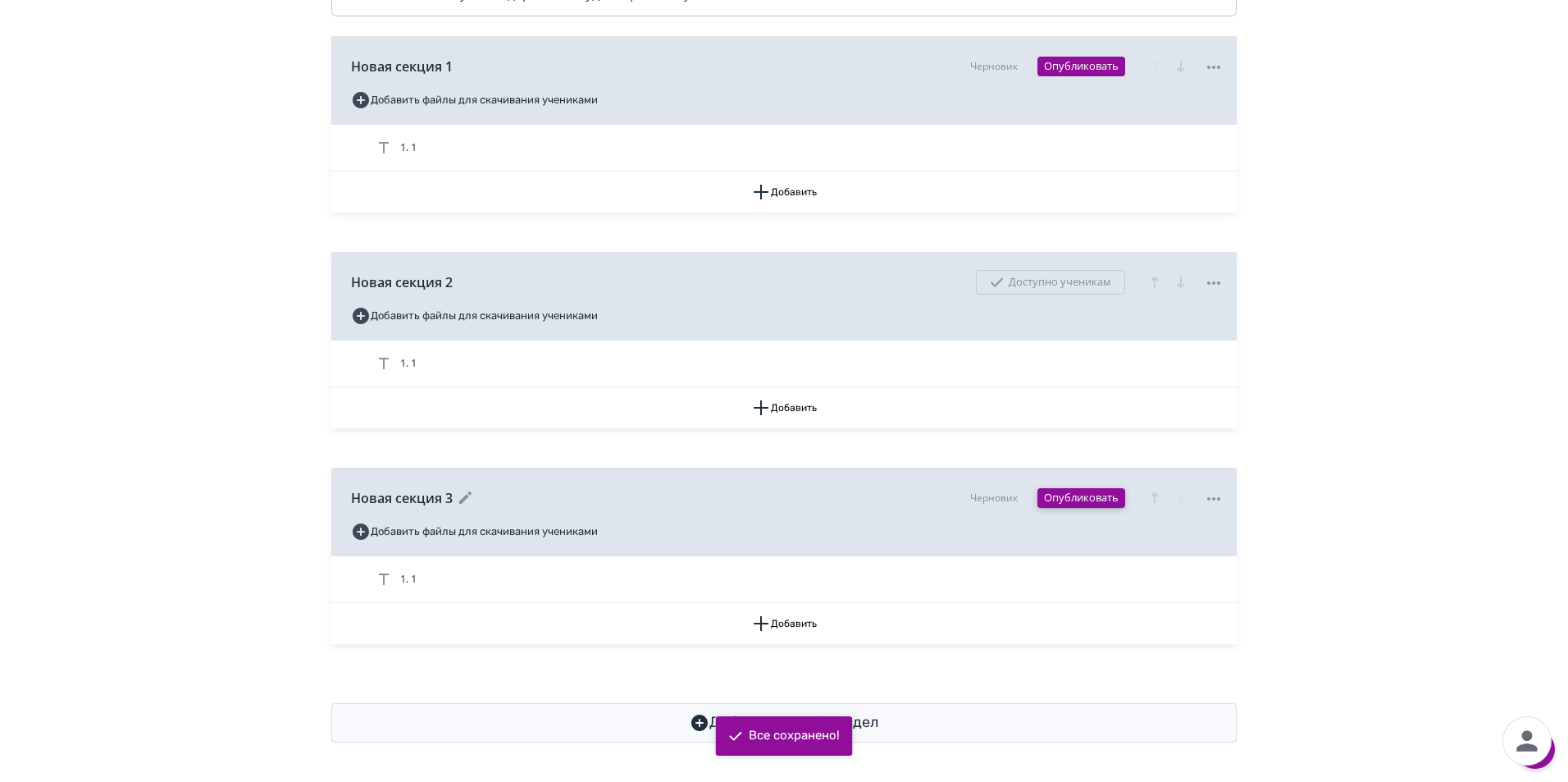
click at [1081, 502] on button "Опубликовать" at bounding box center [1081, 498] width 88 height 19
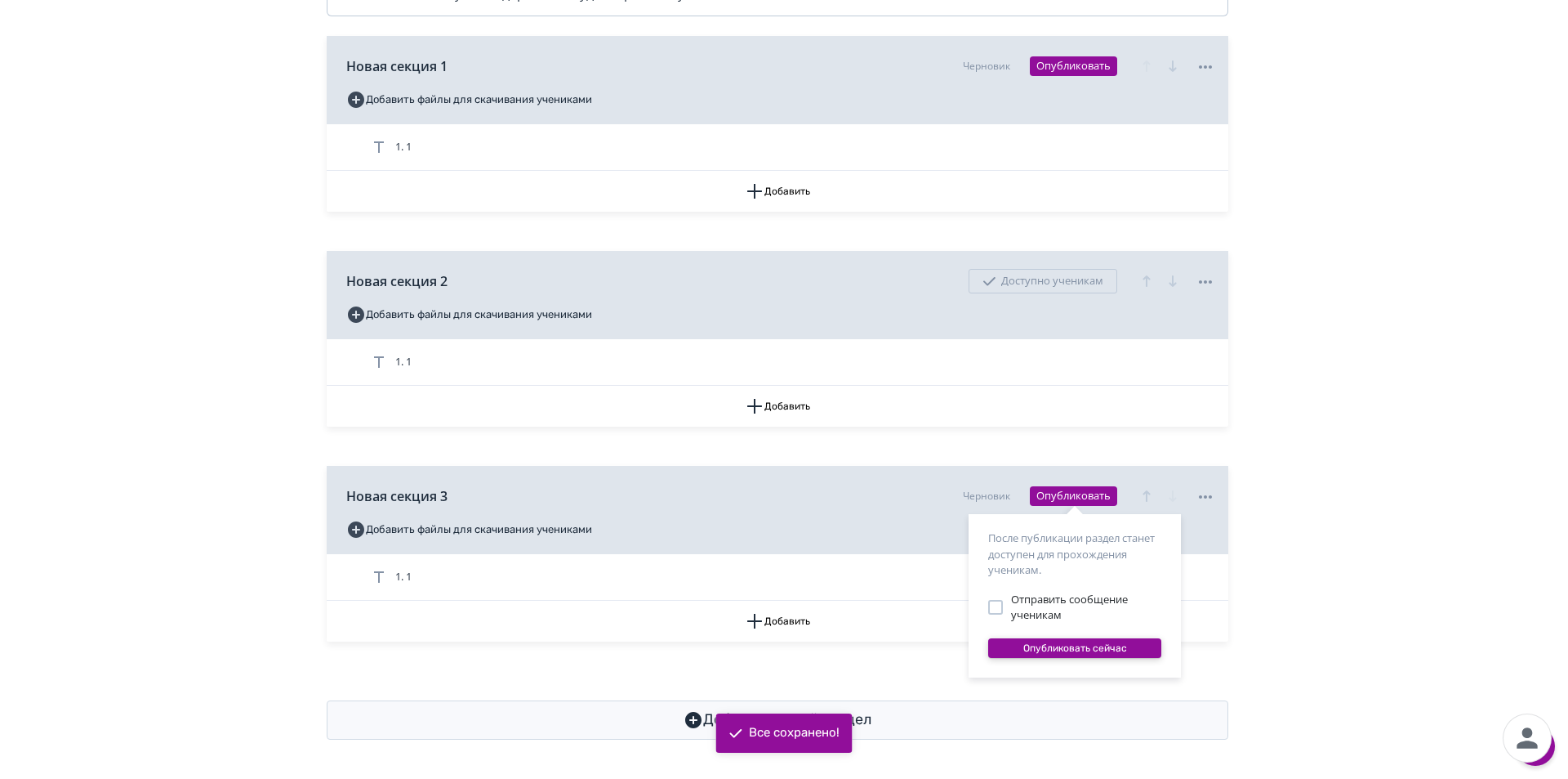
click at [1072, 649] on button "Опубликовать сейчас" at bounding box center [1074, 647] width 173 height 19
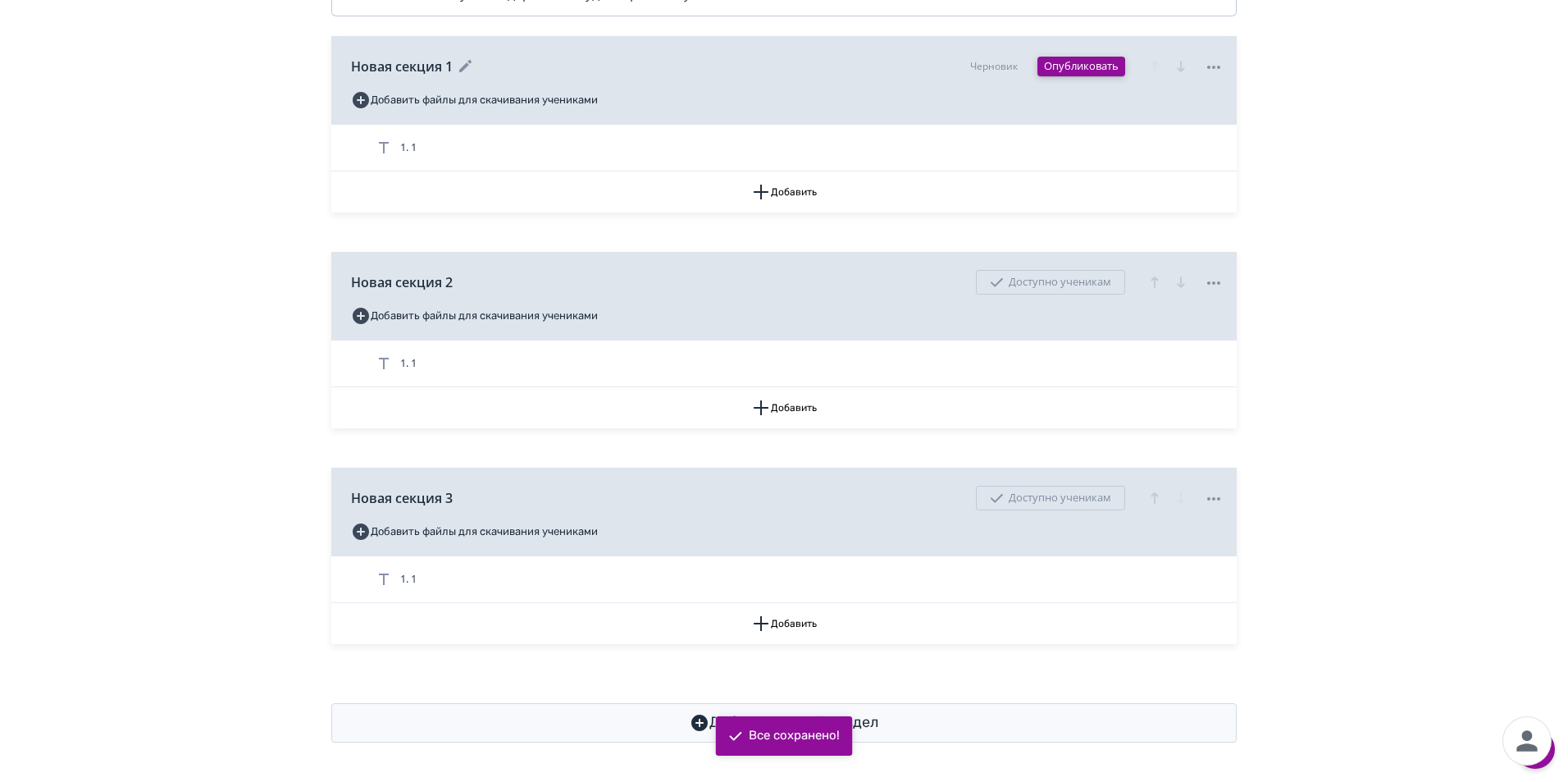
click at [1097, 70] on button "Опубликовать" at bounding box center [1081, 65] width 88 height 19
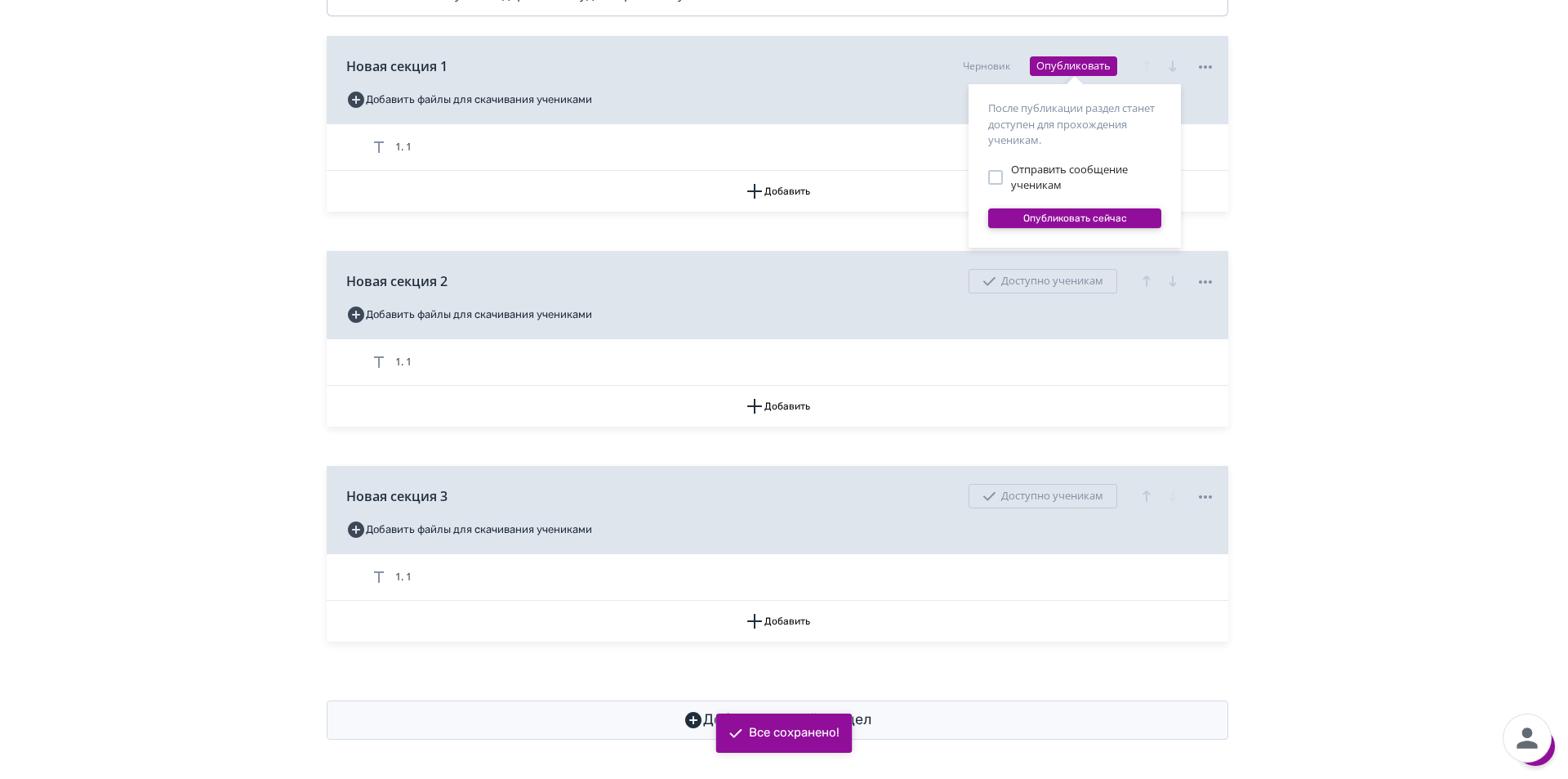
click at [1075, 225] on button "Опубликовать сейчас" at bounding box center [1074, 217] width 173 height 19
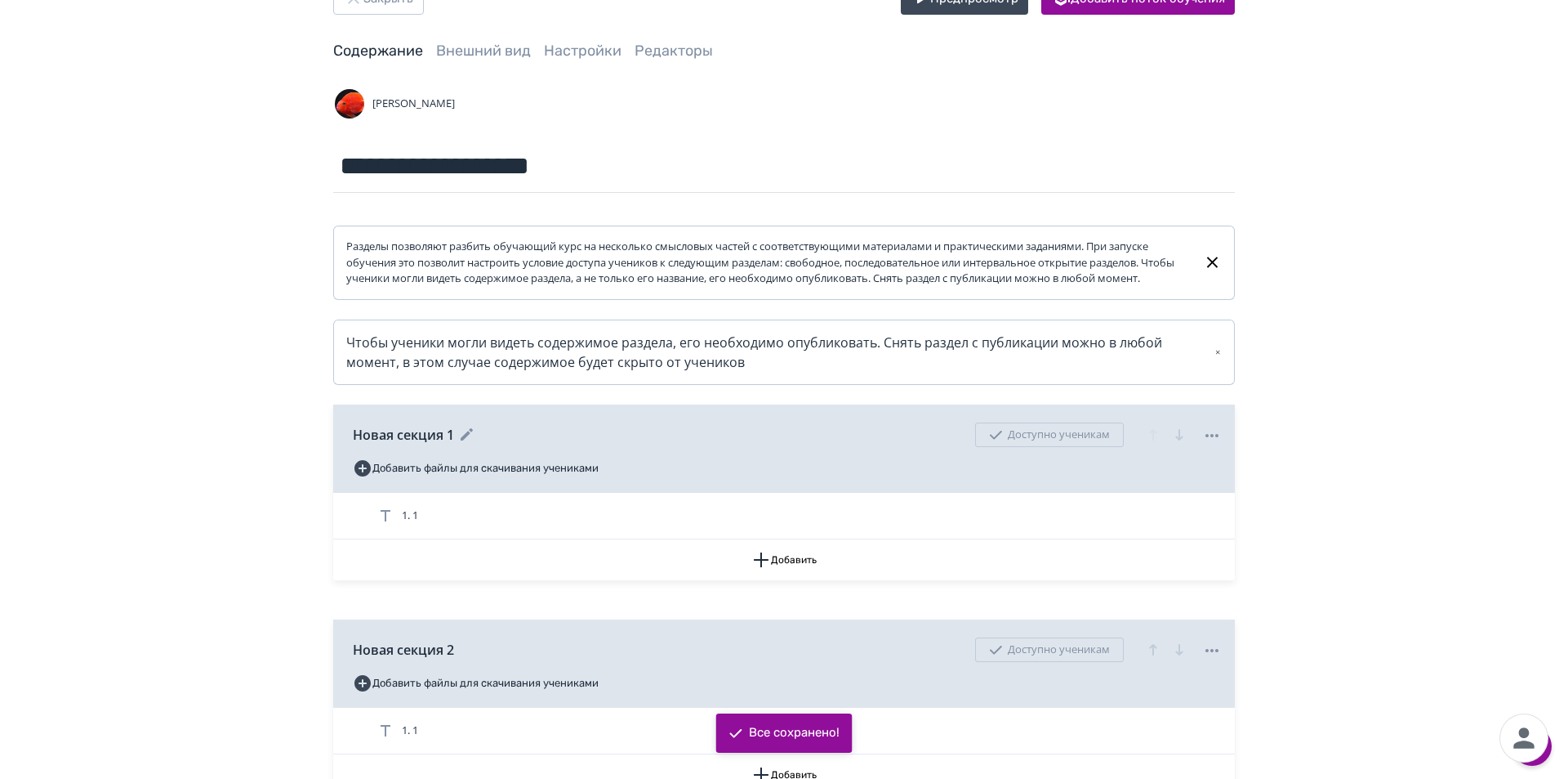
scroll to position [0, 0]
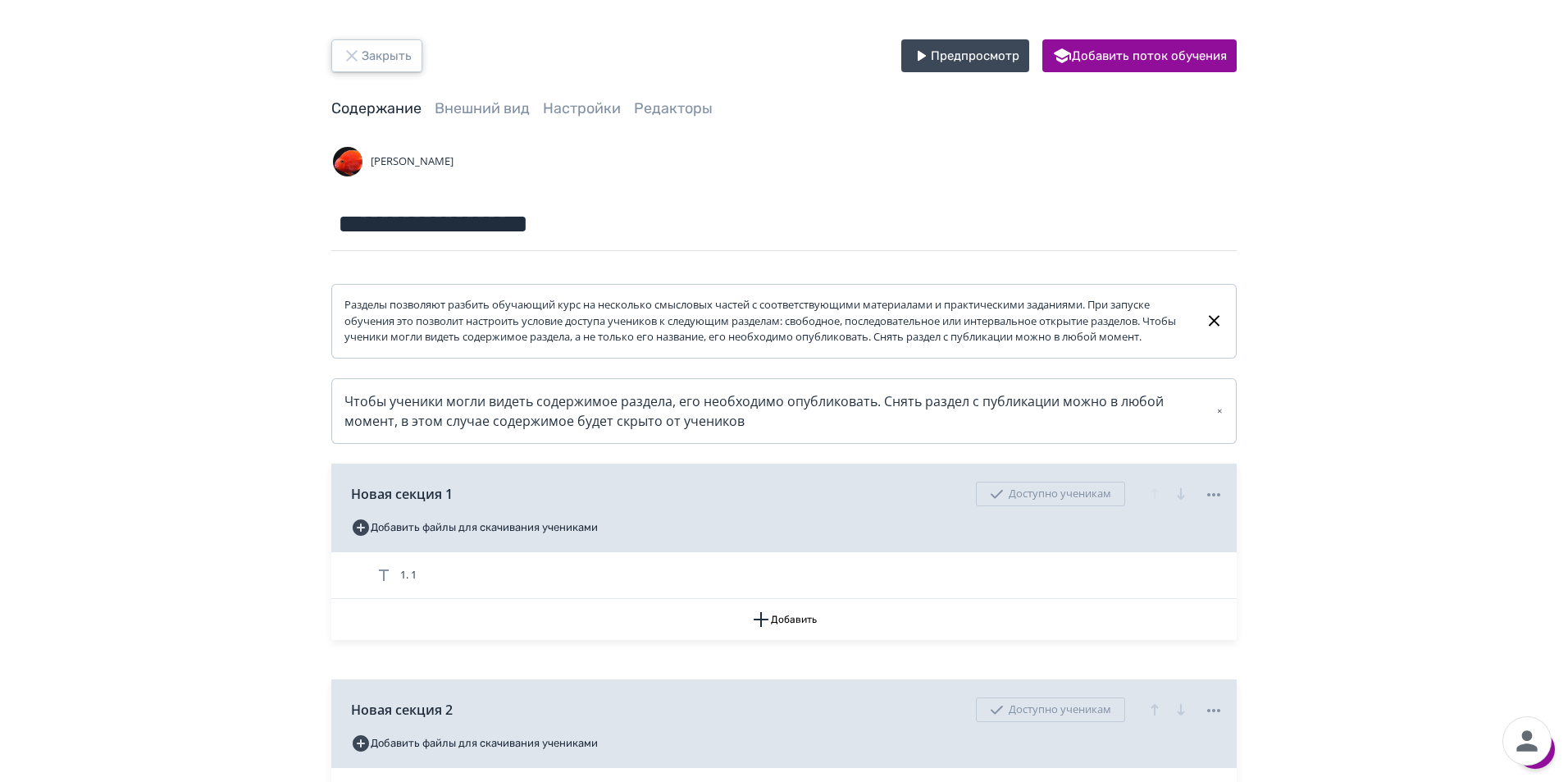
click at [393, 67] on button "Закрыть" at bounding box center [377, 55] width 91 height 33
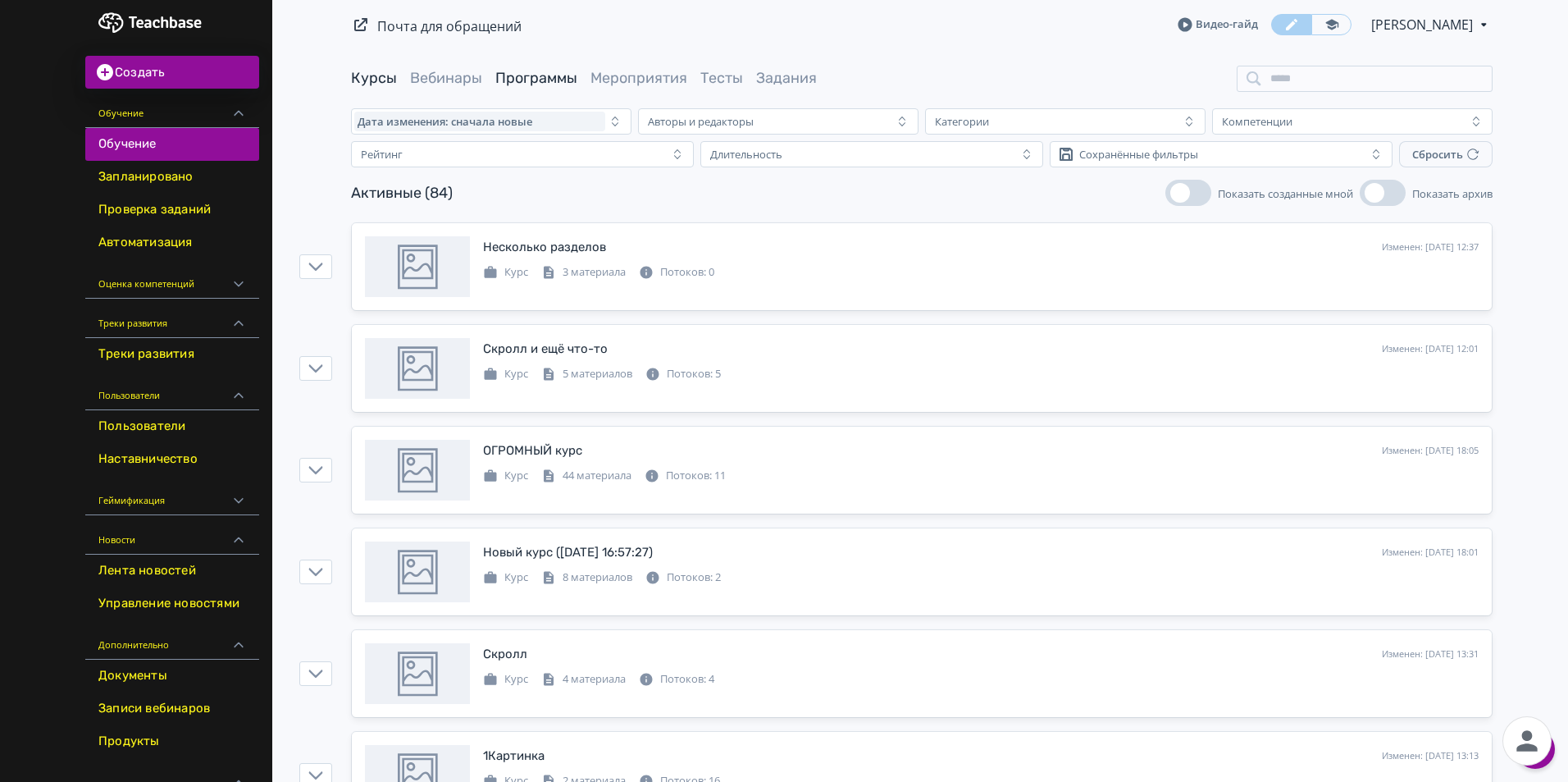
click at [537, 76] on link "Программы" at bounding box center [536, 78] width 82 height 18
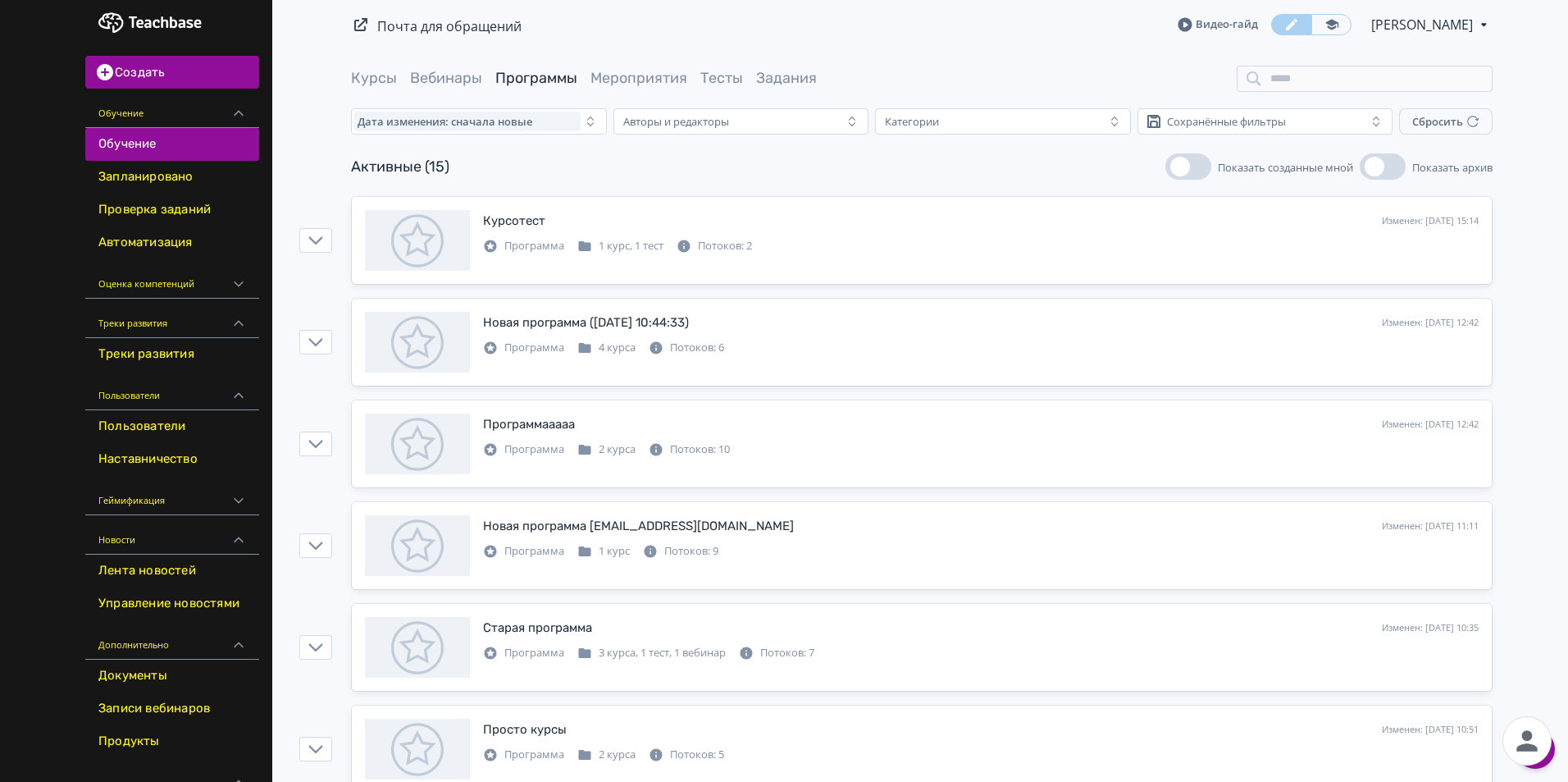
click at [174, 78] on button "Создать" at bounding box center [172, 71] width 174 height 33
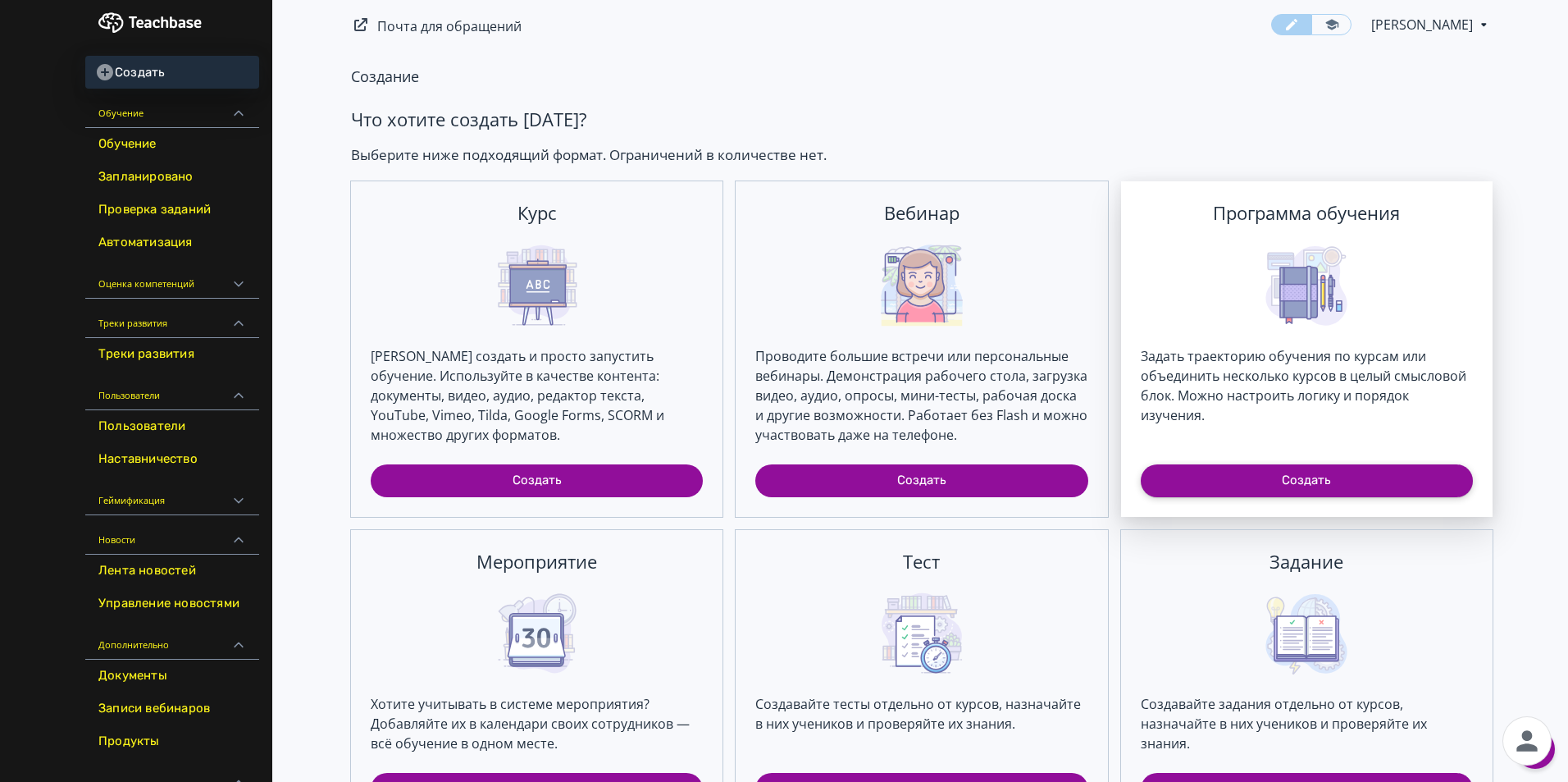
click at [1273, 485] on button "Создать" at bounding box center [1307, 480] width 332 height 33
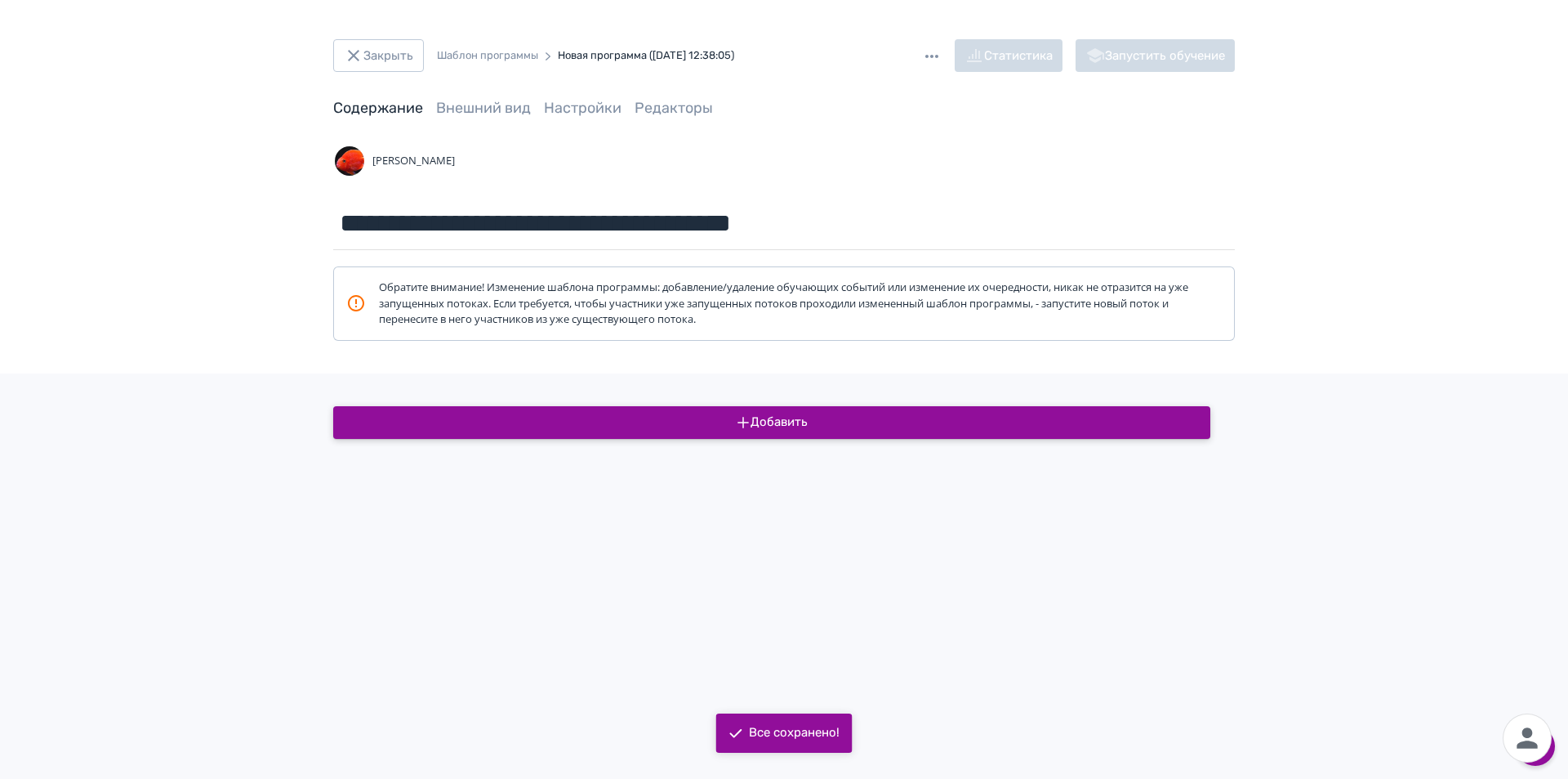
click at [816, 434] on button "Добавить" at bounding box center [772, 422] width 877 height 33
click at [771, 469] on div "Курс" at bounding box center [784, 463] width 123 height 19
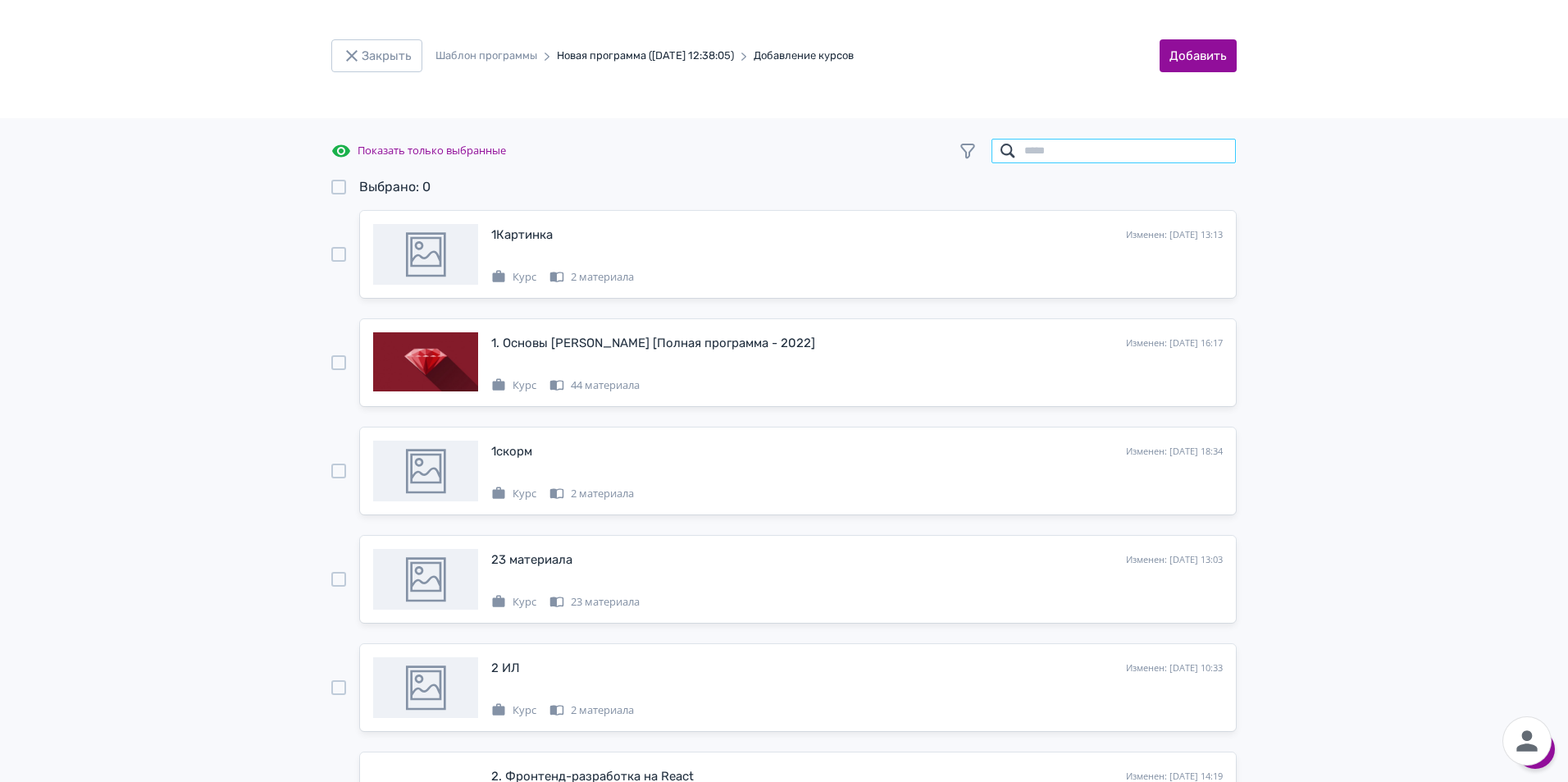
click at [1156, 152] on input "search" at bounding box center [1113, 150] width 246 height 26
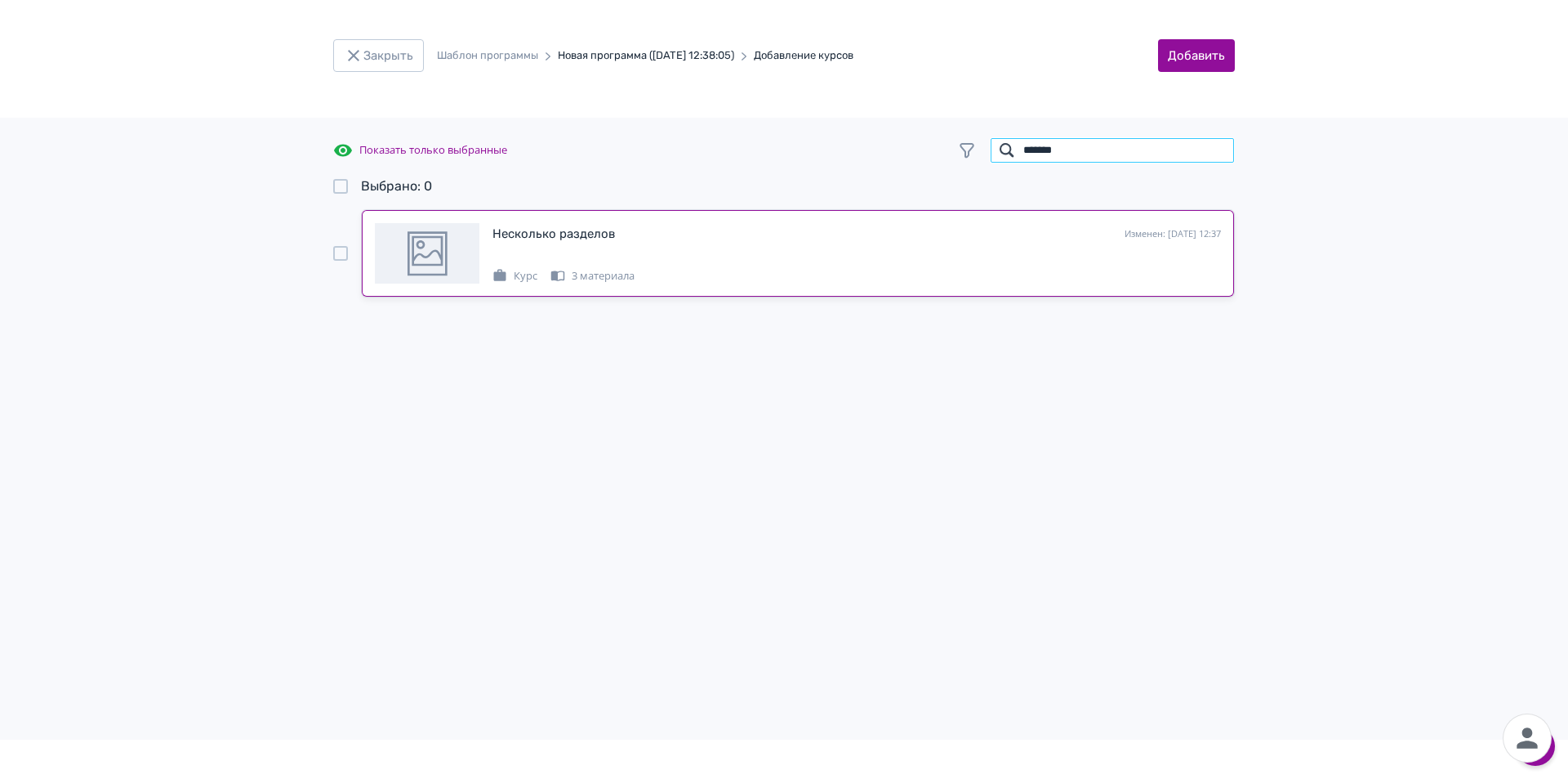
type input "*******"
click at [566, 244] on div "Несколько разделов Изменен: [DATE] 12:37 Курс 3 материала" at bounding box center [856, 253] width 728 height 60
click at [1205, 62] on button "Добавить" at bounding box center [1196, 55] width 77 height 33
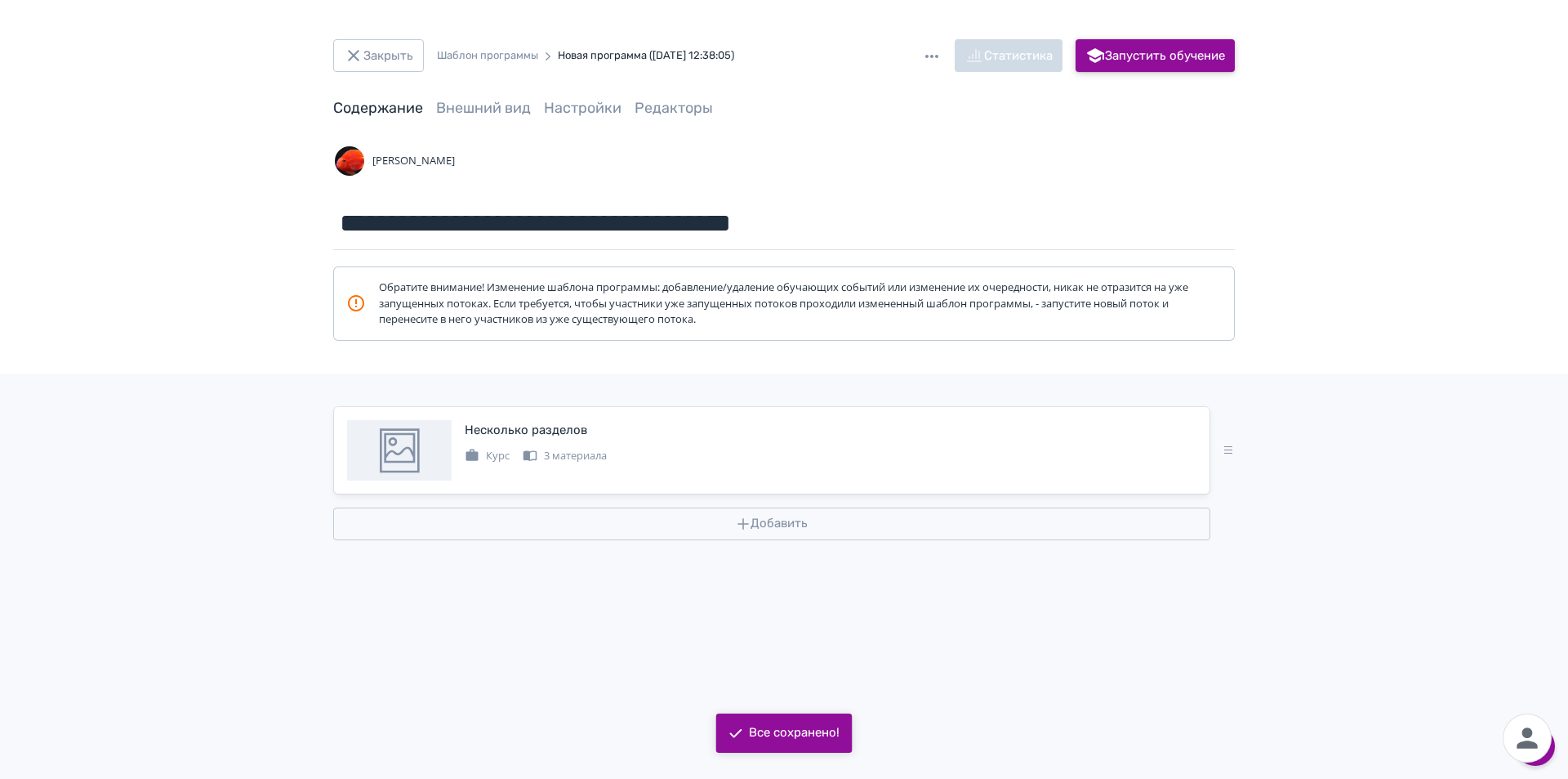
click at [1125, 61] on button "Запустить обучение" at bounding box center [1154, 55] width 160 height 33
